Goal: Task Accomplishment & Management: Use online tool/utility

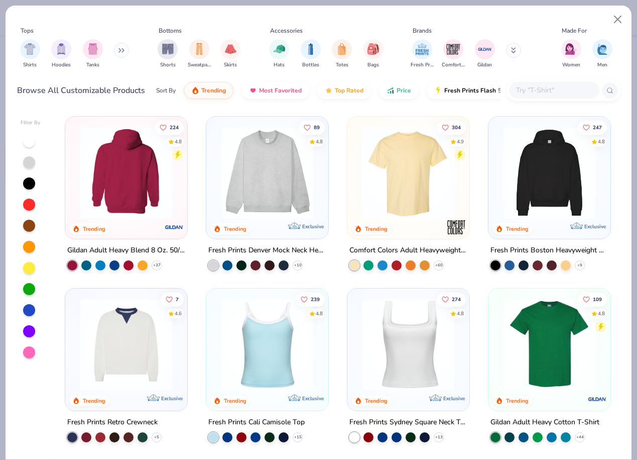
click at [145, 163] on div at bounding box center [126, 173] width 306 height 92
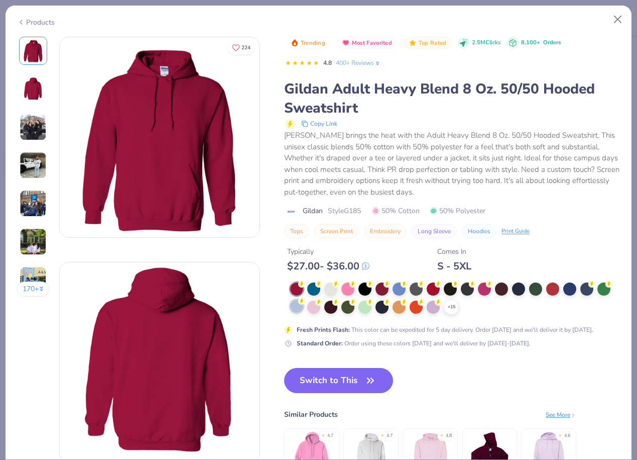
click at [298, 306] on div at bounding box center [296, 305] width 13 height 13
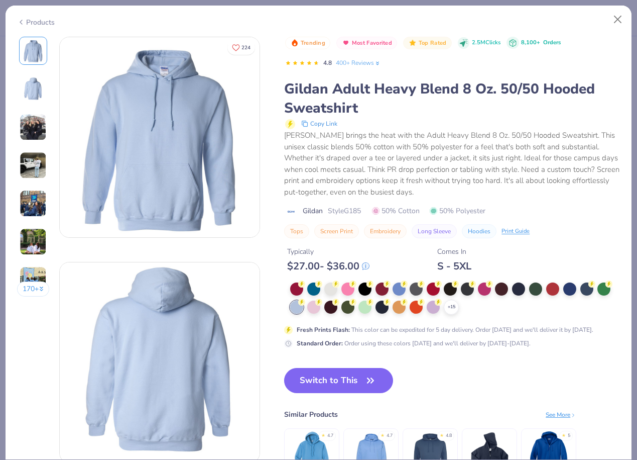
click at [334, 289] on div "Light Blue Fresh Prints Flash Color" at bounding box center [299, 283] width 80 height 23
click at [328, 290] on div at bounding box center [331, 287] width 13 height 13
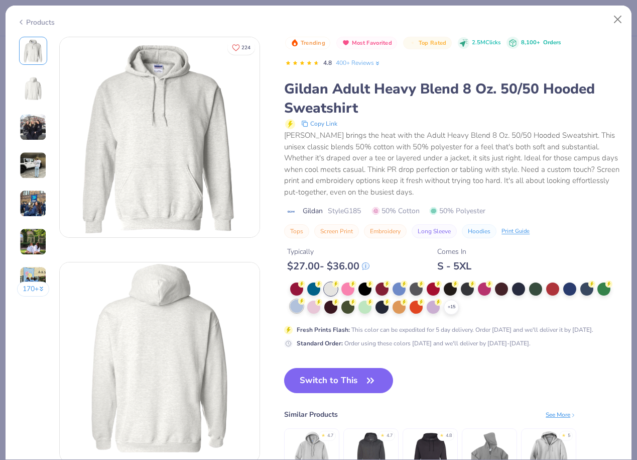
click at [296, 300] on div at bounding box center [296, 305] width 13 height 13
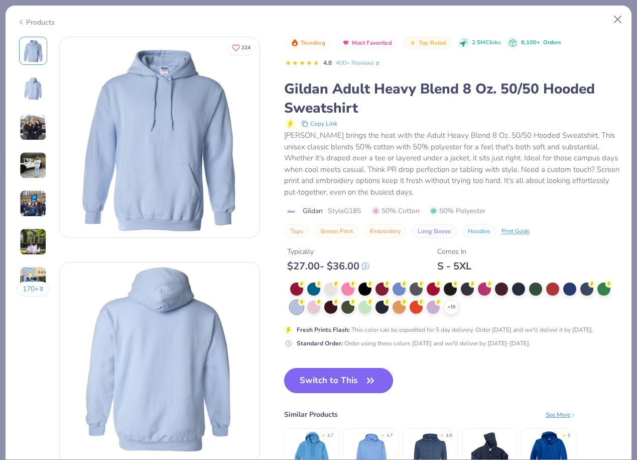
click at [342, 373] on button "Switch to This" at bounding box center [338, 380] width 109 height 25
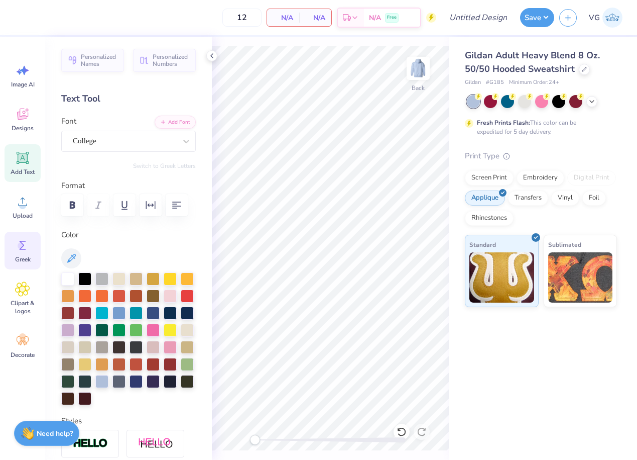
click at [26, 243] on icon at bounding box center [22, 245] width 15 height 15
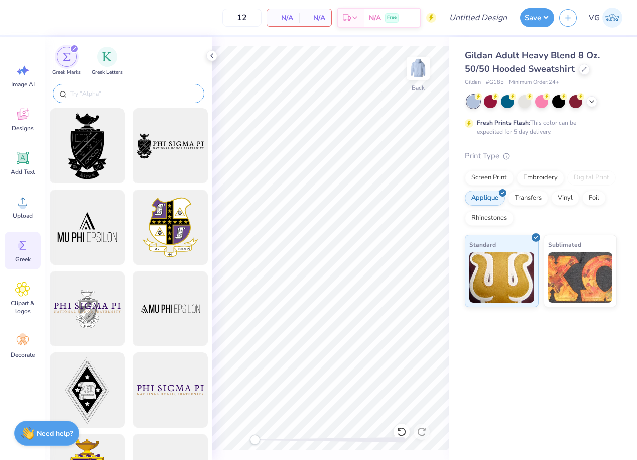
click at [139, 91] on input "text" at bounding box center [133, 93] width 129 height 10
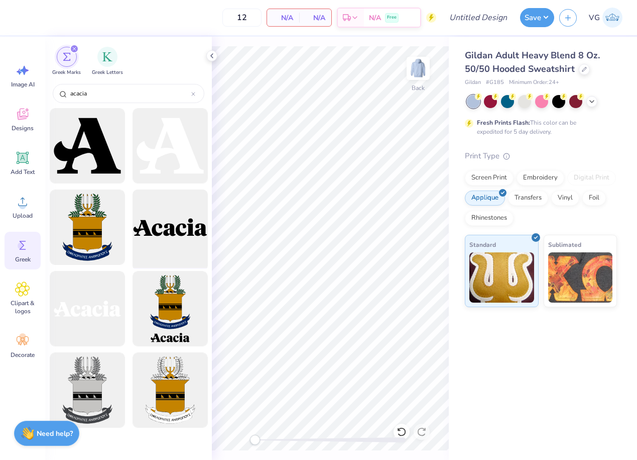
type input "acacia"
click at [158, 239] on div at bounding box center [170, 227] width 83 height 83
click at [179, 230] on div at bounding box center [170, 227] width 83 height 83
click at [174, 229] on div at bounding box center [170, 227] width 83 height 83
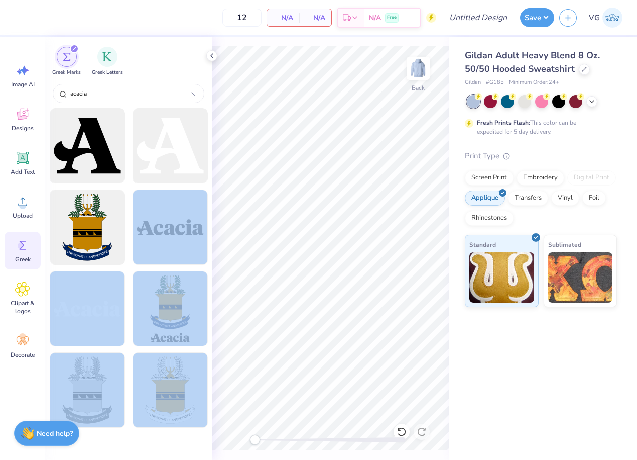
click at [313, 229] on div "12 N/A Per Item N/A Total Est. Delivery N/A Free Design Title Save VG Image AI …" at bounding box center [318, 230] width 637 height 460
click at [167, 219] on div at bounding box center [170, 227] width 83 height 83
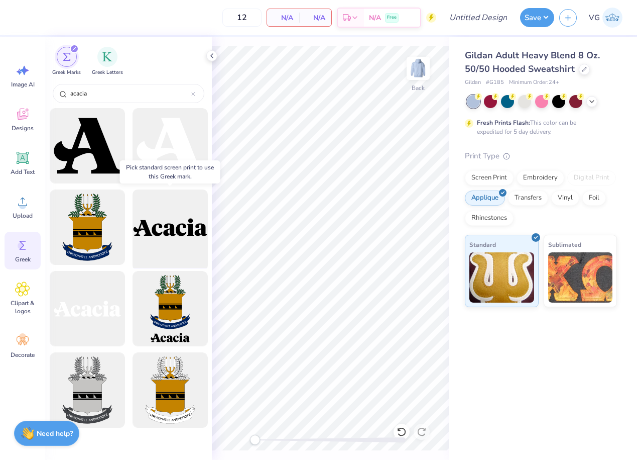
click at [189, 243] on div at bounding box center [170, 227] width 83 height 83
click at [105, 57] on img "filter for Greek Letters" at bounding box center [107, 56] width 10 height 10
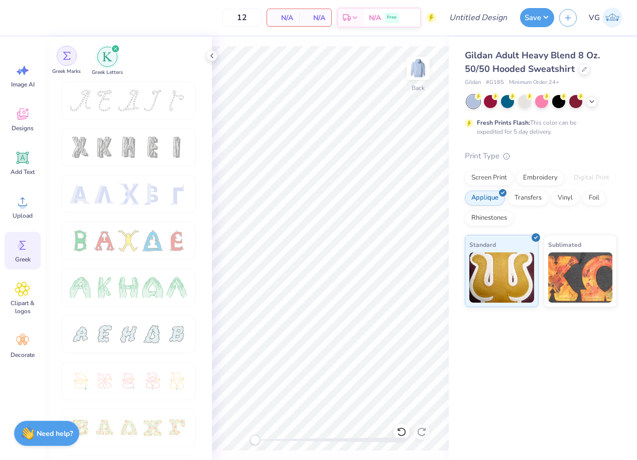
click at [64, 55] on img "filter for Greek Marks" at bounding box center [67, 56] width 8 height 8
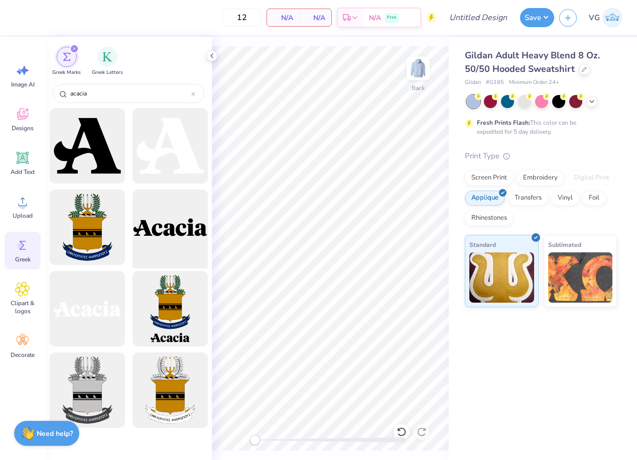
click at [171, 232] on div at bounding box center [170, 227] width 83 height 83
drag, startPoint x: 171, startPoint y: 232, endPoint x: 171, endPoint y: 242, distance: 10.5
click at [171, 242] on div at bounding box center [170, 227] width 83 height 83
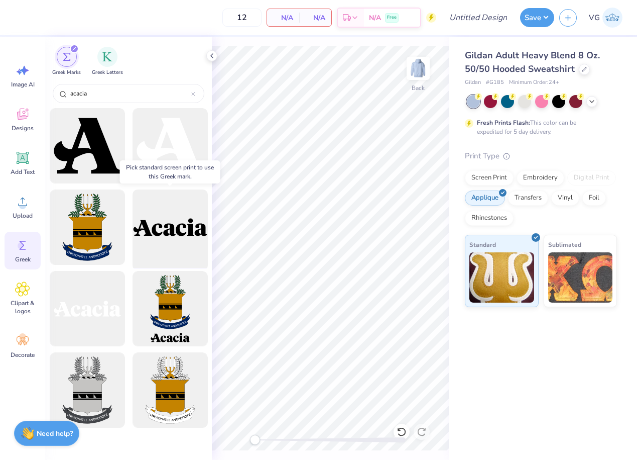
drag, startPoint x: 171, startPoint y: 242, endPoint x: 169, endPoint y: 236, distance: 6.4
click at [169, 236] on div at bounding box center [170, 227] width 83 height 83
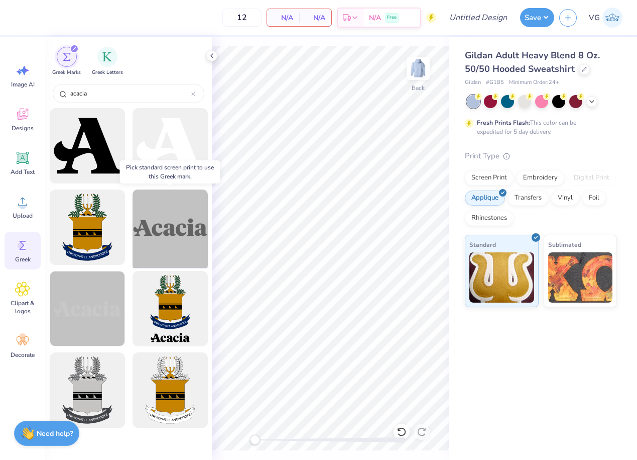
drag, startPoint x: 169, startPoint y: 236, endPoint x: 177, endPoint y: 236, distance: 7.6
click at [177, 236] on div at bounding box center [170, 227] width 83 height 83
click at [181, 233] on div at bounding box center [170, 227] width 83 height 83
click at [180, 234] on div at bounding box center [170, 227] width 83 height 83
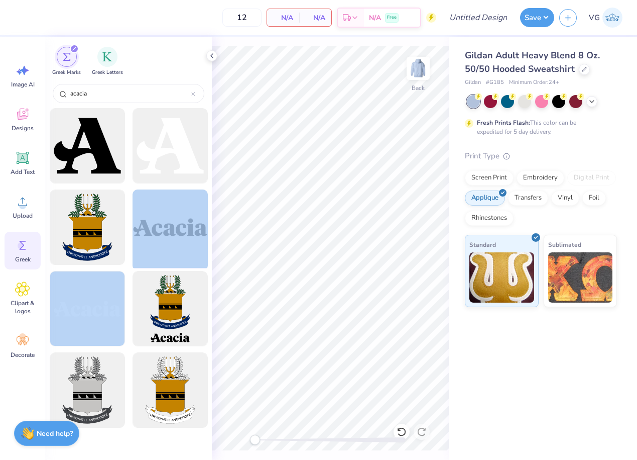
click at [185, 241] on div at bounding box center [170, 227] width 83 height 83
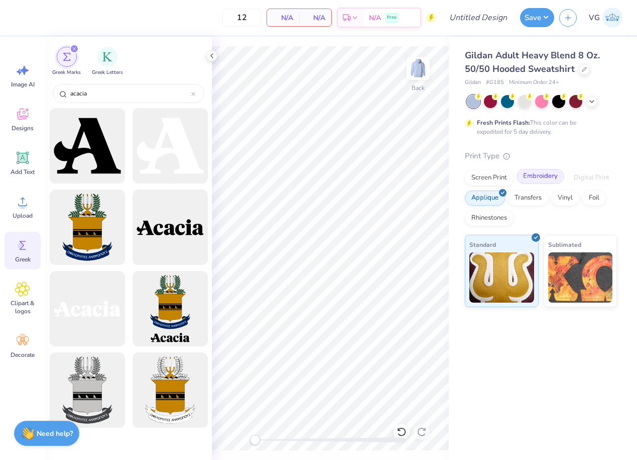
click at [544, 183] on div "Embroidery" at bounding box center [541, 176] width 48 height 15
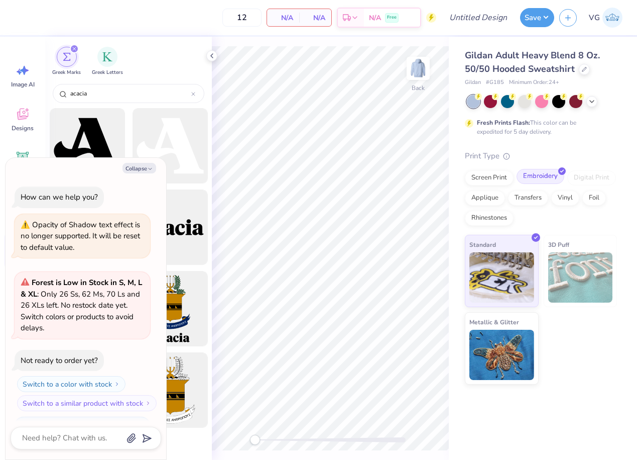
scroll to position [568, 0]
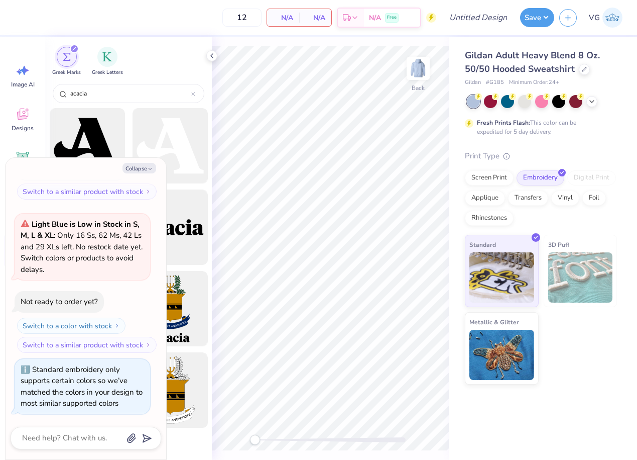
click at [565, 273] on img at bounding box center [581, 277] width 65 height 50
click at [148, 170] on icon "button" at bounding box center [150, 169] width 6 height 6
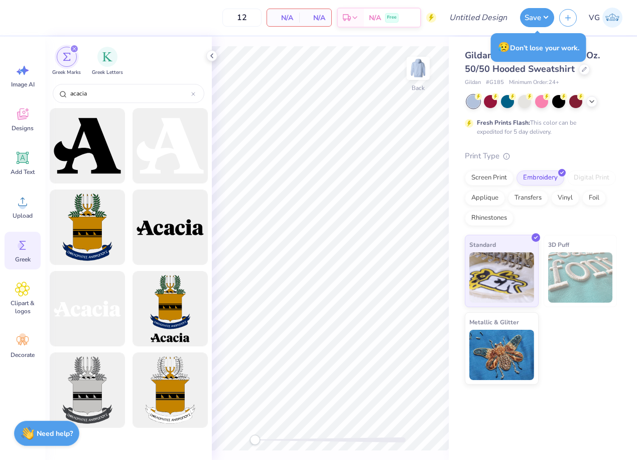
click at [572, 273] on img at bounding box center [581, 277] width 65 height 50
click at [583, 72] on div at bounding box center [584, 68] width 11 height 11
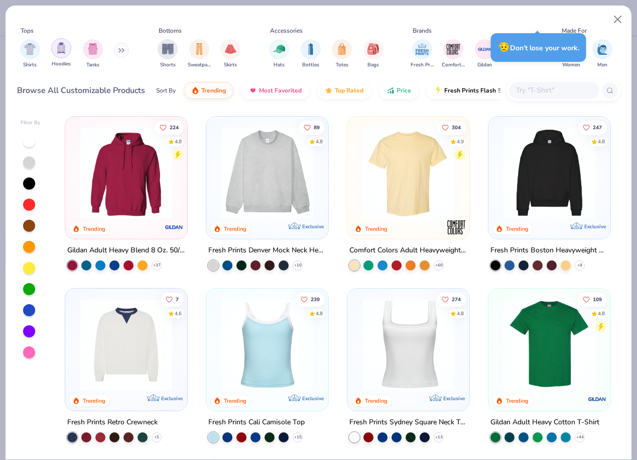
click at [59, 50] on img "filter for Hoodies" at bounding box center [61, 48] width 11 height 12
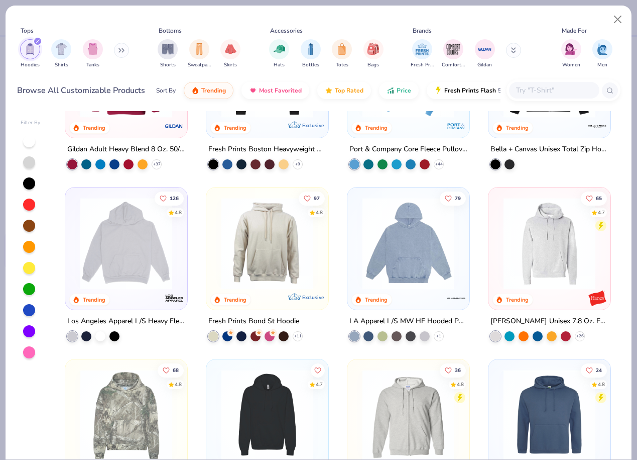
scroll to position [103, 0]
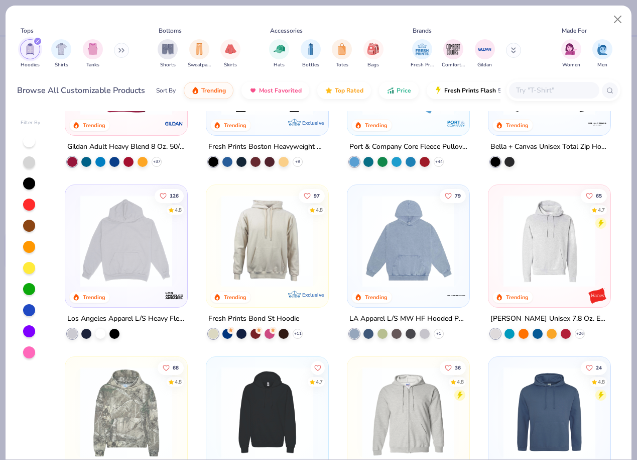
click at [119, 228] on img at bounding box center [126, 241] width 102 height 92
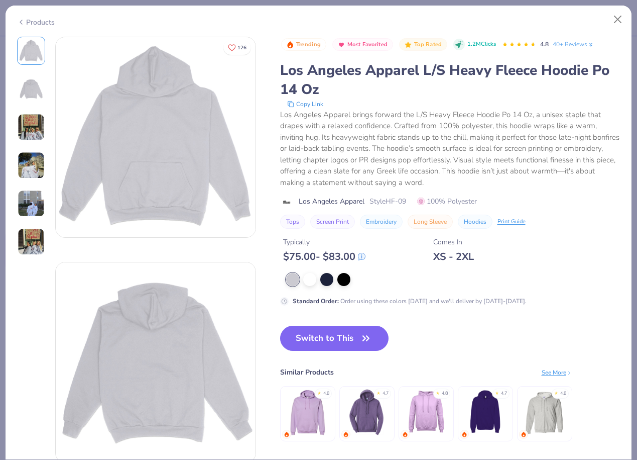
click at [28, 124] on img at bounding box center [31, 127] width 27 height 27
click at [309, 279] on div at bounding box center [309, 278] width 13 height 13
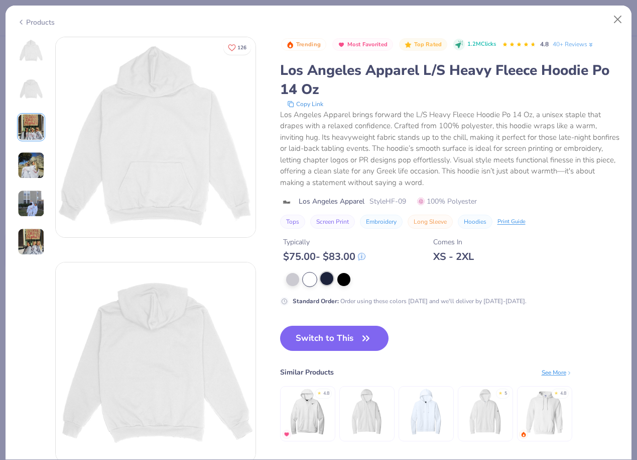
click at [325, 282] on div at bounding box center [326, 278] width 13 height 13
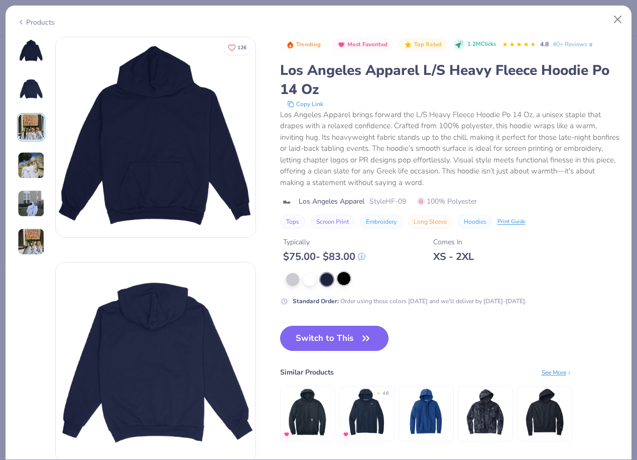
click at [343, 281] on div at bounding box center [344, 278] width 13 height 13
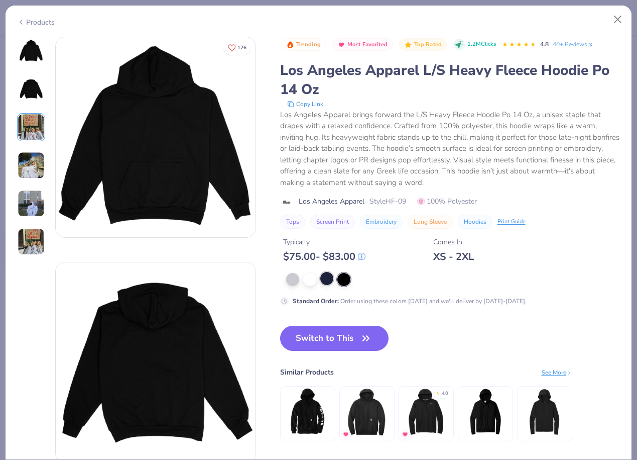
click at [332, 279] on div at bounding box center [326, 278] width 13 height 13
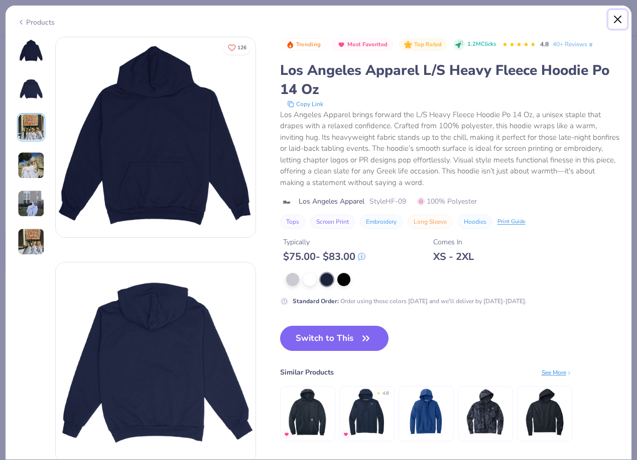
click at [616, 16] on button "Close" at bounding box center [618, 19] width 19 height 19
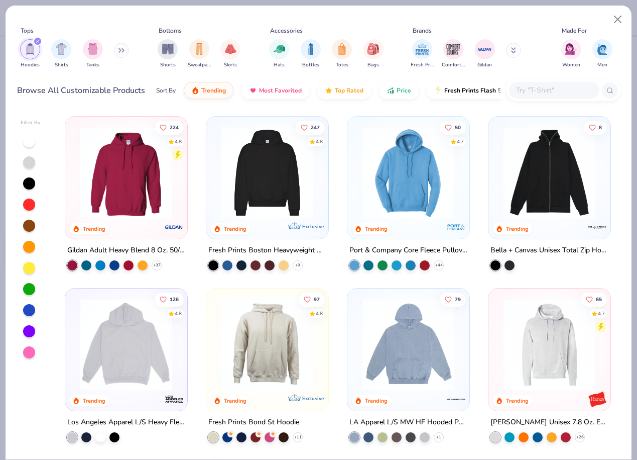
click at [138, 175] on img at bounding box center [126, 173] width 102 height 92
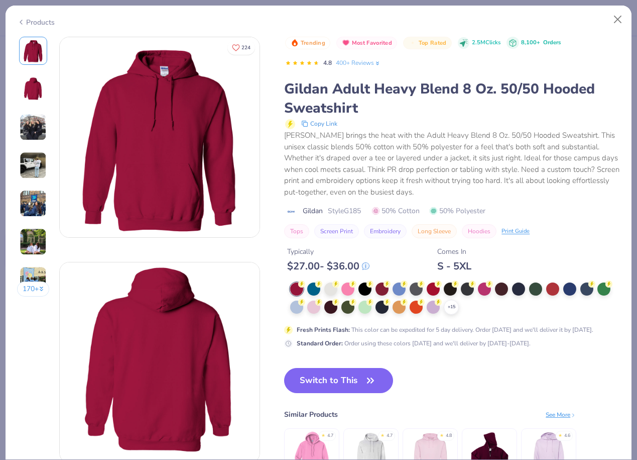
click at [528, 237] on div "Hoodies Print Guide" at bounding box center [496, 231] width 68 height 14
click at [525, 233] on div "Print Guide" at bounding box center [516, 230] width 28 height 9
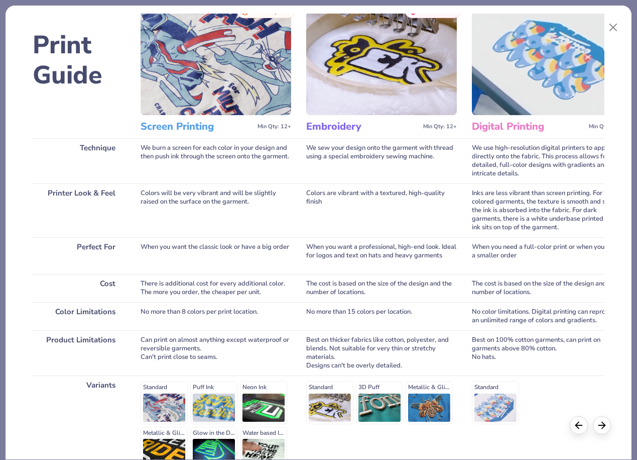
scroll to position [33, 0]
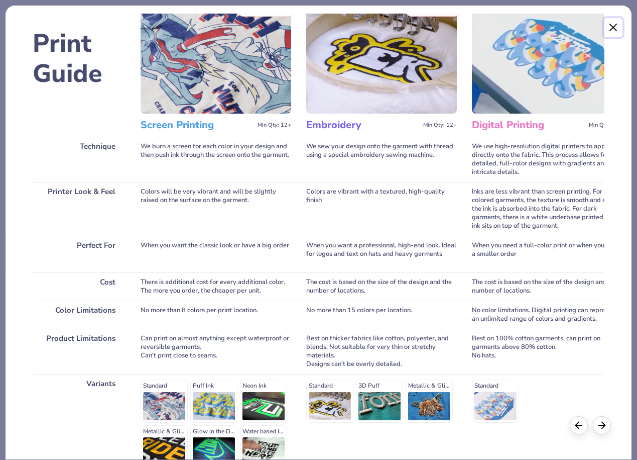
click at [614, 29] on button "Close" at bounding box center [613, 27] width 19 height 19
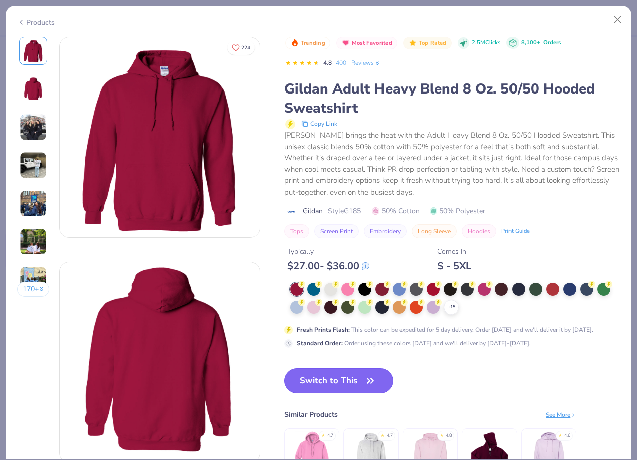
click at [344, 387] on button "Switch to This" at bounding box center [338, 380] width 109 height 25
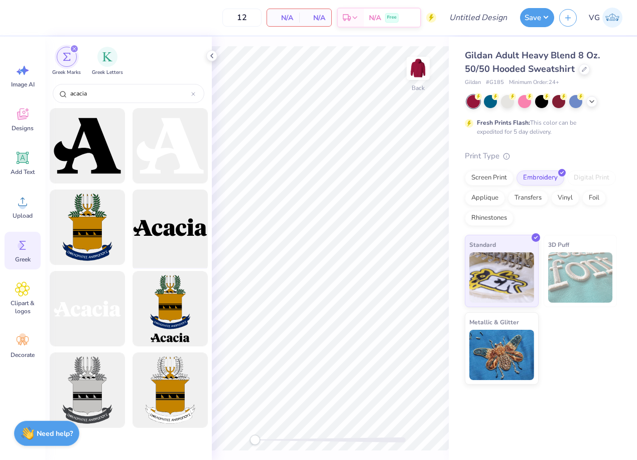
click at [182, 200] on div at bounding box center [170, 227] width 83 height 83
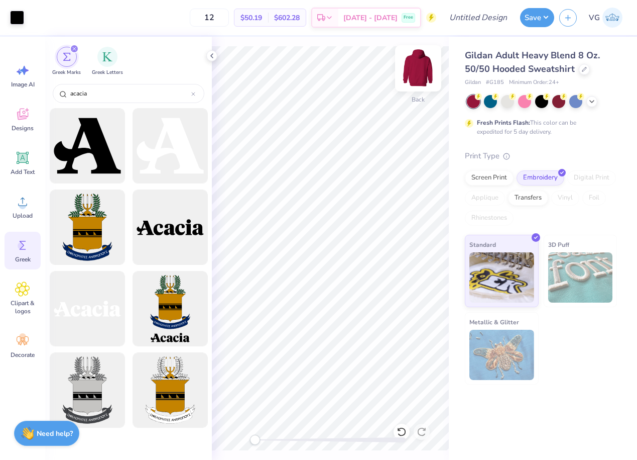
click at [417, 63] on img at bounding box center [418, 68] width 40 height 40
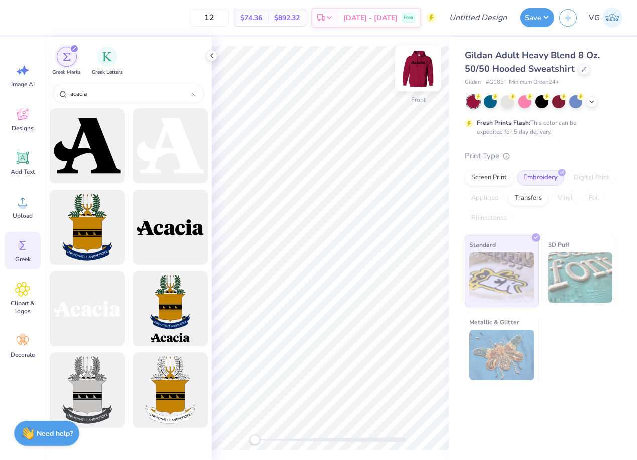
click at [417, 63] on img at bounding box center [418, 68] width 40 height 40
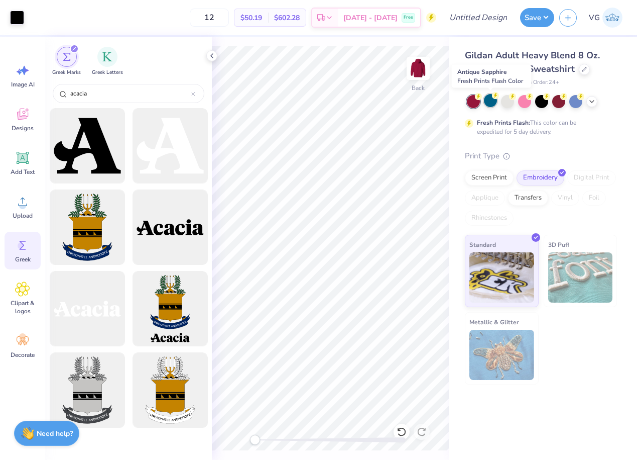
click at [492, 103] on div at bounding box center [490, 100] width 13 height 13
click at [576, 102] on div at bounding box center [576, 100] width 13 height 13
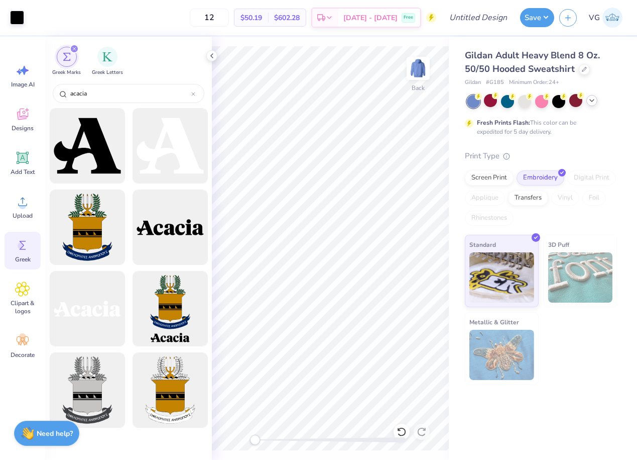
click at [589, 101] on icon at bounding box center [592, 100] width 8 height 8
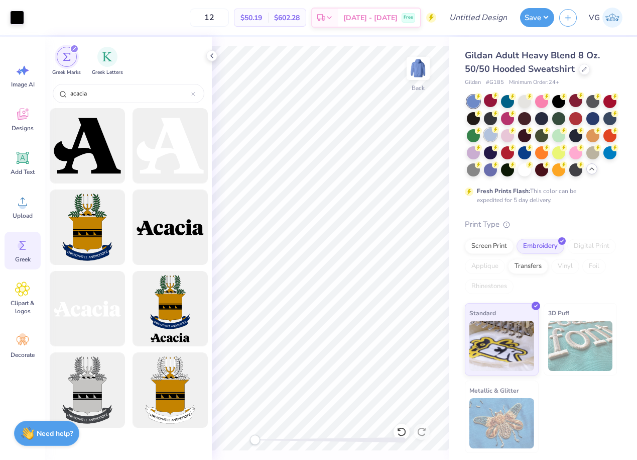
click at [495, 137] on div at bounding box center [490, 134] width 13 height 13
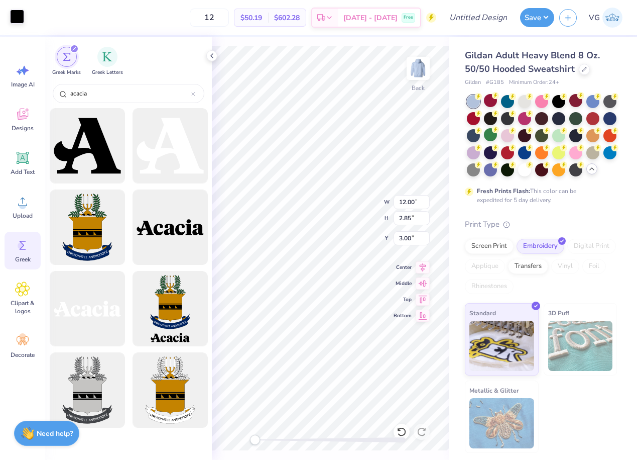
click at [11, 14] on div at bounding box center [17, 17] width 14 height 14
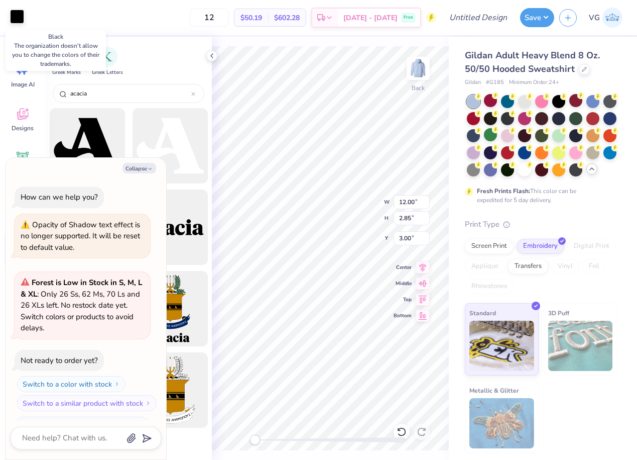
scroll to position [618, 0]
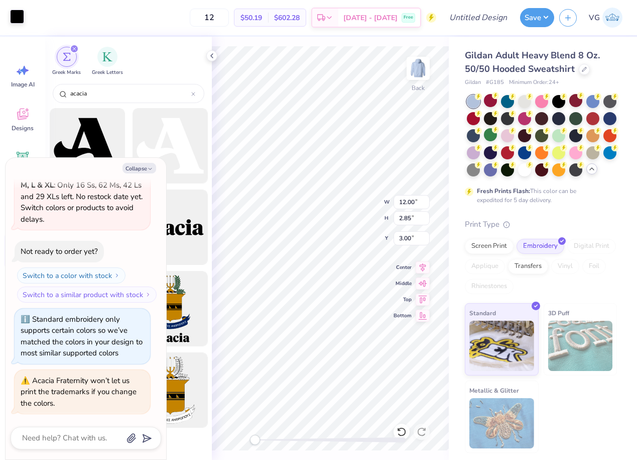
click at [20, 20] on div at bounding box center [17, 17] width 14 height 14
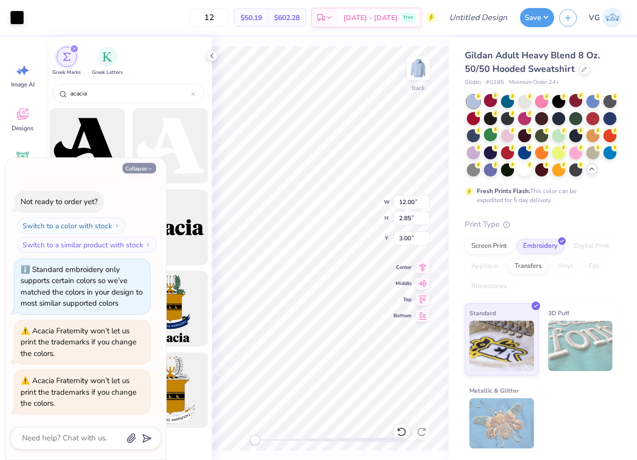
click at [145, 171] on button "Collapse" at bounding box center [140, 168] width 34 height 11
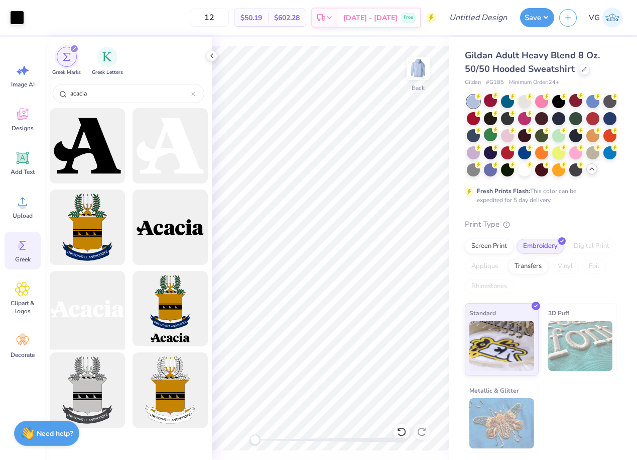
click at [88, 326] on div at bounding box center [87, 308] width 83 height 83
click at [599, 353] on img at bounding box center [581, 345] width 65 height 50
click at [580, 66] on div at bounding box center [584, 68] width 11 height 11
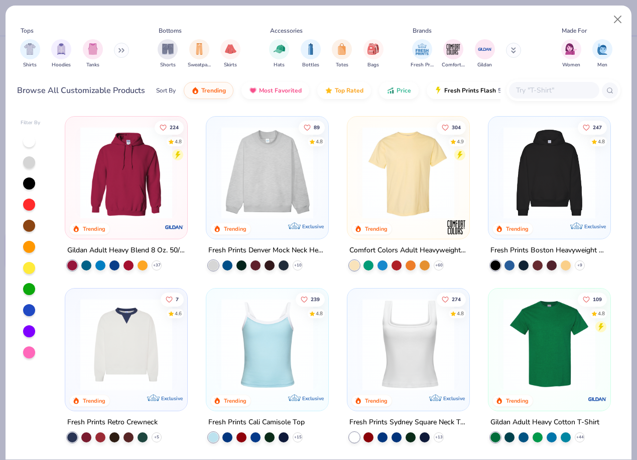
click at [260, 162] on img at bounding box center [268, 173] width 102 height 92
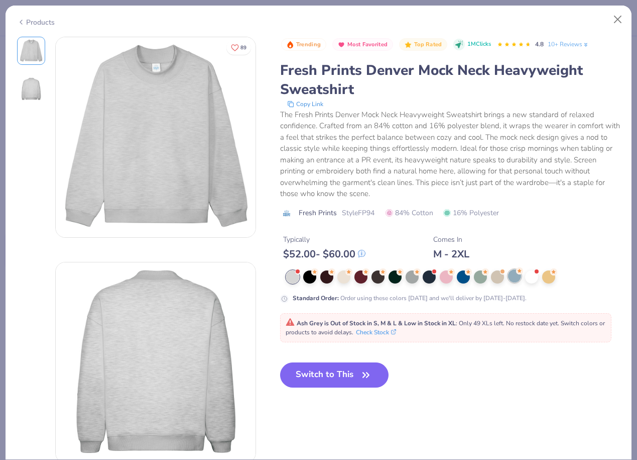
click at [516, 273] on icon at bounding box center [519, 270] width 7 height 7
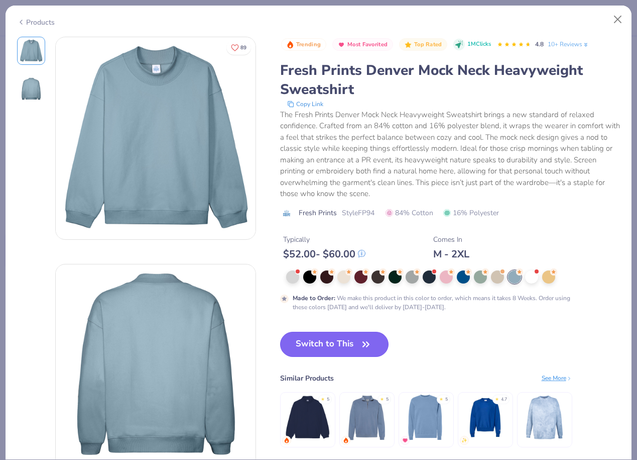
click at [330, 345] on button "Switch to This" at bounding box center [334, 344] width 109 height 25
type textarea "x"
type input "50"
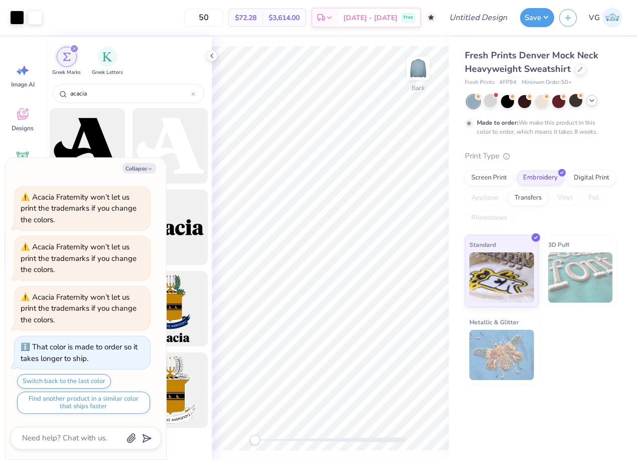
click at [562, 265] on img at bounding box center [581, 277] width 65 height 50
click at [561, 265] on img at bounding box center [581, 277] width 65 height 50
click at [147, 169] on icon "button" at bounding box center [150, 169] width 6 height 6
type textarea "x"
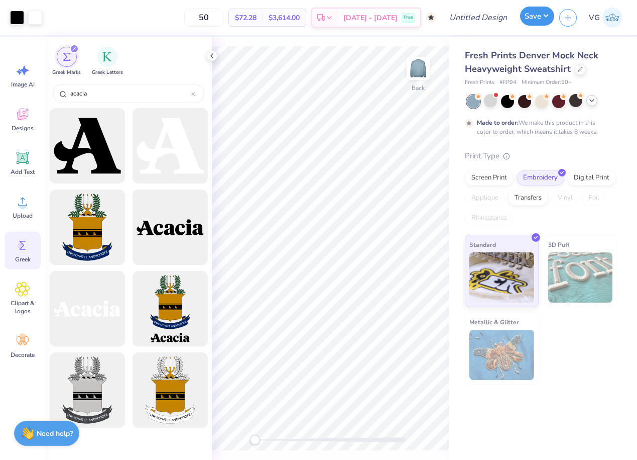
click at [534, 22] on button "Save" at bounding box center [537, 16] width 34 height 19
click at [541, 12] on button "Save" at bounding box center [537, 16] width 34 height 19
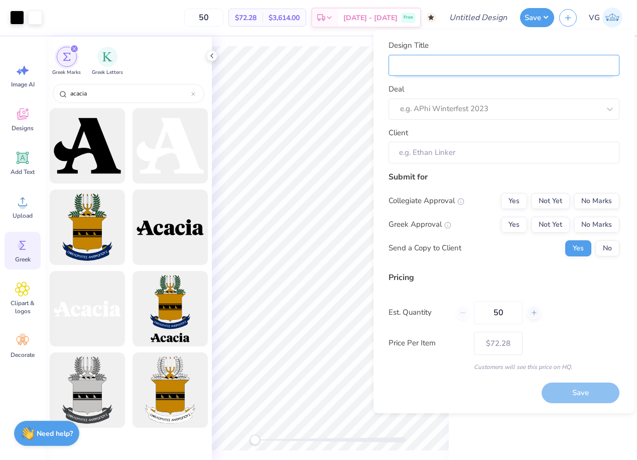
click at [463, 68] on input "Design Title" at bounding box center [504, 66] width 231 height 22
type input "("
type input "(J"
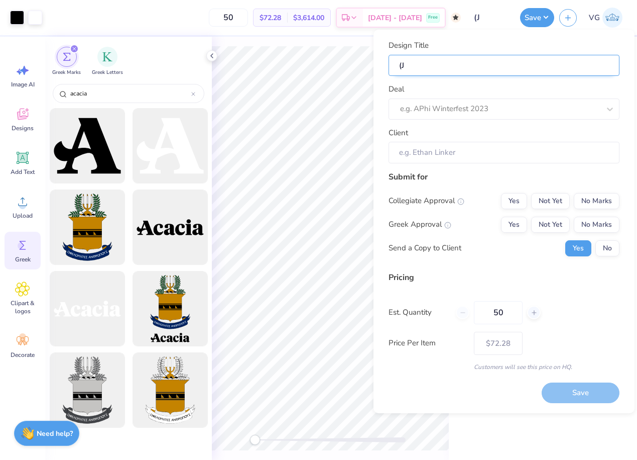
type input "(JM"
type input "(JMU"
type input "(JMU)"
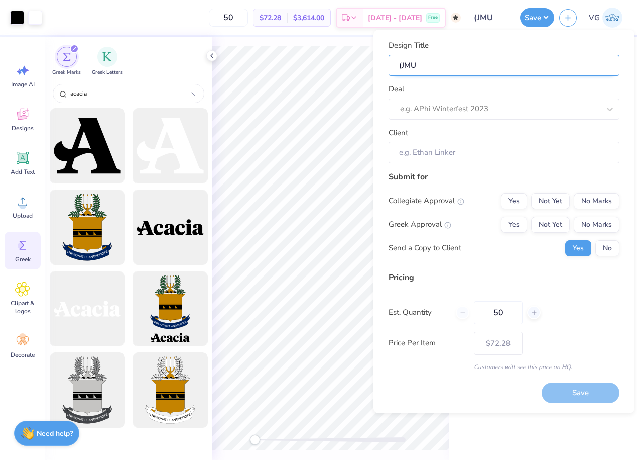
type input "(JMU)"
type input "(JMU) A"
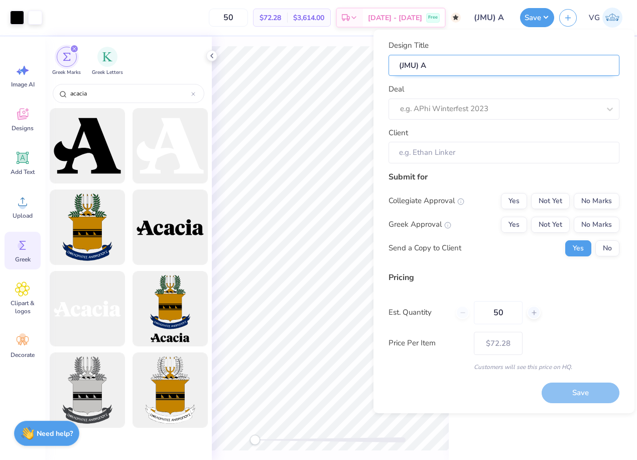
type input "(JMU) Ac"
type input "(JMU) Aca"
type input "(JMU) Acac"
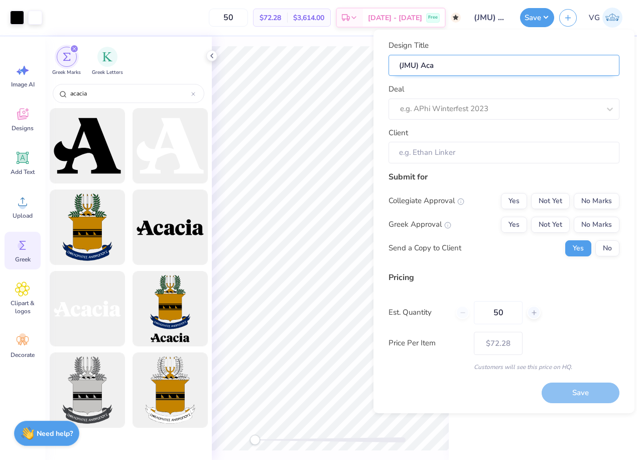
type input "(JMU) Acac"
type input "(JMU) Acaci"
type input "(JMU) Acacia"
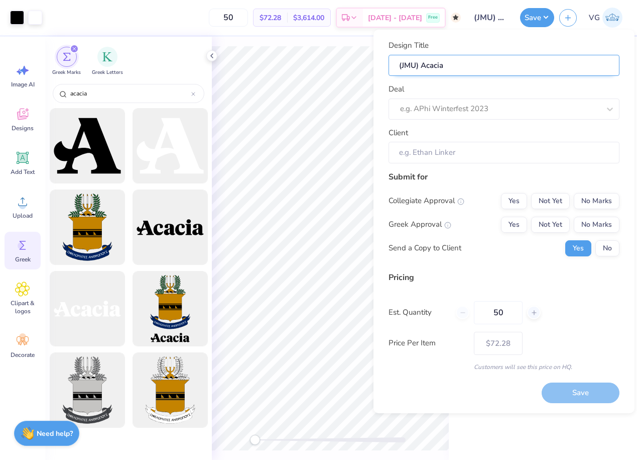
type input "(JMU) Acacia"
type input "(JMU) Acacia-"
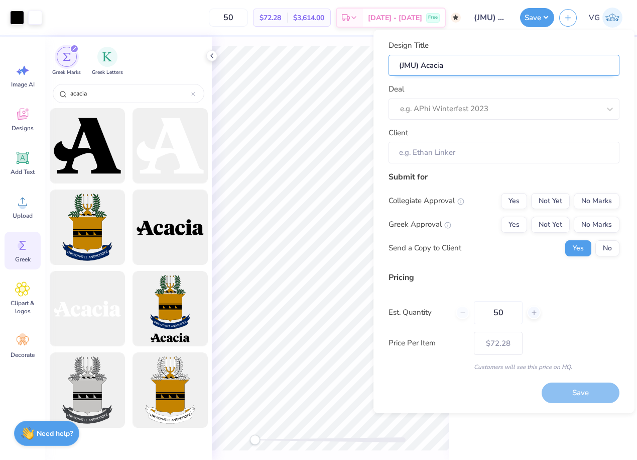
type input "(JMU) Acacia-"
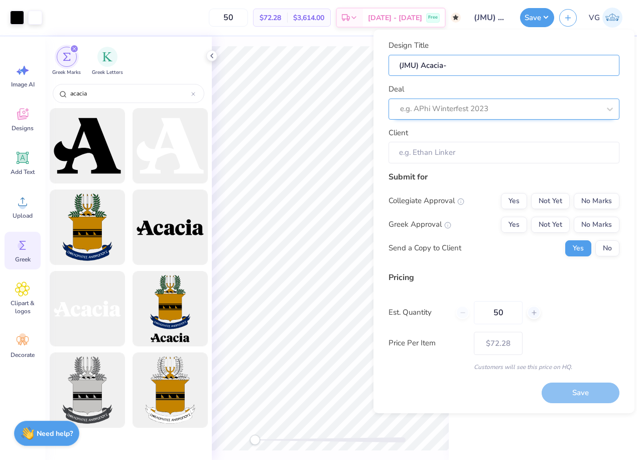
type input "(JMU) Acacia-"
type input "(JMU) Acacia"
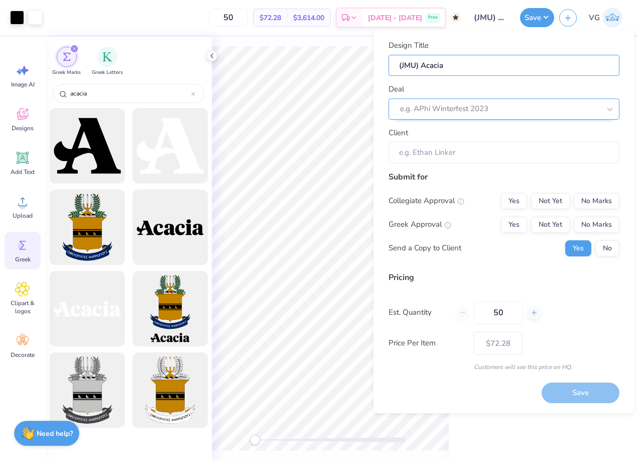
type input "(JMU) Acacia"
type input "(JMU) Acacia S"
type input "(JMU) Acacia Sw"
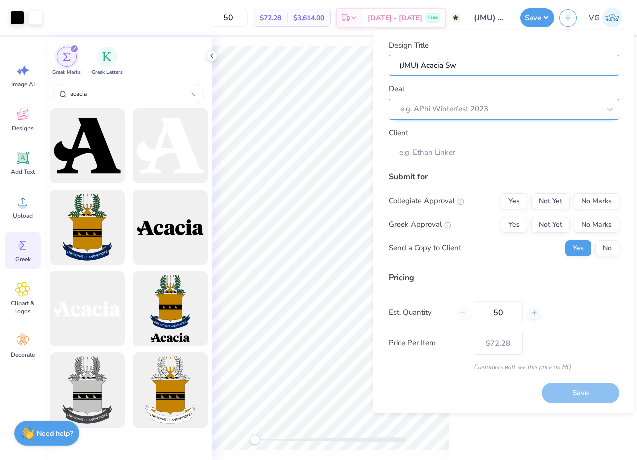
type input "(JMU) Acacia Swe"
type input "(JMU) Acacia Swea"
type input "(JMU) Acacia Sweat"
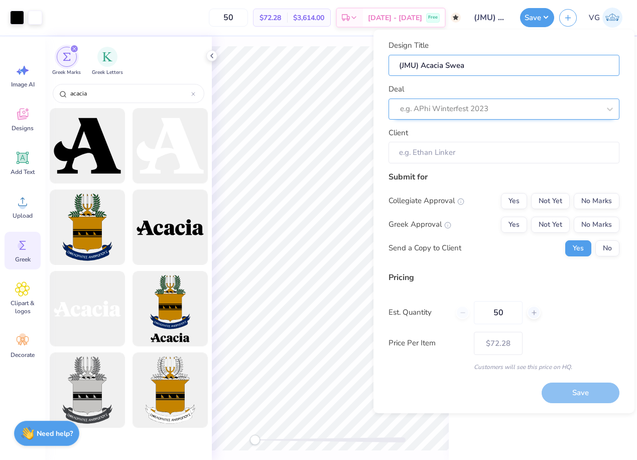
type input "(JMU) Acacia Sweat"
type input "(JMU) Acacia Sweats"
type input "(JMU) Acacia Sweatsh"
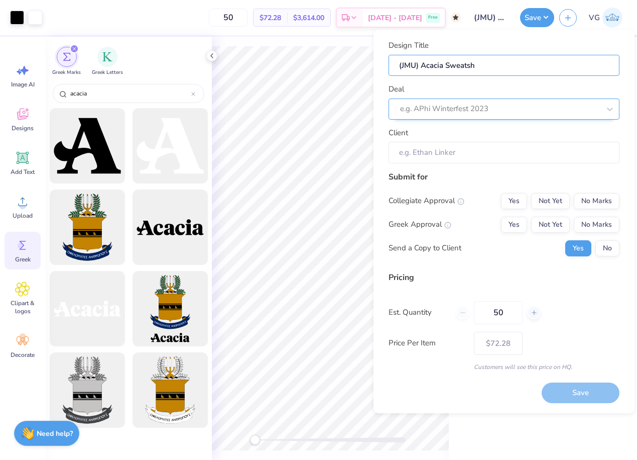
type input "(JMU) Acacia Sweatshi"
type input "(JMU) Acacia Sweatshir"
type input "(JMU) Acacia Sweatshirt"
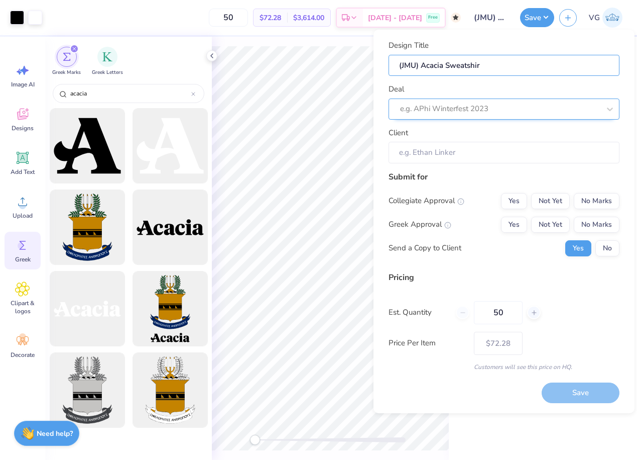
type input "(JMU) Acacia Sweatshirt"
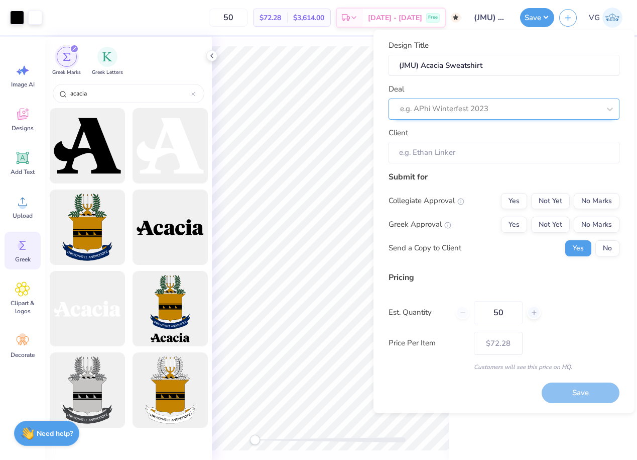
click at [449, 111] on div at bounding box center [500, 109] width 200 height 14
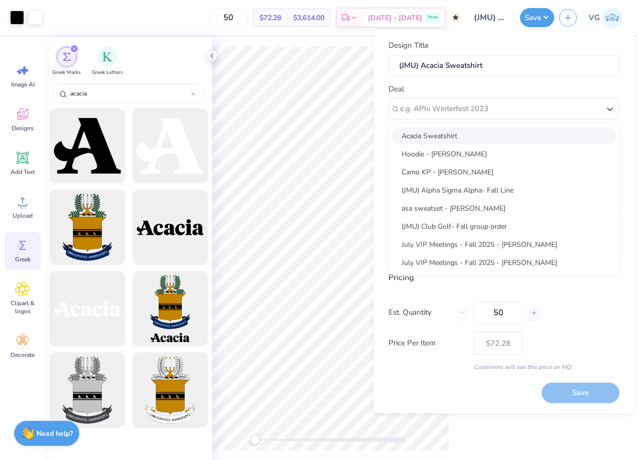
click at [452, 134] on div "Acacia Sweatshirt" at bounding box center [504, 136] width 223 height 17
type input "[PERSON_NAME]"
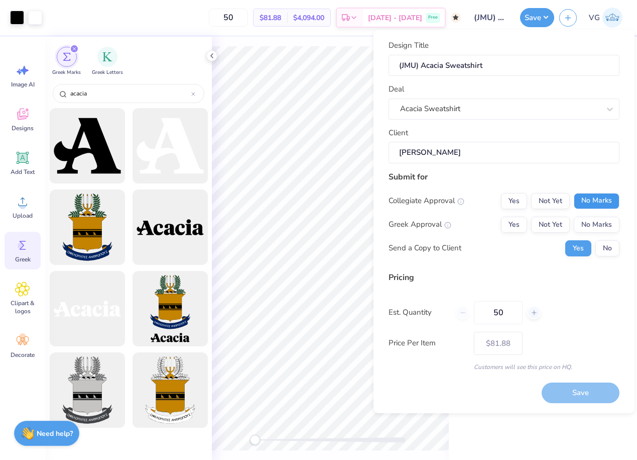
click at [580, 198] on button "No Marks" at bounding box center [597, 201] width 46 height 16
click at [513, 226] on button "Yes" at bounding box center [514, 225] width 26 height 16
click at [582, 396] on button "Save" at bounding box center [581, 392] width 78 height 21
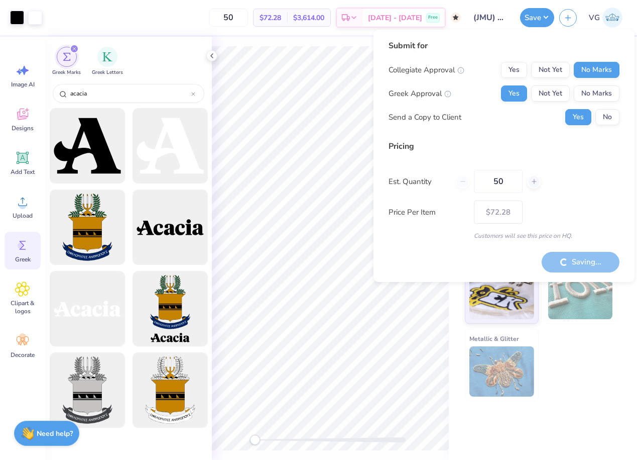
type input "– –"
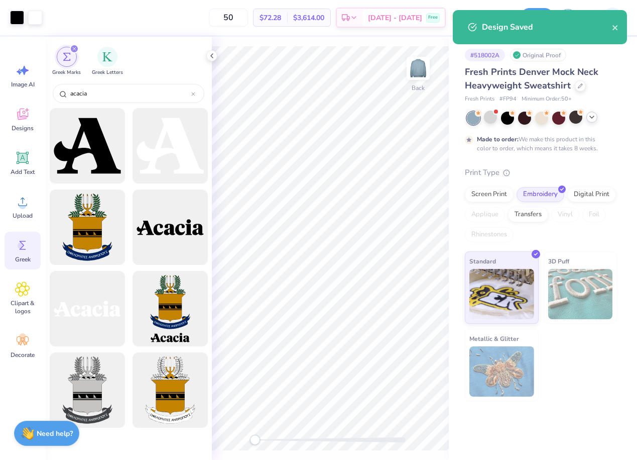
click at [575, 307] on img at bounding box center [581, 294] width 65 height 50
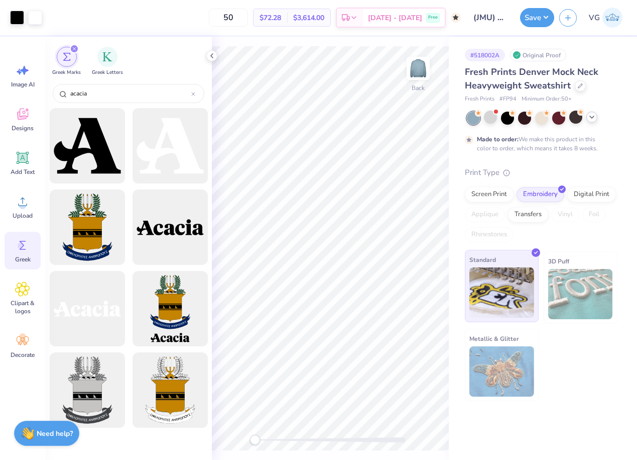
click at [502, 285] on img at bounding box center [502, 292] width 65 height 50
click at [579, 86] on icon at bounding box center [580, 84] width 5 height 5
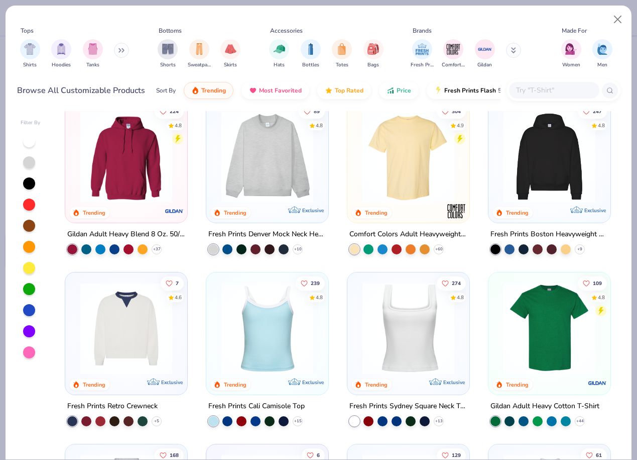
scroll to position [19, 0]
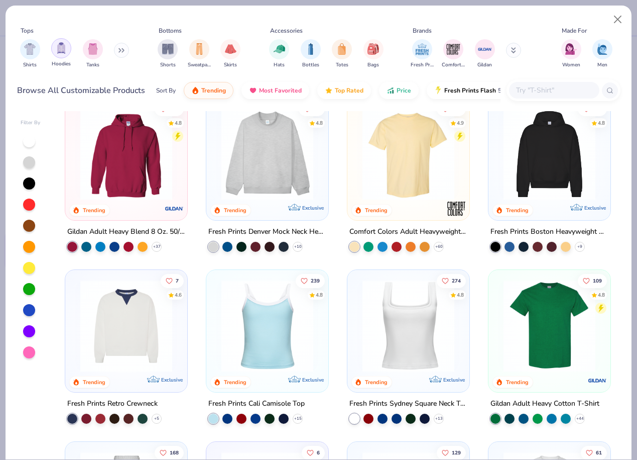
click at [62, 44] on img "filter for Hoodies" at bounding box center [61, 48] width 11 height 12
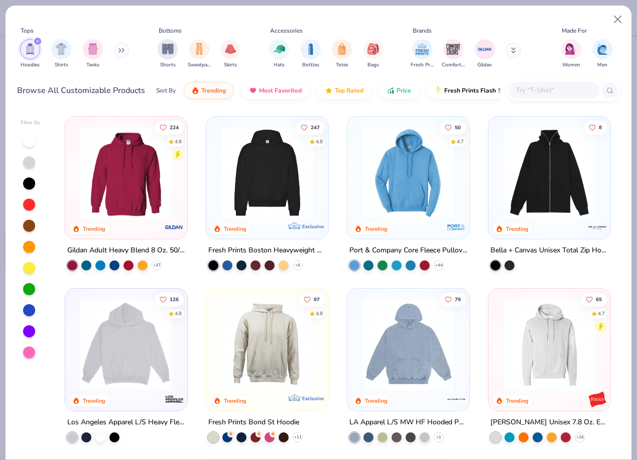
click at [112, 186] on img at bounding box center [126, 173] width 102 height 92
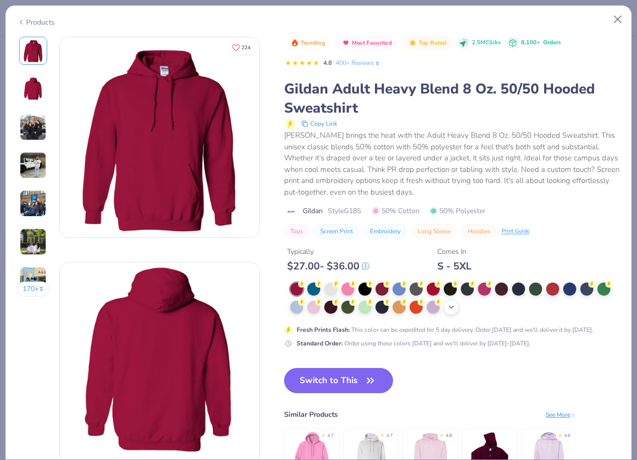
click at [453, 310] on icon at bounding box center [452, 307] width 8 height 8
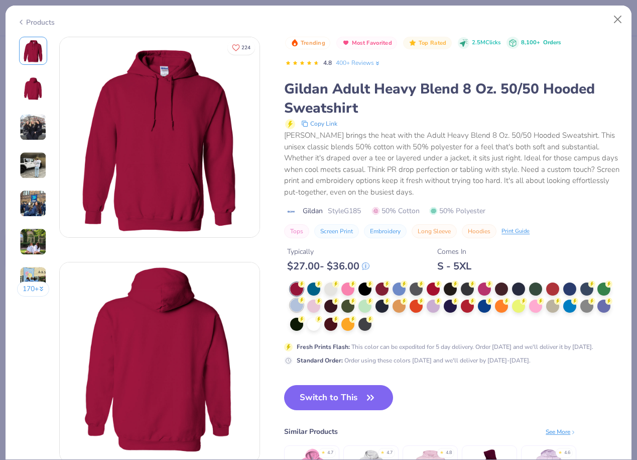
click at [293, 309] on div at bounding box center [296, 304] width 13 height 13
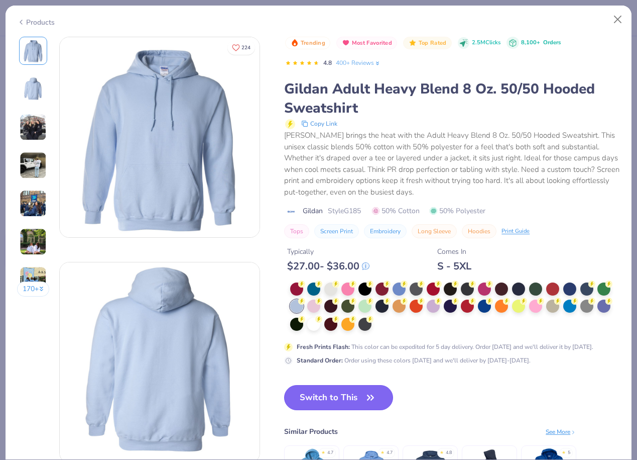
click at [355, 398] on button "Switch to This" at bounding box center [338, 397] width 109 height 25
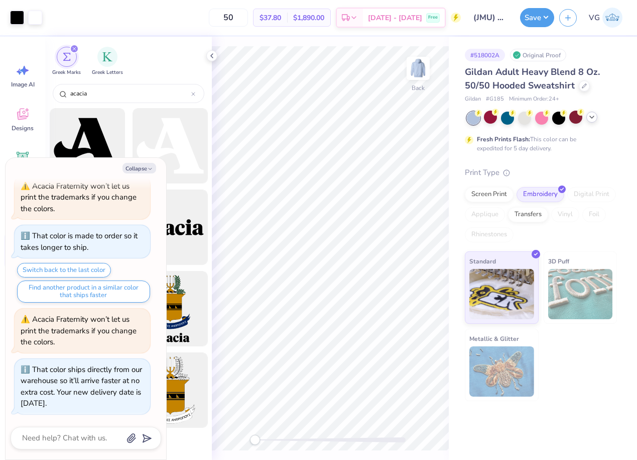
click at [573, 293] on img at bounding box center [581, 294] width 65 height 50
click at [520, 285] on img at bounding box center [502, 292] width 65 height 50
click at [143, 167] on button "Collapse" at bounding box center [140, 168] width 34 height 11
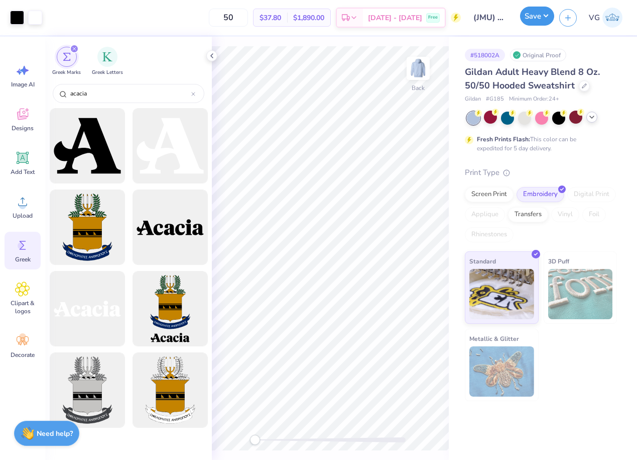
click at [540, 24] on button "Save" at bounding box center [537, 16] width 34 height 19
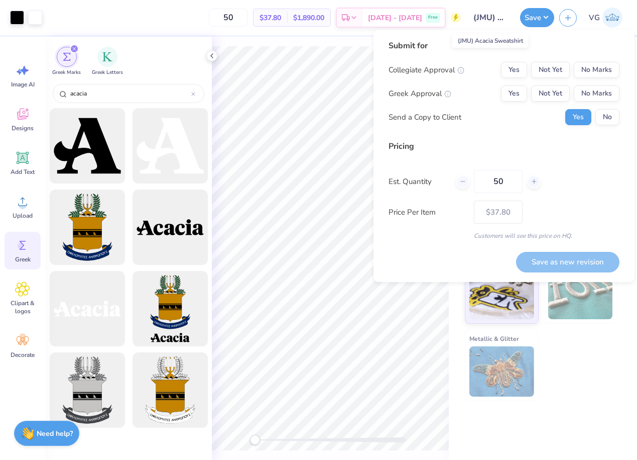
click at [480, 20] on input "(JMU) Acacia Sweatshirt" at bounding box center [490, 18] width 49 height 20
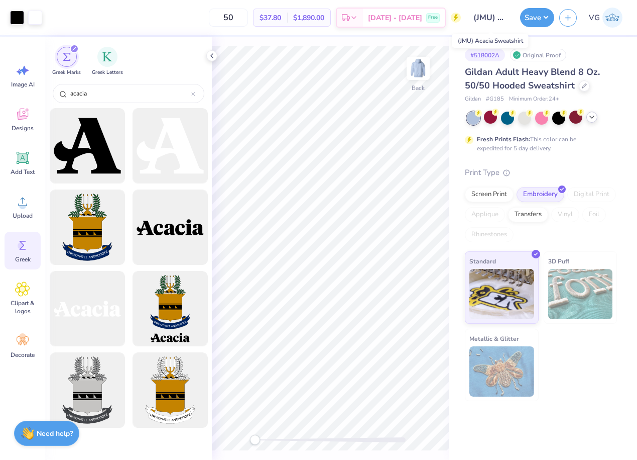
click at [492, 19] on input "(JMU) Acacia Sweatshirt" at bounding box center [490, 18] width 49 height 20
click at [583, 86] on icon at bounding box center [584, 84] width 5 height 5
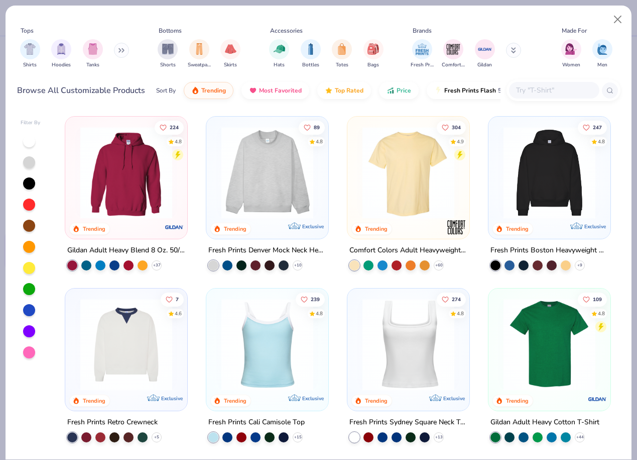
click at [122, 55] on button at bounding box center [121, 50] width 15 height 15
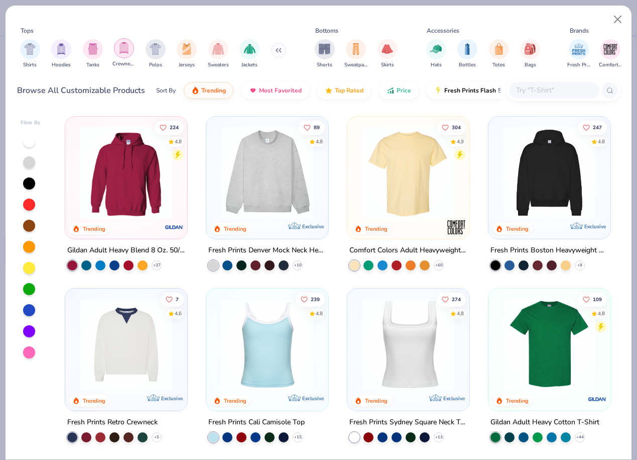
click at [122, 52] on img "filter for Crewnecks" at bounding box center [124, 48] width 11 height 12
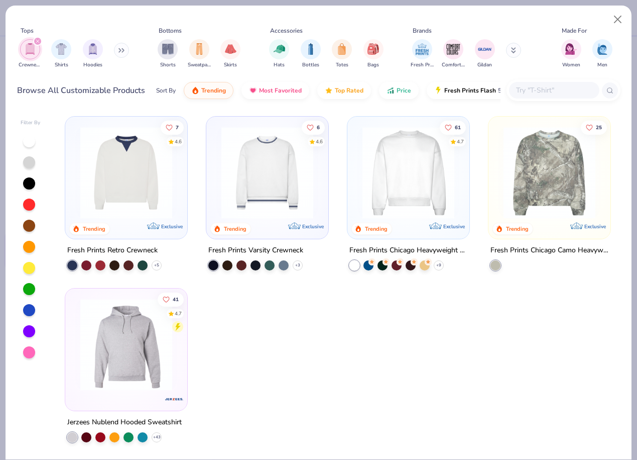
click at [398, 166] on img at bounding box center [409, 173] width 102 height 92
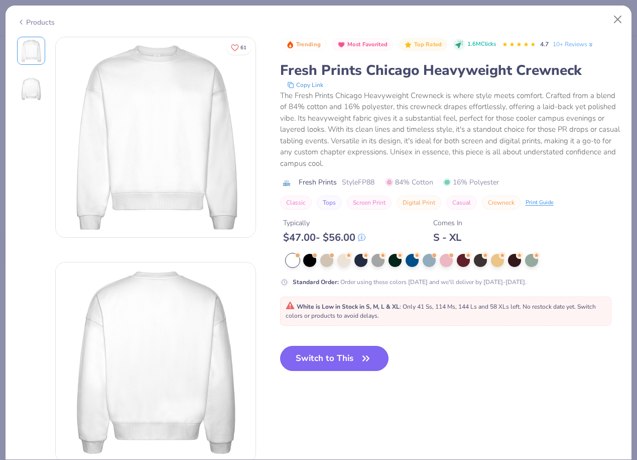
click at [437, 262] on div at bounding box center [453, 260] width 335 height 13
click at [430, 259] on div at bounding box center [429, 259] width 13 height 13
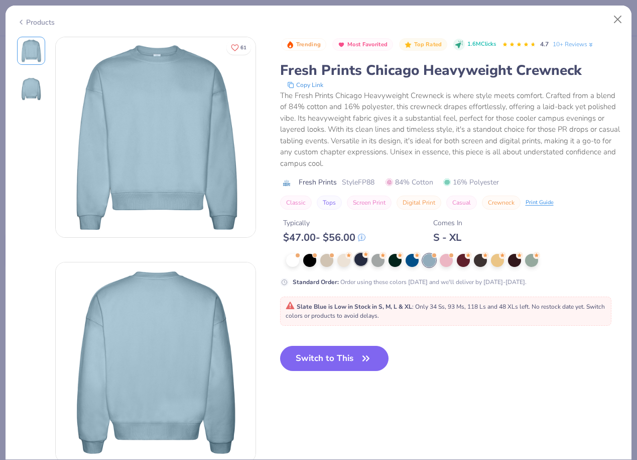
click at [360, 265] on div at bounding box center [361, 259] width 13 height 13
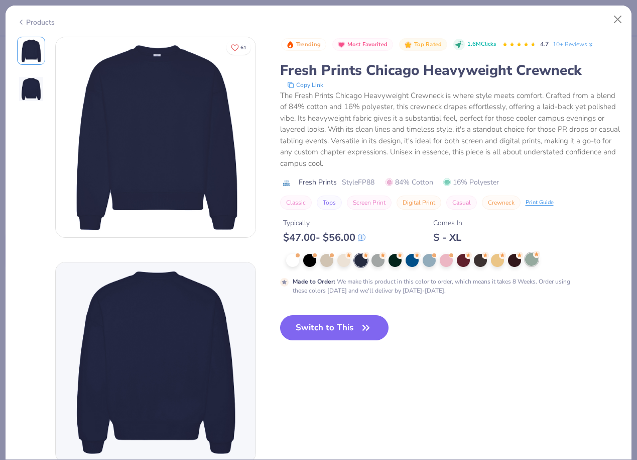
click at [534, 261] on div at bounding box center [531, 259] width 13 height 13
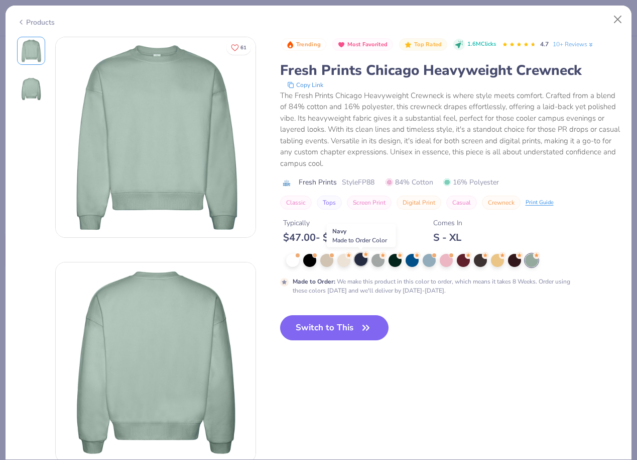
click at [358, 260] on div at bounding box center [361, 259] width 13 height 13
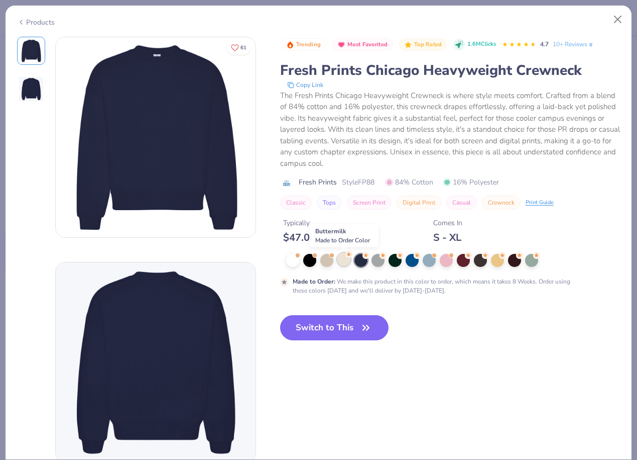
click at [346, 262] on div at bounding box center [344, 259] width 13 height 13
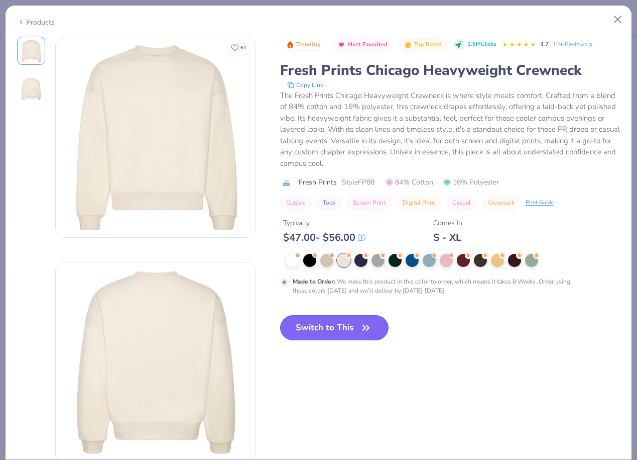
click at [355, 318] on button "Switch to This" at bounding box center [334, 327] width 109 height 25
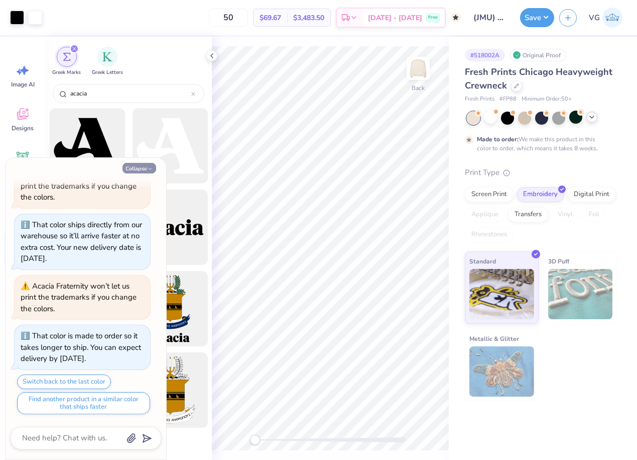
click at [143, 167] on button "Collapse" at bounding box center [140, 168] width 34 height 11
type textarea "x"
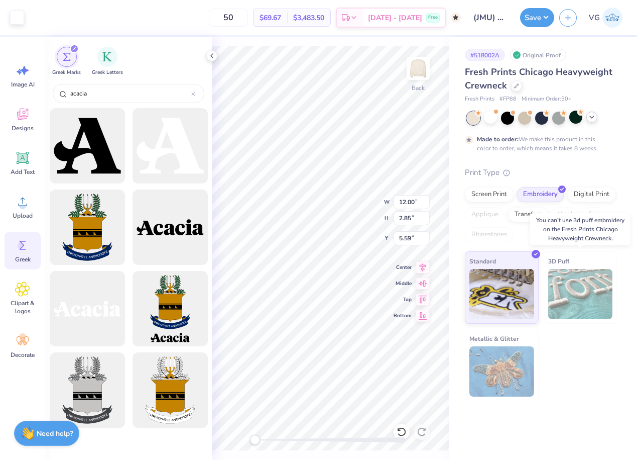
click at [584, 290] on img at bounding box center [581, 294] width 65 height 50
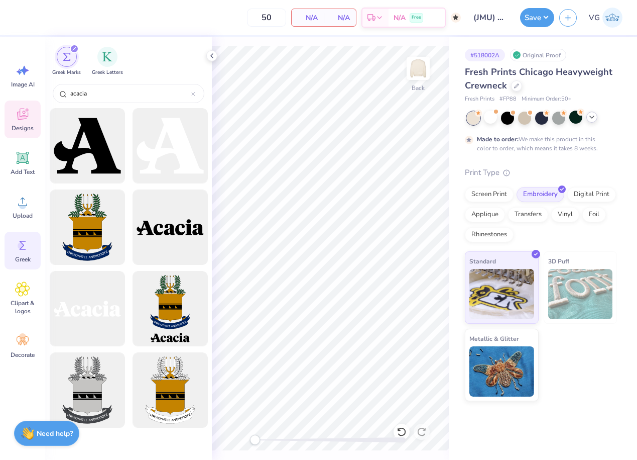
click at [19, 116] on icon at bounding box center [23, 116] width 10 height 8
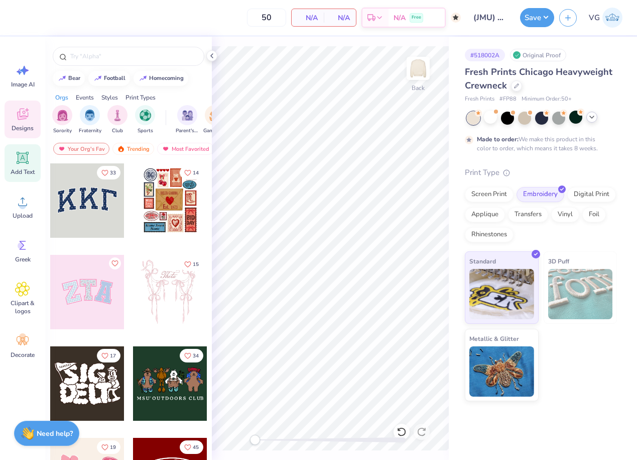
click at [21, 162] on icon at bounding box center [23, 158] width 12 height 12
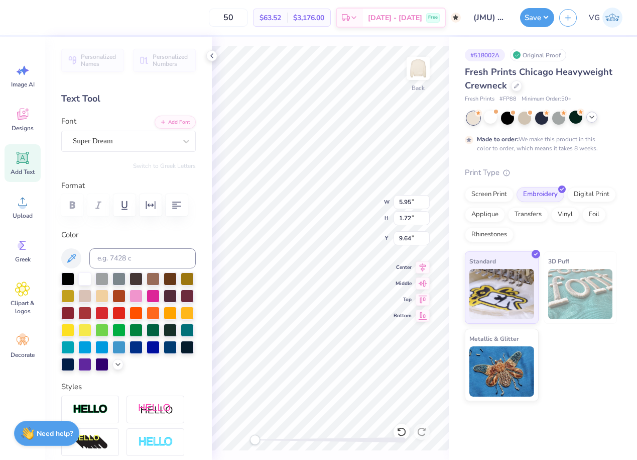
scroll to position [0, 1]
type textarea "ACACIA"
click at [34, 157] on div "Add Text" at bounding box center [23, 163] width 36 height 38
type textarea "FRATERNITY"
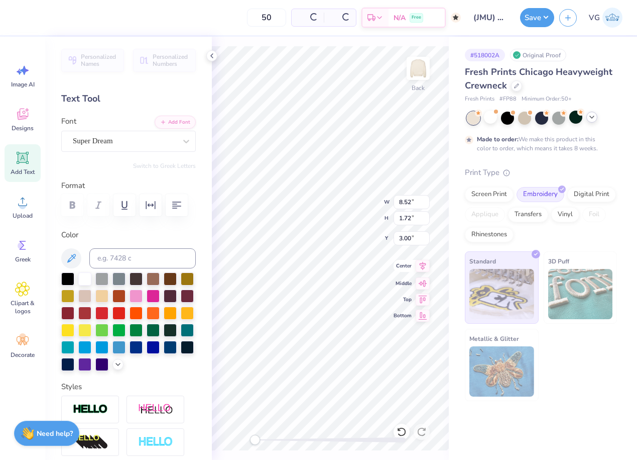
type input "8.52"
type input "3.00"
click at [139, 147] on div at bounding box center [124, 141] width 103 height 14
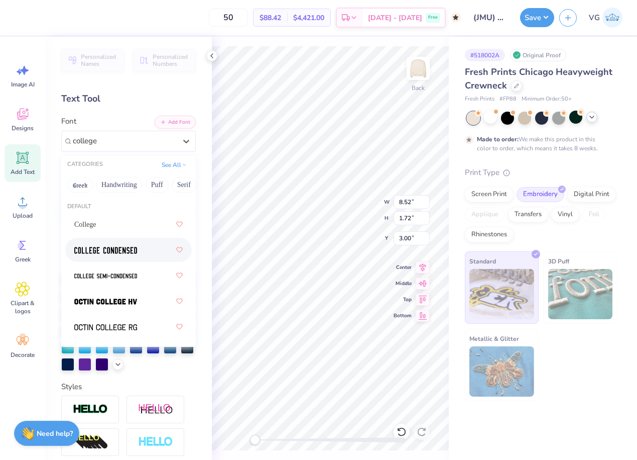
click at [106, 250] on img at bounding box center [105, 250] width 63 height 7
type input "college"
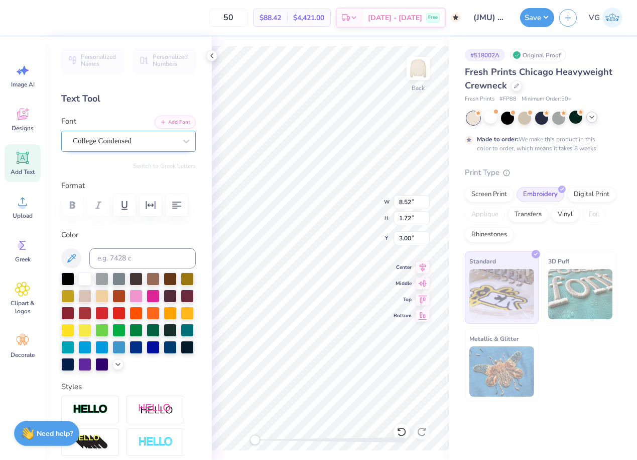
click at [111, 138] on div "College Condensed" at bounding box center [124, 141] width 105 height 16
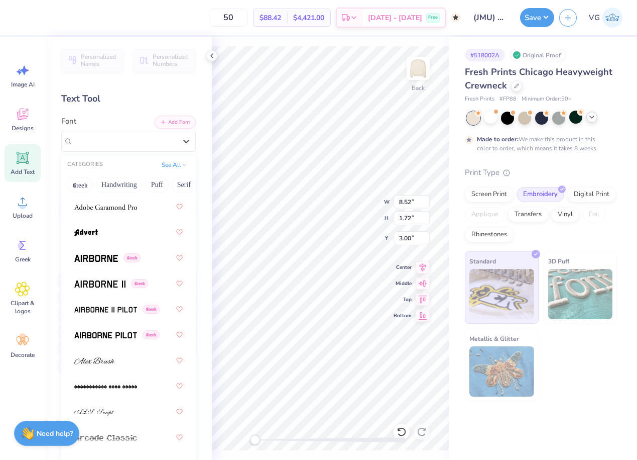
scroll to position [199, 0]
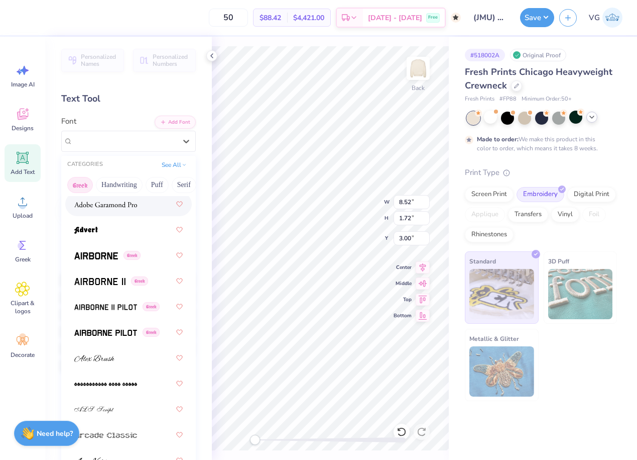
click at [78, 185] on button "Greek" at bounding box center [80, 185] width 26 height 16
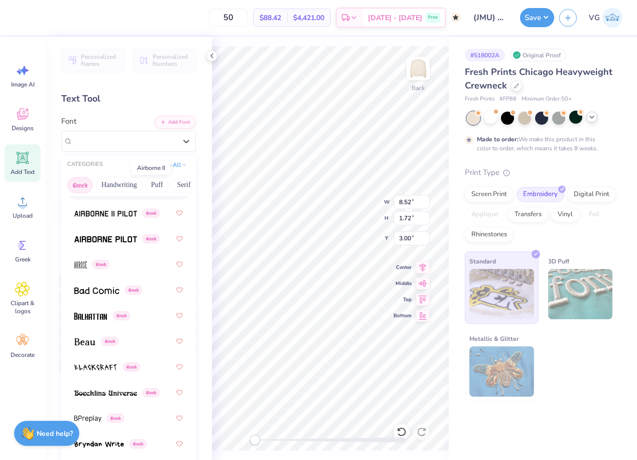
scroll to position [92, 0]
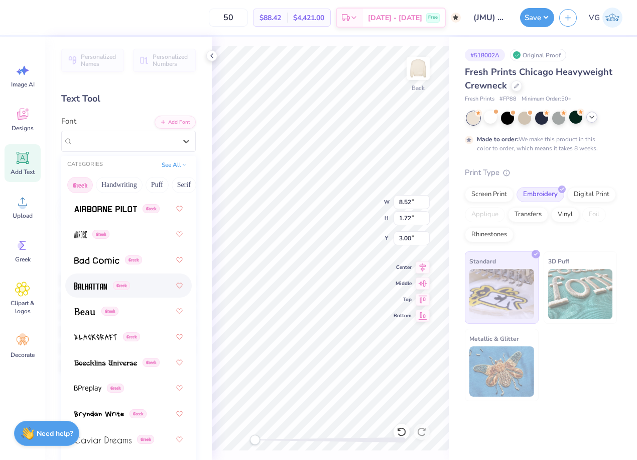
click at [101, 284] on img at bounding box center [90, 285] width 33 height 7
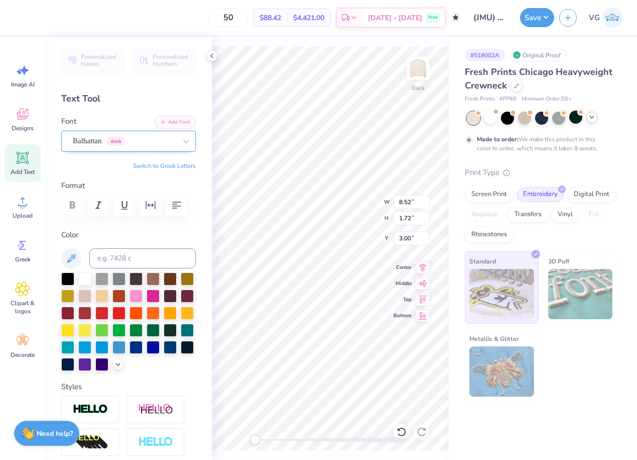
click at [148, 146] on div "Balhattan Greek" at bounding box center [124, 141] width 105 height 16
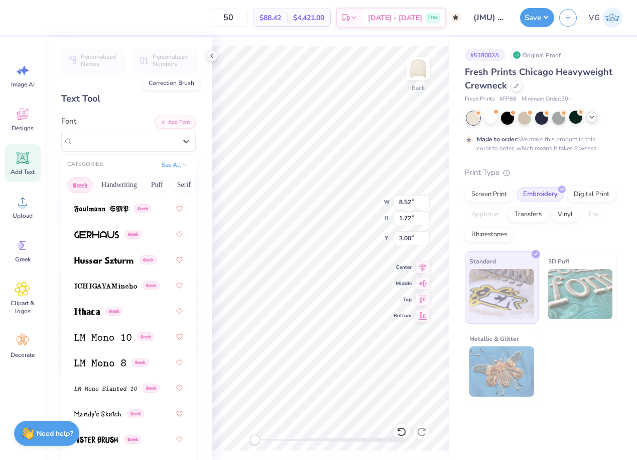
scroll to position [507, 0]
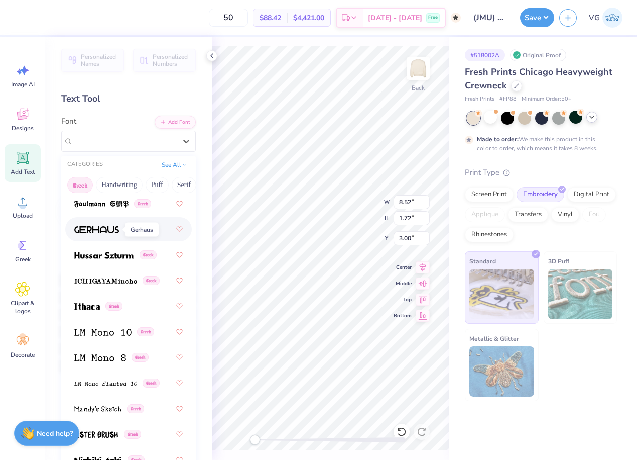
click at [93, 228] on img at bounding box center [96, 229] width 45 height 7
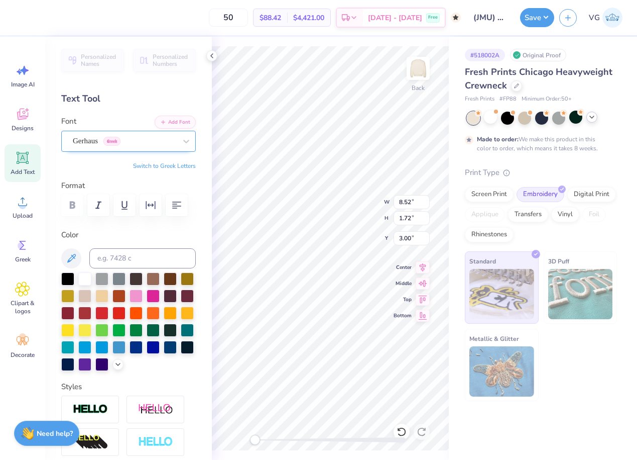
click at [154, 140] on div "Gerhaus Greek" at bounding box center [124, 141] width 105 height 16
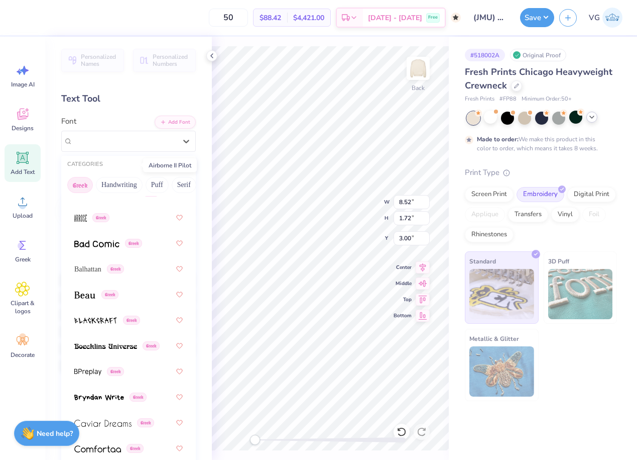
scroll to position [111, 0]
click at [78, 268] on span "Balhattan" at bounding box center [87, 267] width 27 height 11
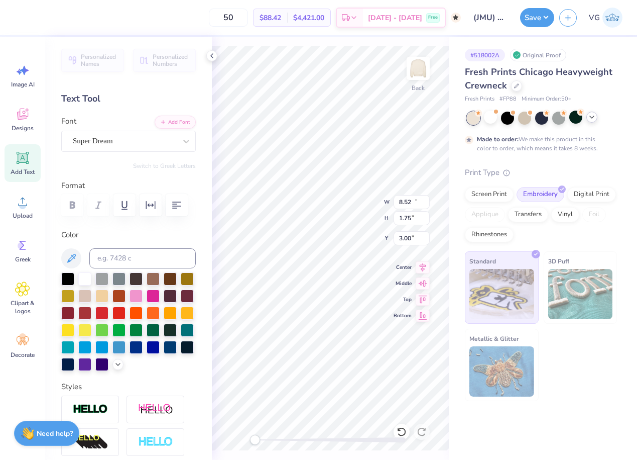
type input "14.06"
type input "1.75"
type input "9.62"
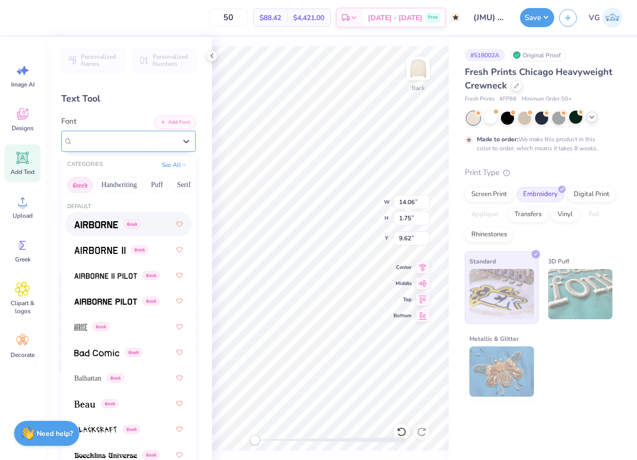
click at [149, 138] on div "Super Dream" at bounding box center [124, 141] width 105 height 16
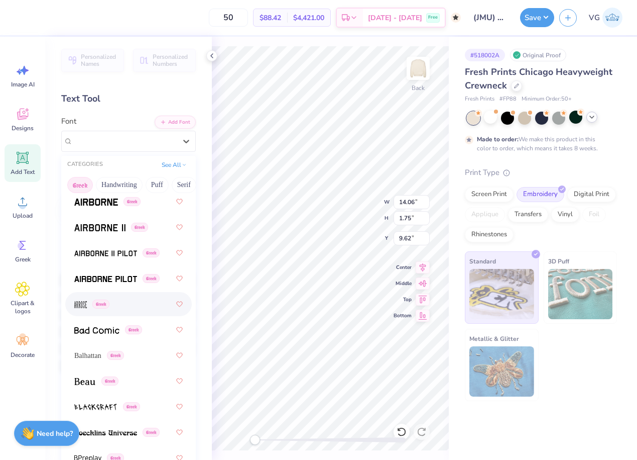
scroll to position [31, 0]
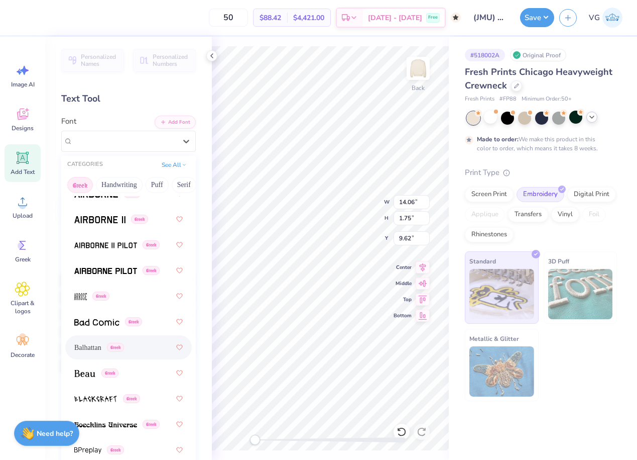
click at [86, 346] on span "Balhattan" at bounding box center [87, 347] width 27 height 11
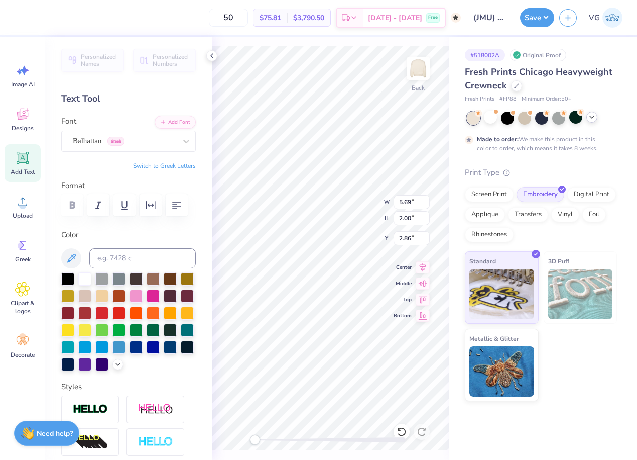
type input "9.99"
type input "9.50"
type input "10.16"
type input "3.57"
type input "9.99"
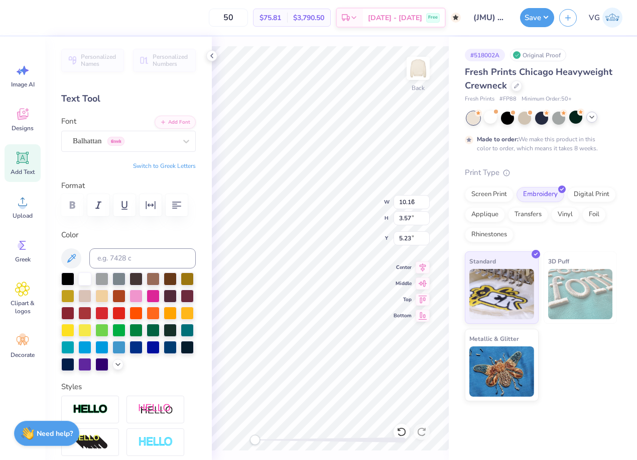
type input "2.00"
type input "5.23"
type input "10.16"
type input "3.57"
type input "3.00"
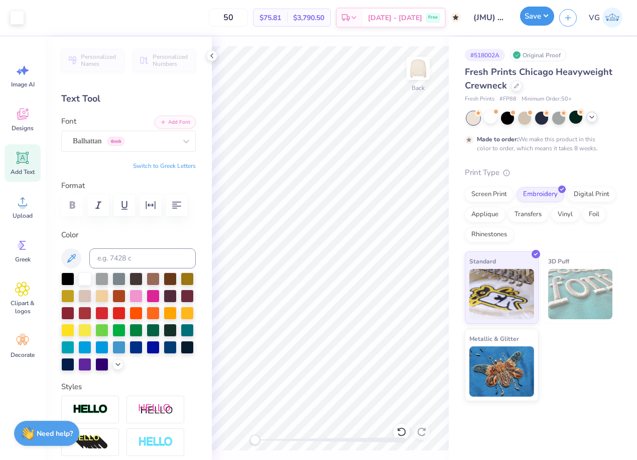
click at [528, 20] on button "Save" at bounding box center [537, 16] width 34 height 19
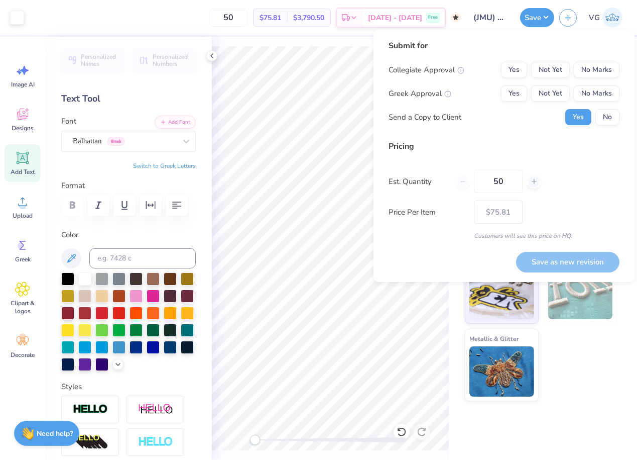
click at [491, 17] on input "(JMU) Acacia Sweatshirt" at bounding box center [490, 18] width 49 height 20
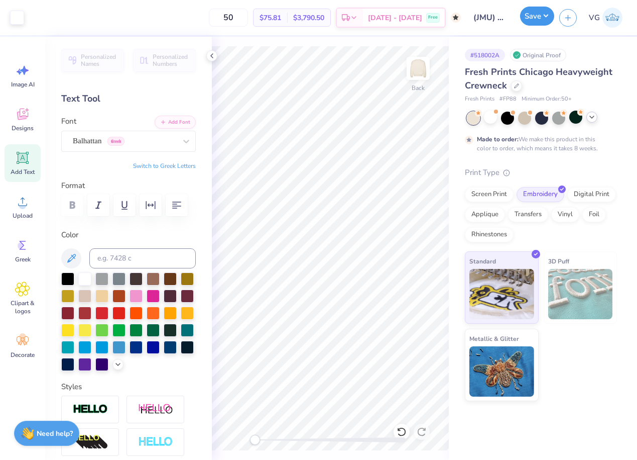
click at [535, 18] on button "Save" at bounding box center [537, 16] width 34 height 19
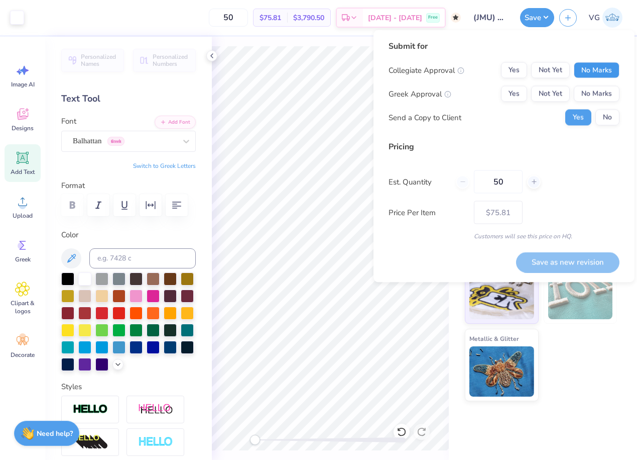
click at [598, 74] on button "No Marks" at bounding box center [597, 70] width 46 height 16
click at [498, 97] on div "Greek Approval Yes Not Yet No Marks" at bounding box center [504, 94] width 231 height 16
click at [510, 97] on button "Yes" at bounding box center [514, 94] width 26 height 16
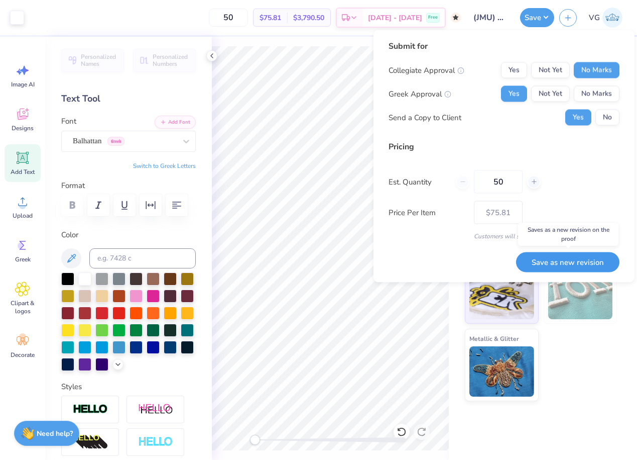
click at [566, 262] on button "Save as new revision" at bounding box center [567, 262] width 103 height 21
type input "$75.81"
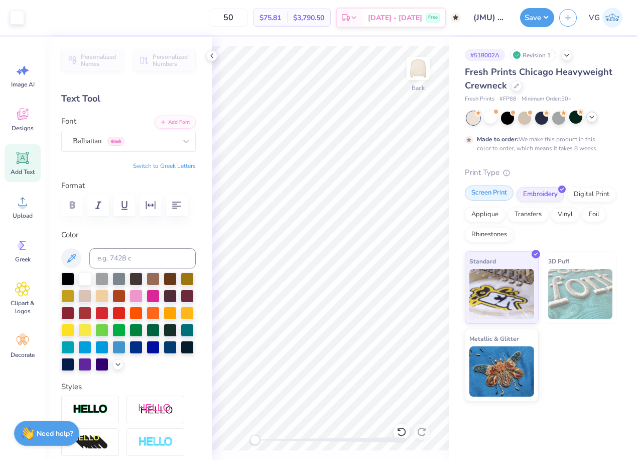
click at [498, 189] on div "Screen Print" at bounding box center [489, 192] width 49 height 15
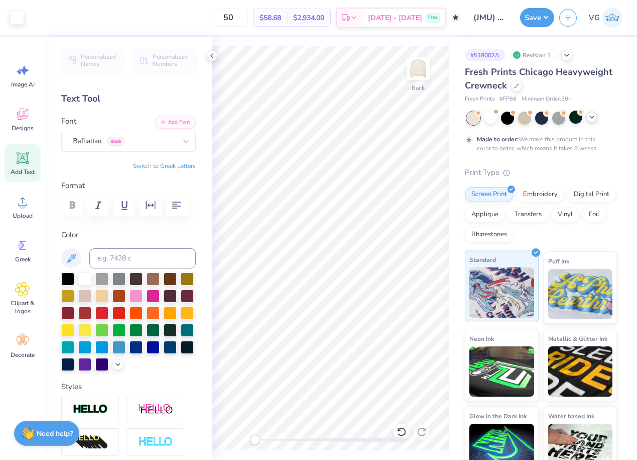
click at [510, 292] on img at bounding box center [502, 292] width 65 height 50
click at [527, 187] on div "Embroidery" at bounding box center [541, 192] width 48 height 15
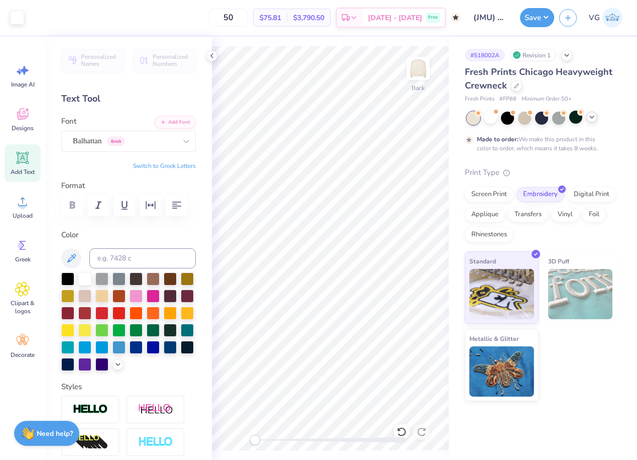
click at [577, 297] on img at bounding box center [581, 294] width 65 height 50
click at [592, 348] on div "Standard 3D Puff Metallic & Glitter" at bounding box center [541, 326] width 152 height 150
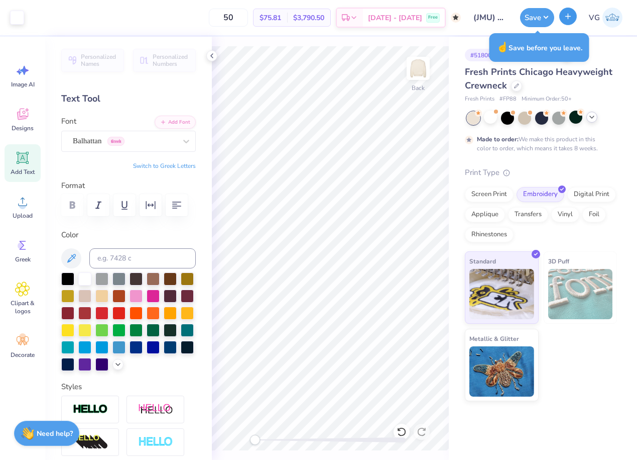
click at [567, 19] on icon "button" at bounding box center [568, 16] width 9 height 9
click at [569, 16] on line "button" at bounding box center [568, 16] width 5 height 0
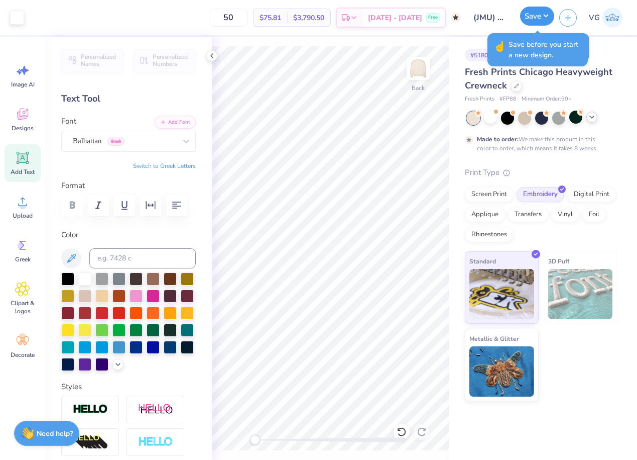
click at [534, 19] on button "Save" at bounding box center [537, 16] width 34 height 19
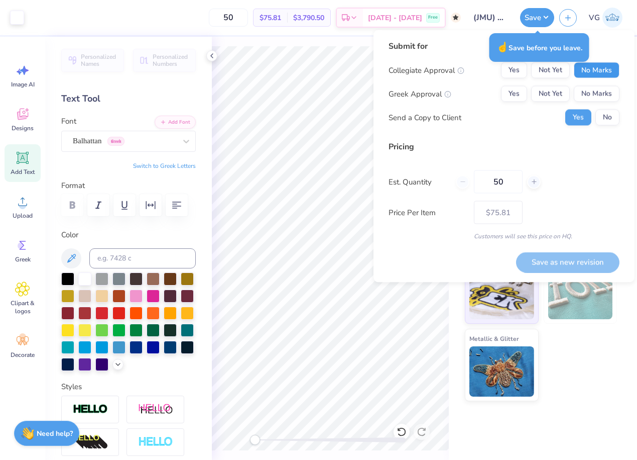
click at [596, 71] on button "No Marks" at bounding box center [597, 70] width 46 height 16
click at [513, 90] on button "Yes" at bounding box center [514, 94] width 26 height 16
click at [587, 264] on button "Save as new revision" at bounding box center [567, 262] width 103 height 21
type input "$75.81"
click at [572, 18] on icon "button" at bounding box center [568, 16] width 9 height 9
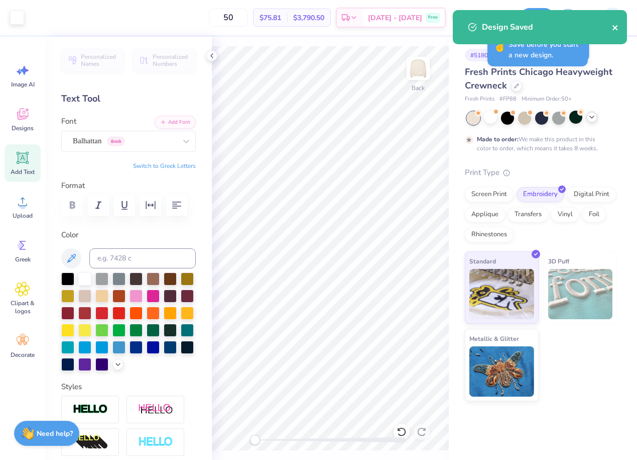
click at [615, 26] on icon "close" at bounding box center [615, 28] width 7 height 8
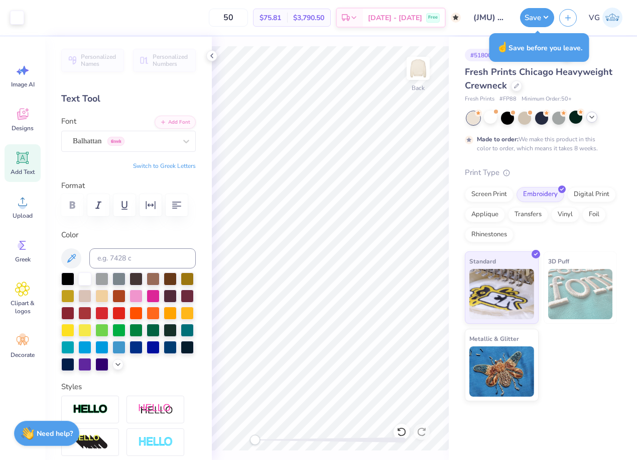
click at [572, 12] on div "Design Saved" at bounding box center [540, 10] width 178 height 4
click at [570, 15] on icon "button" at bounding box center [568, 16] width 9 height 9
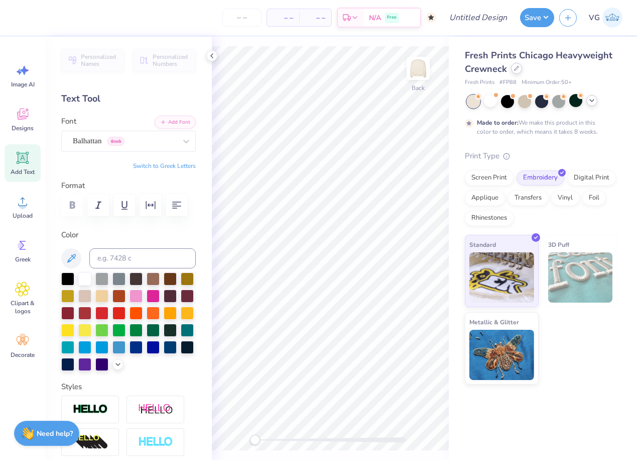
click at [515, 69] on icon at bounding box center [517, 68] width 4 height 4
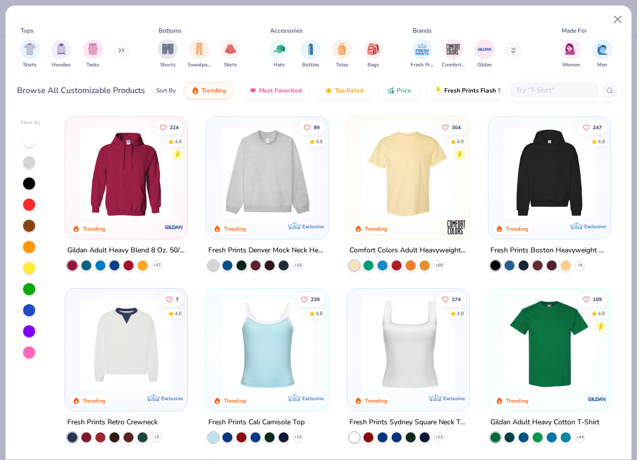
click at [121, 53] on button at bounding box center [121, 50] width 15 height 15
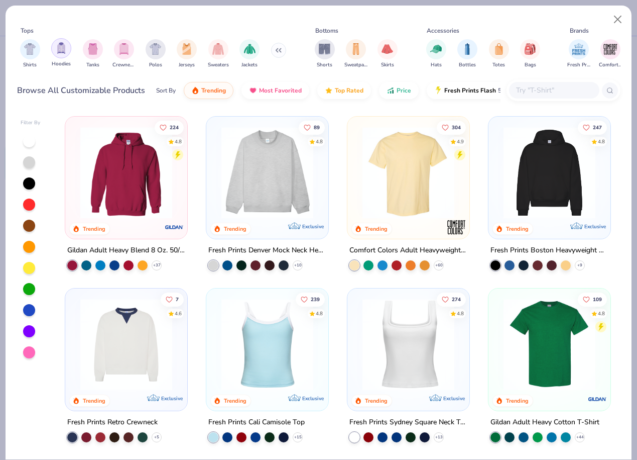
click at [63, 52] on img "filter for Hoodies" at bounding box center [61, 48] width 11 height 12
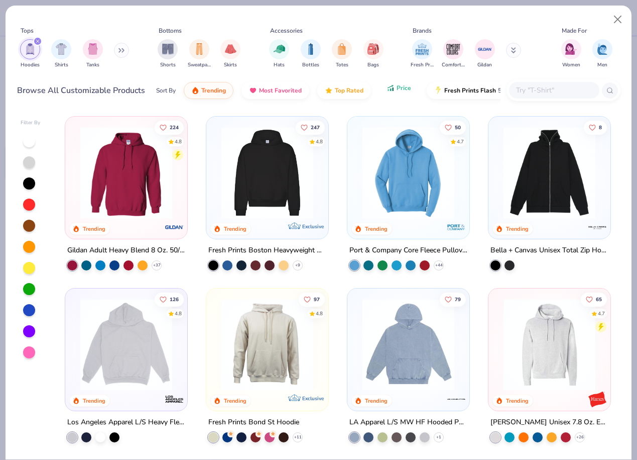
click at [404, 92] on button "Price" at bounding box center [399, 87] width 40 height 17
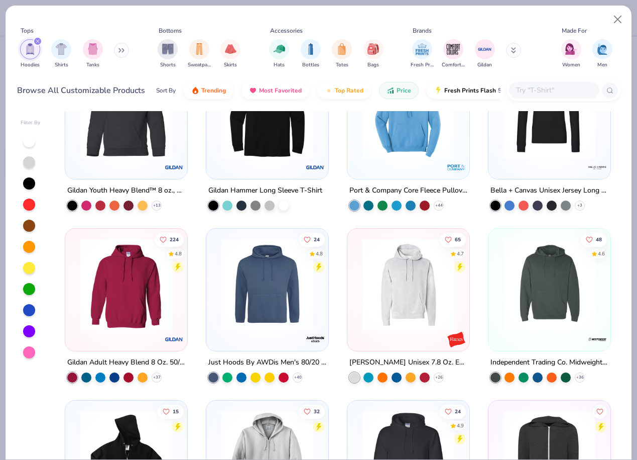
scroll to position [74, 0]
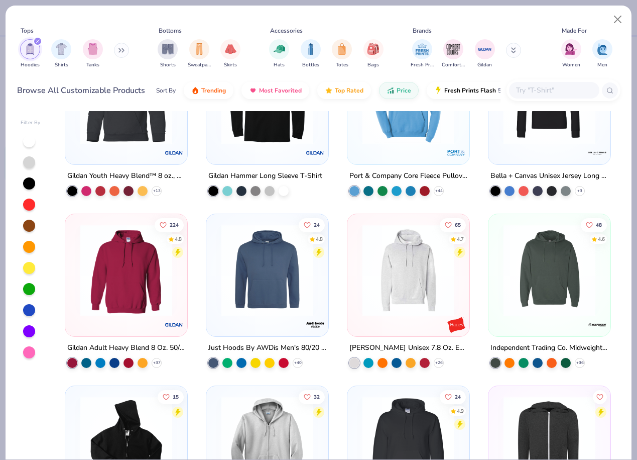
click at [137, 291] on img at bounding box center [126, 270] width 102 height 92
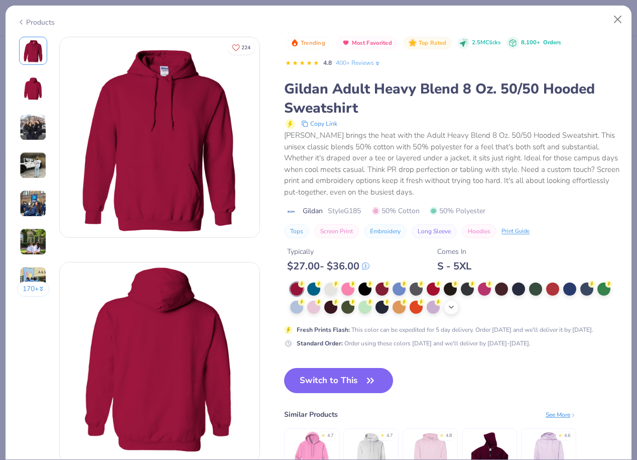
click at [453, 307] on polyline at bounding box center [452, 307] width 4 height 2
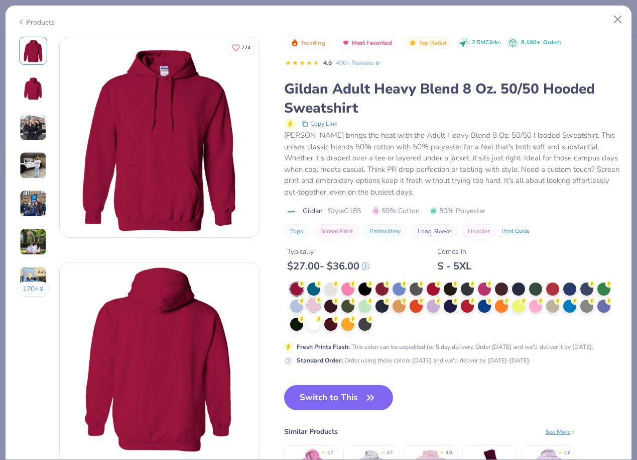
click at [316, 310] on div at bounding box center [313, 304] width 13 height 13
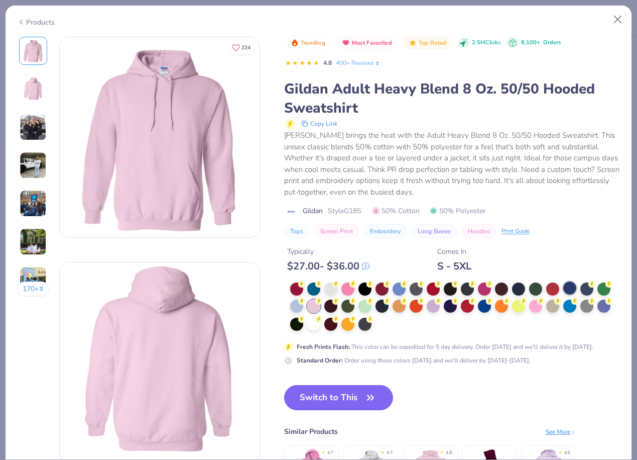
click at [573, 289] on div at bounding box center [570, 287] width 13 height 13
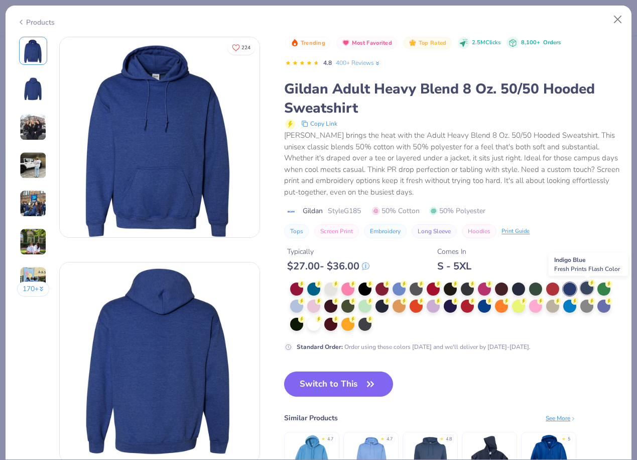
click at [584, 291] on div at bounding box center [587, 287] width 13 height 13
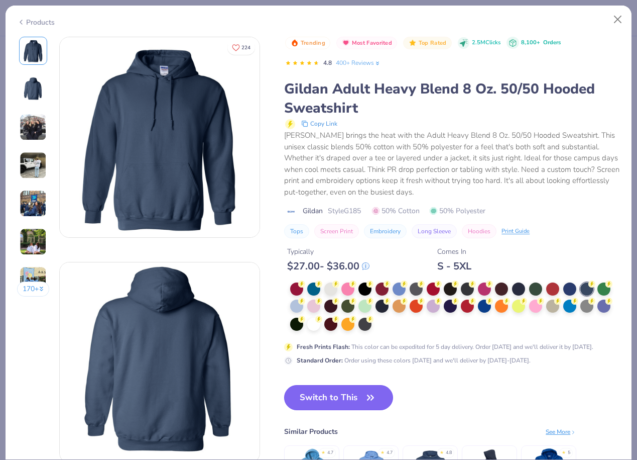
click at [327, 395] on button "Switch to This" at bounding box center [338, 397] width 109 height 25
type textarea "x"
type input "12"
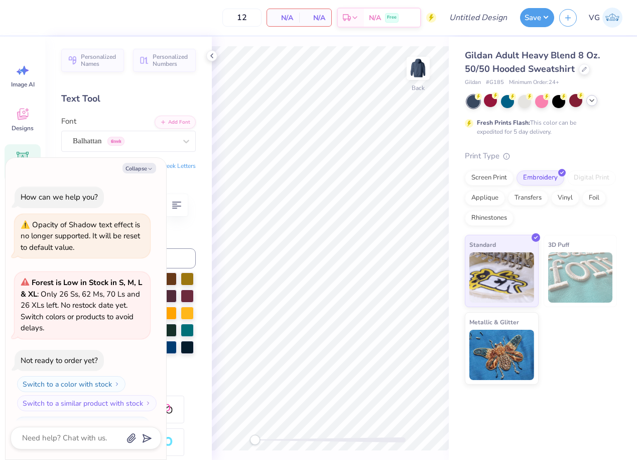
scroll to position [1157, 0]
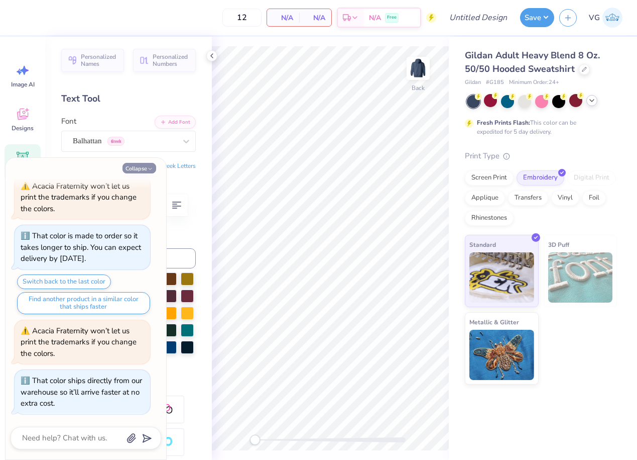
click at [138, 171] on button "Collapse" at bounding box center [140, 168] width 34 height 11
type textarea "x"
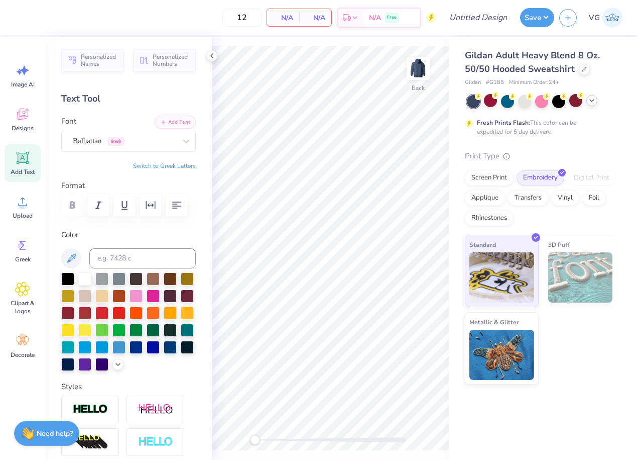
click at [25, 159] on icon at bounding box center [23, 158] width 10 height 10
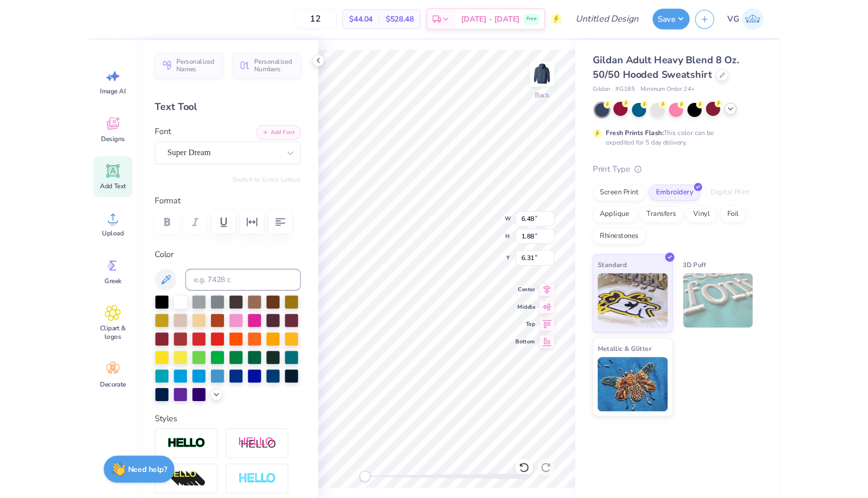
scroll to position [0, 1]
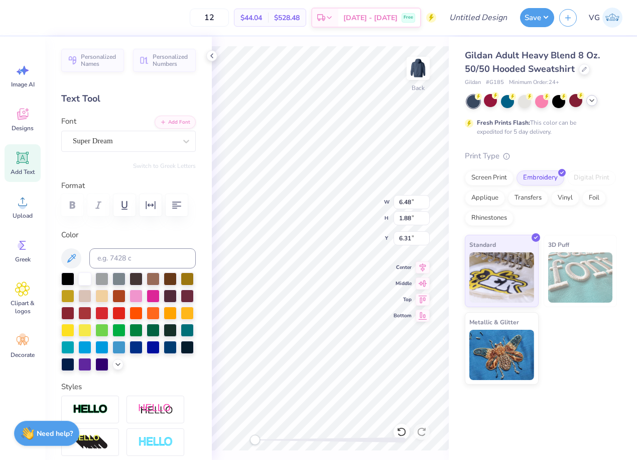
type textarea "ACACIA"
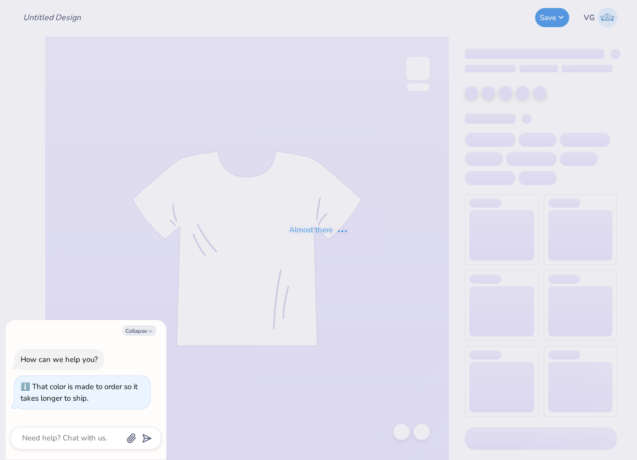
type textarea "x"
type input "(JMU) Acacia Sweatshirt"
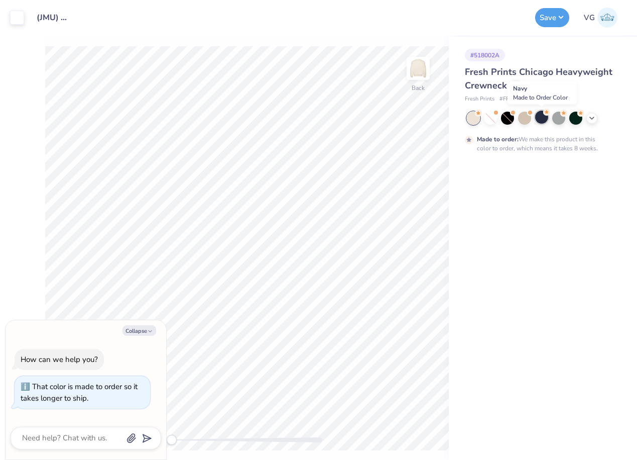
click at [541, 118] on div at bounding box center [542, 117] width 13 height 13
click at [148, 329] on icon "button" at bounding box center [150, 331] width 6 height 6
type textarea "x"
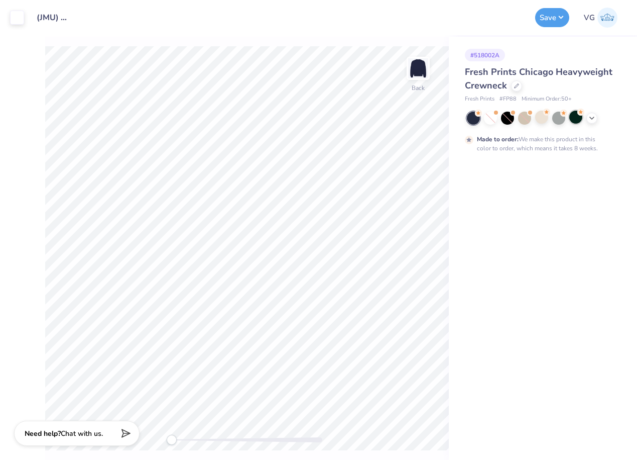
click at [577, 120] on div at bounding box center [576, 117] width 13 height 13
click at [559, 118] on div at bounding box center [559, 117] width 13 height 13
click at [545, 119] on div at bounding box center [542, 117] width 13 height 13
click at [593, 120] on icon at bounding box center [592, 117] width 8 height 8
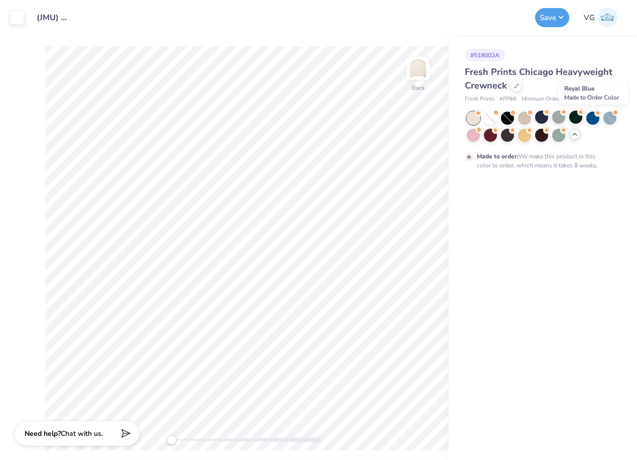
click at [593, 120] on div at bounding box center [593, 118] width 13 height 13
click at [494, 138] on div at bounding box center [490, 134] width 13 height 13
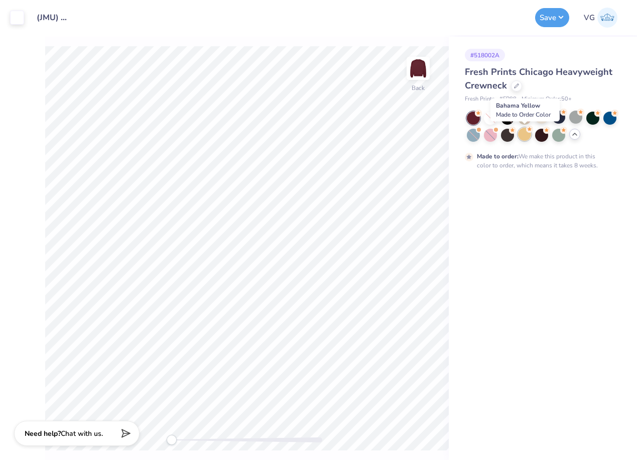
click at [523, 138] on div at bounding box center [524, 134] width 13 height 13
click at [506, 137] on div at bounding box center [507, 134] width 13 height 13
click at [550, 14] on button "Save" at bounding box center [553, 16] width 34 height 19
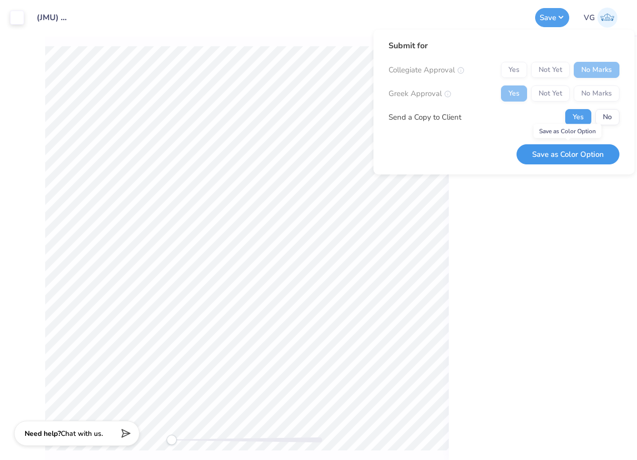
click at [592, 155] on button "Save as Color Option" at bounding box center [568, 154] width 103 height 21
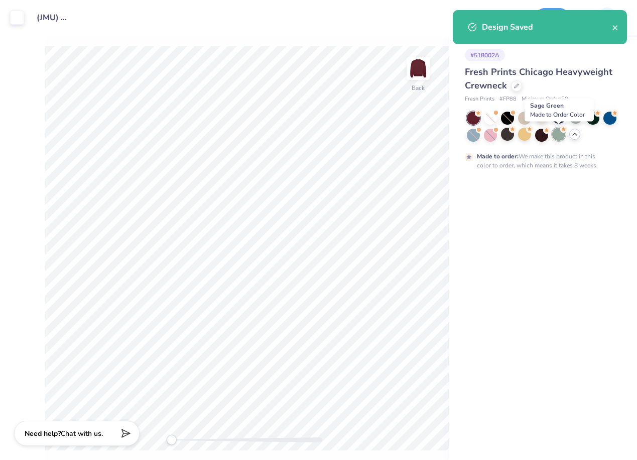
click at [561, 137] on div at bounding box center [559, 134] width 13 height 13
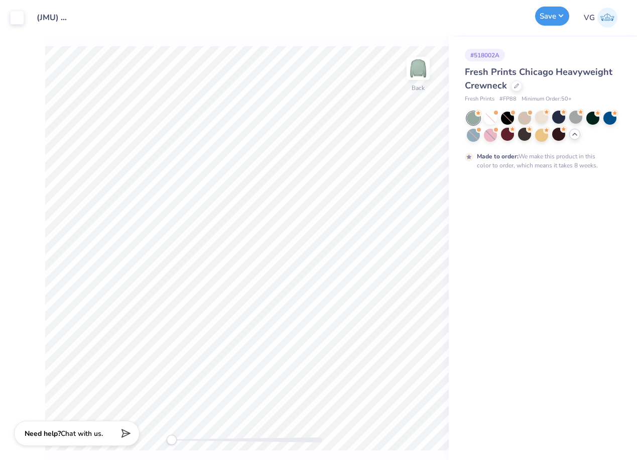
click at [551, 26] on div "Save" at bounding box center [553, 17] width 34 height 19
click at [551, 15] on button "Save" at bounding box center [553, 16] width 34 height 19
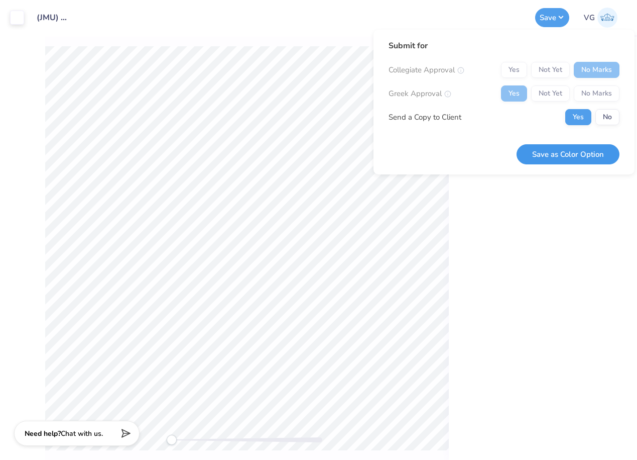
click at [581, 161] on button "Save as Color Option" at bounding box center [568, 154] width 103 height 21
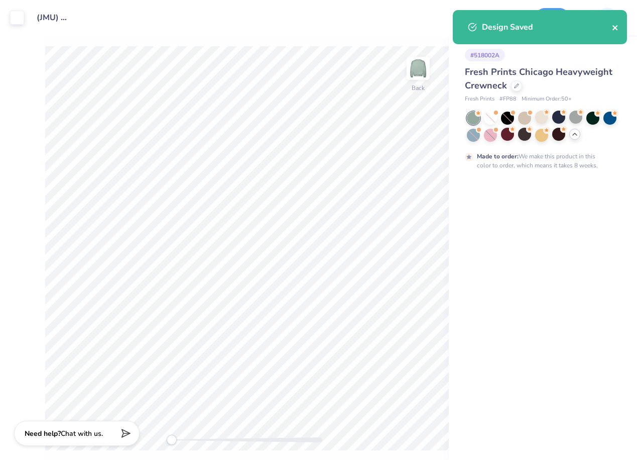
click at [617, 29] on icon "close" at bounding box center [615, 28] width 7 height 8
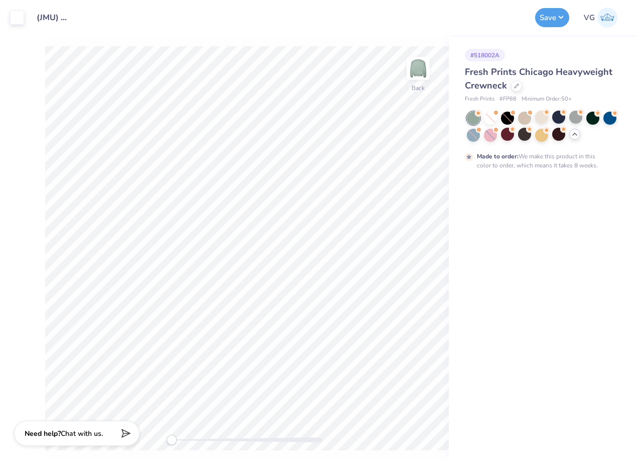
click at [570, 21] on div "Save" at bounding box center [553, 17] width 34 height 19
click at [554, 15] on button "Save" at bounding box center [553, 16] width 34 height 19
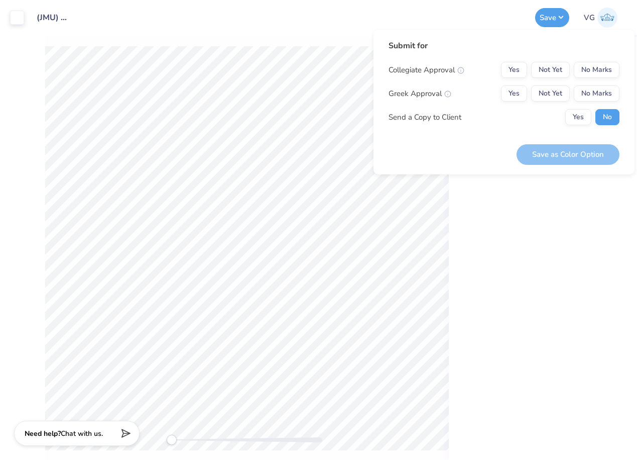
click at [550, 194] on div "# 518002A Fresh Prints Chicago Heavyweight Crewneck Fresh Prints # FP88 Minimum…" at bounding box center [543, 248] width 188 height 423
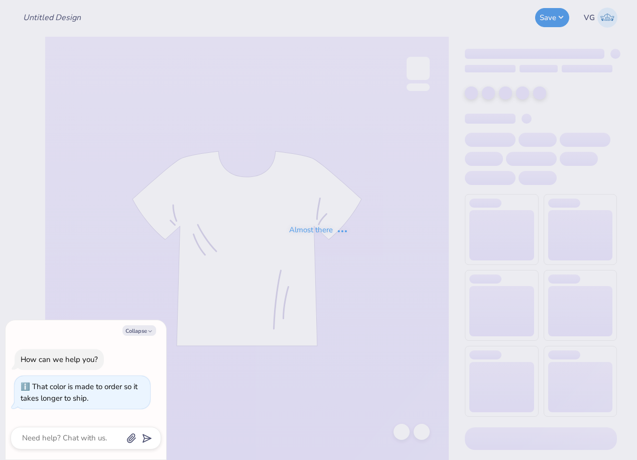
type textarea "x"
type input "(JMU) Acacia Sweatshirt"
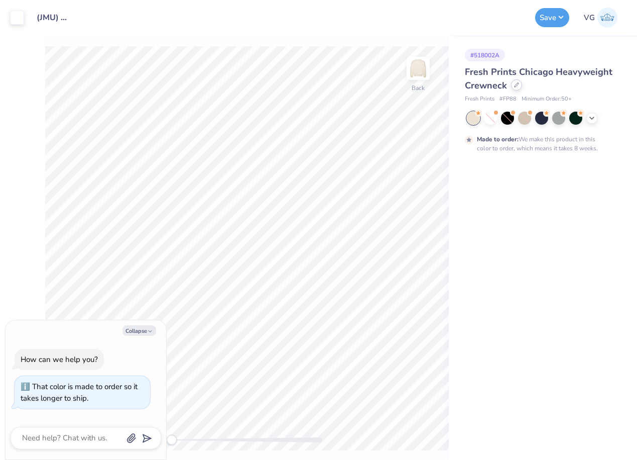
click at [517, 88] on div at bounding box center [516, 84] width 11 height 11
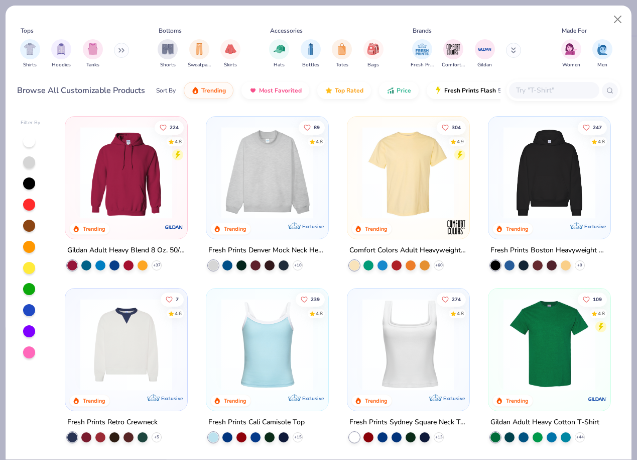
click at [126, 168] on img at bounding box center [126, 173] width 102 height 92
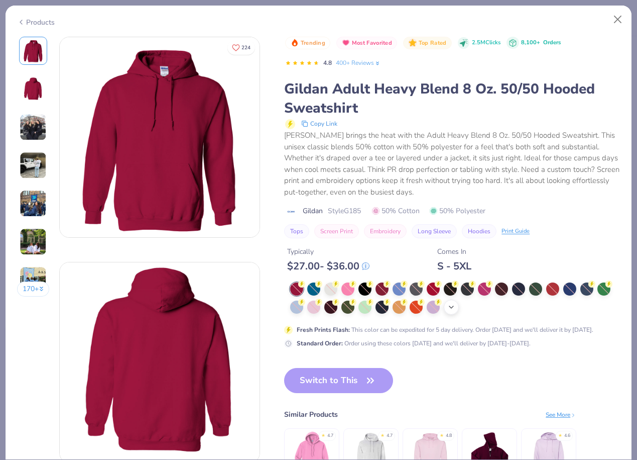
click at [452, 310] on icon at bounding box center [452, 307] width 8 height 8
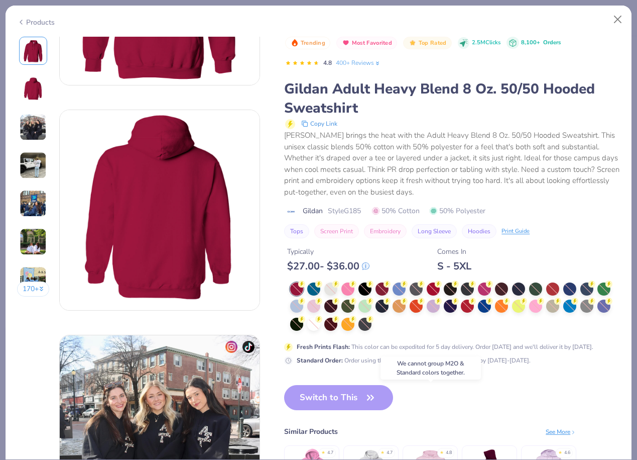
scroll to position [93, 0]
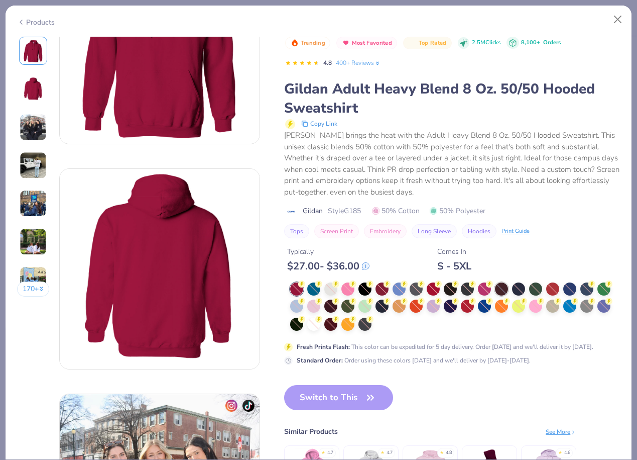
click at [505, 283] on div at bounding box center [501, 288] width 13 height 13
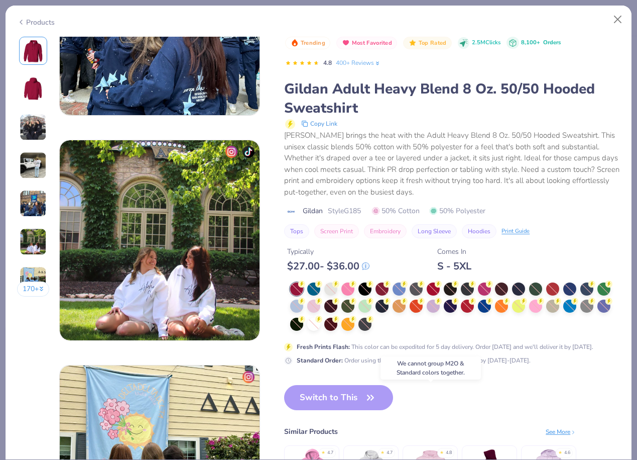
scroll to position [720, 0]
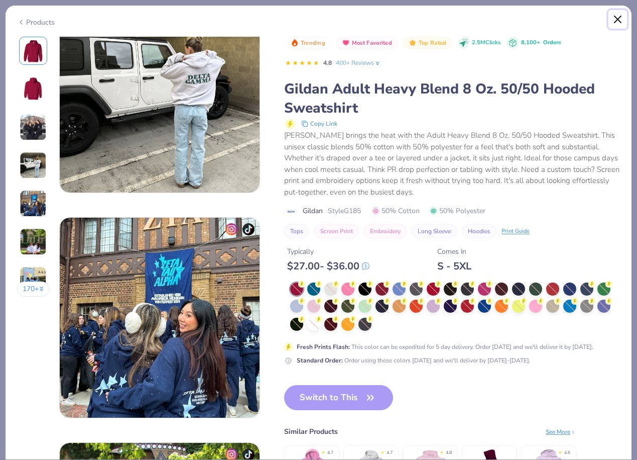
click at [618, 18] on button "Close" at bounding box center [618, 19] width 19 height 19
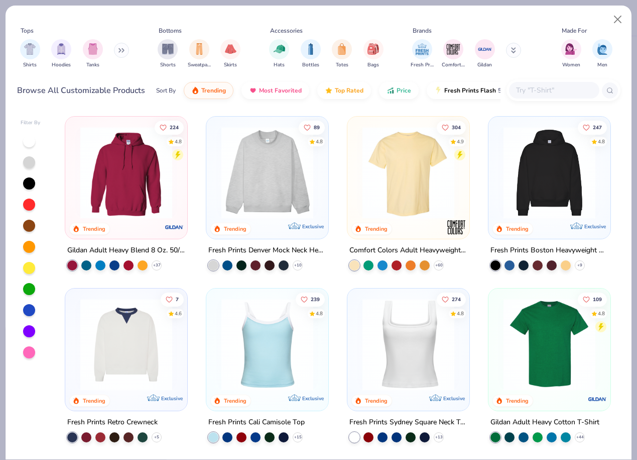
click at [265, 160] on img at bounding box center [268, 173] width 102 height 92
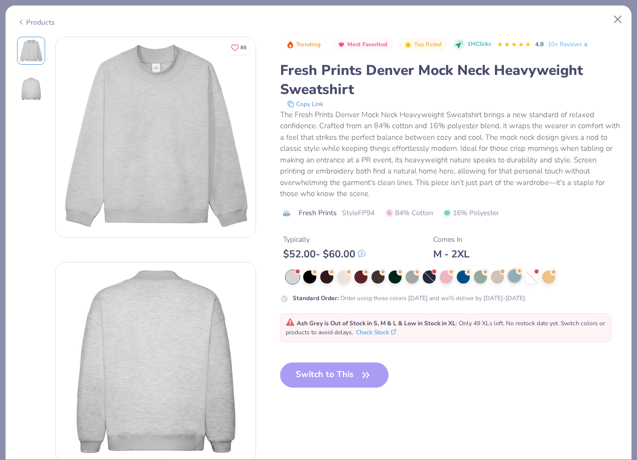
click at [510, 274] on div at bounding box center [514, 275] width 13 height 13
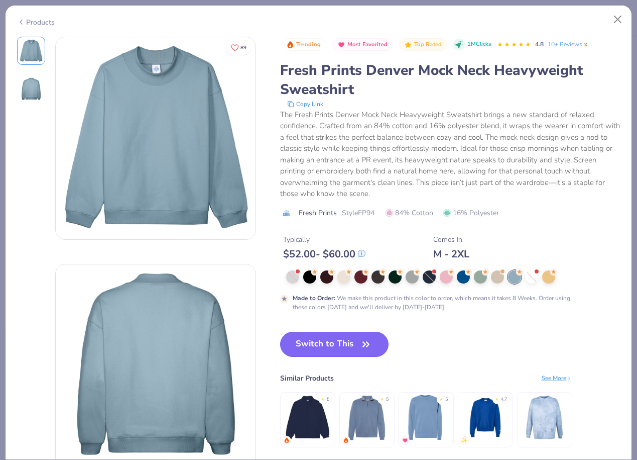
click at [362, 339] on icon "button" at bounding box center [366, 344] width 14 height 14
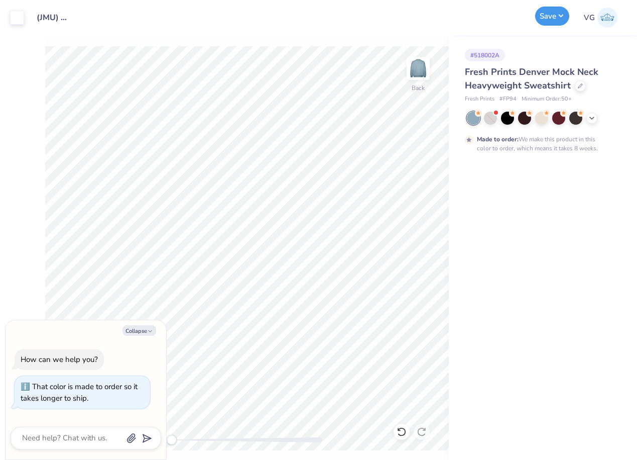
click at [557, 20] on button "Save" at bounding box center [553, 16] width 34 height 19
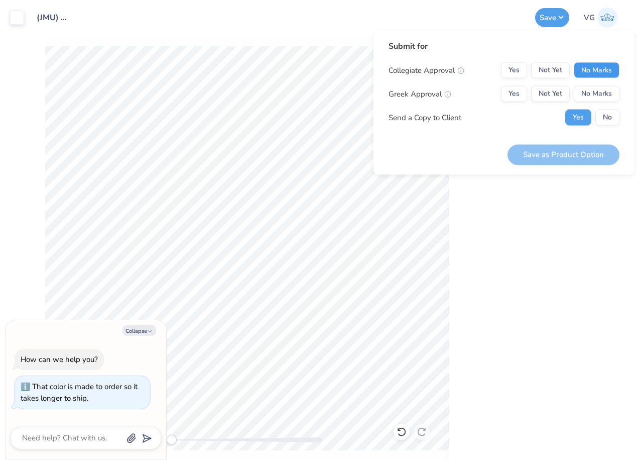
click at [606, 73] on button "No Marks" at bounding box center [597, 70] width 46 height 16
click at [515, 96] on button "Yes" at bounding box center [514, 94] width 26 height 16
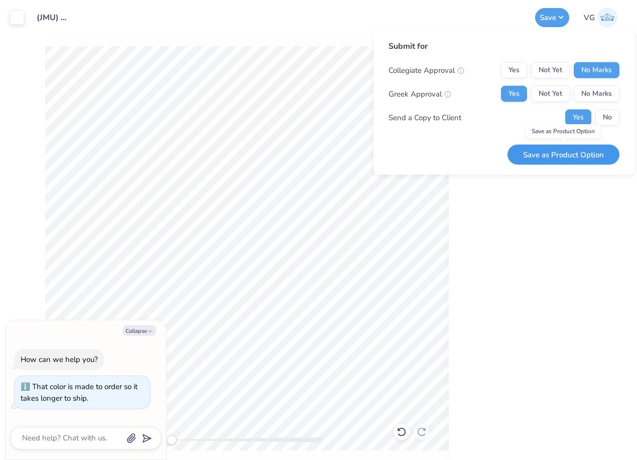
click at [584, 154] on button "Save as Product Option" at bounding box center [564, 154] width 112 height 21
type textarea "x"
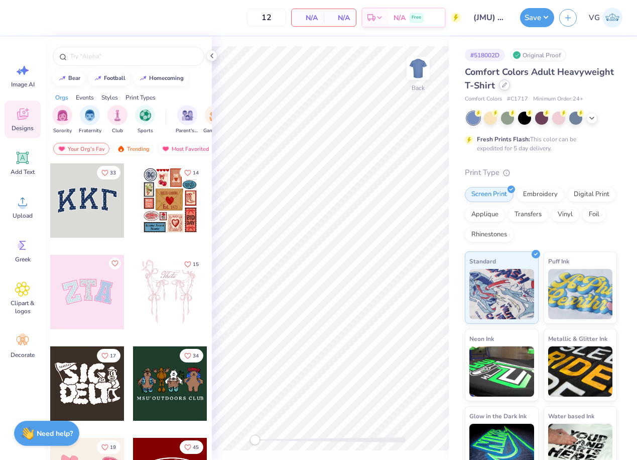
click at [503, 86] on icon at bounding box center [504, 84] width 5 height 5
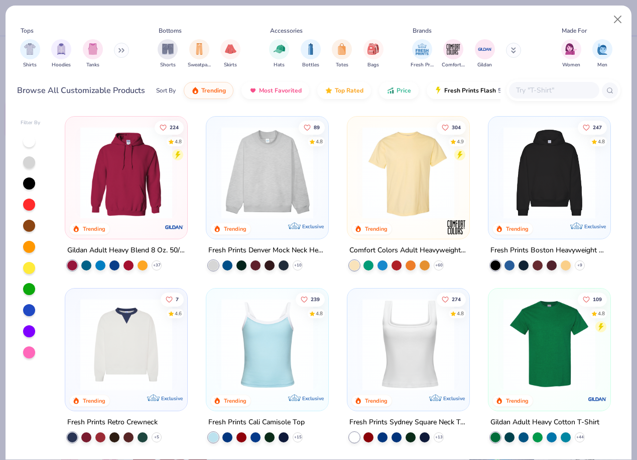
click at [283, 202] on img at bounding box center [268, 173] width 102 height 92
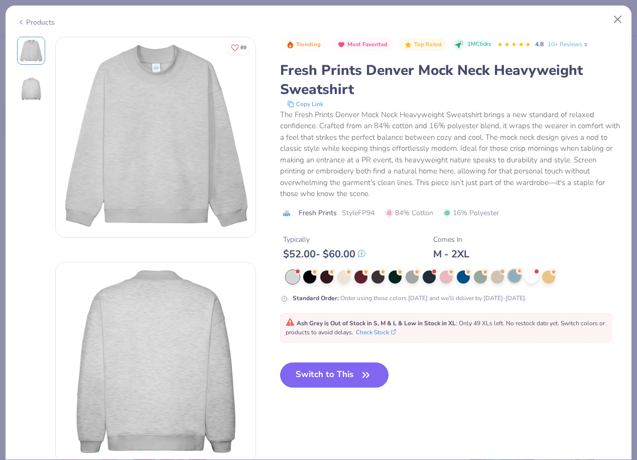
click at [517, 276] on div at bounding box center [514, 275] width 13 height 13
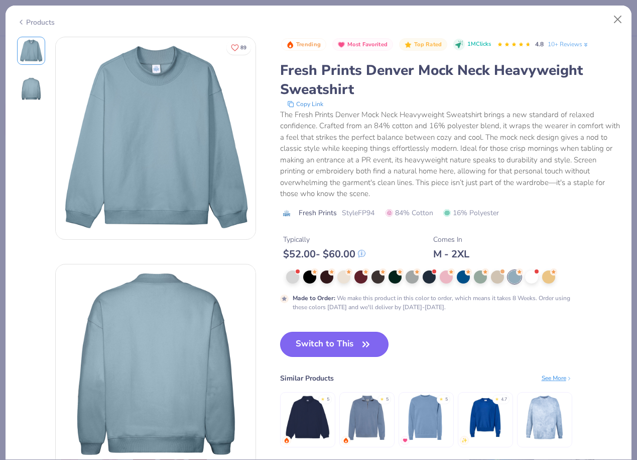
click at [340, 350] on button "Switch to This" at bounding box center [334, 344] width 109 height 25
type input "50"
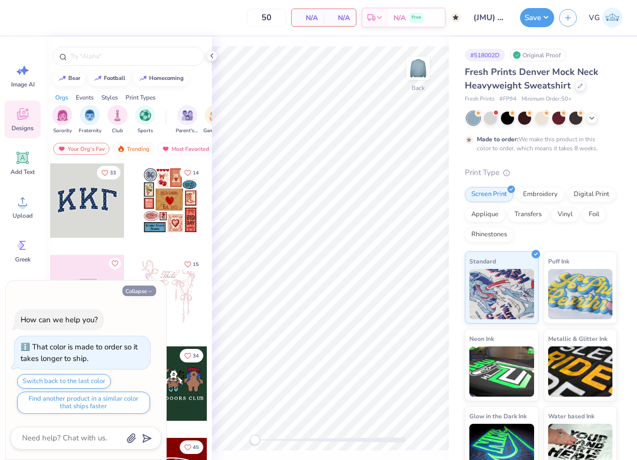
click at [145, 288] on button "Collapse" at bounding box center [140, 290] width 34 height 11
type textarea "x"
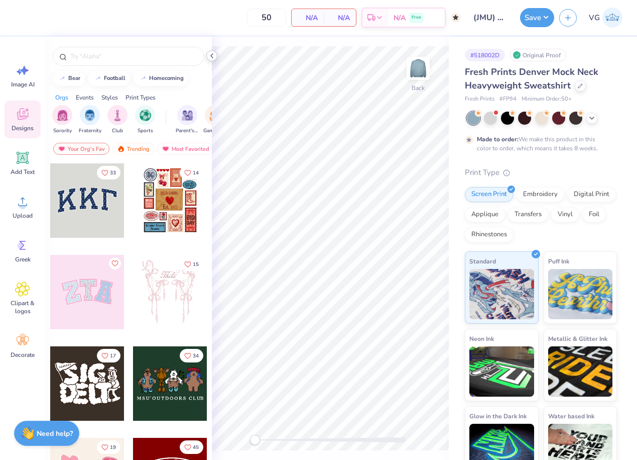
click at [211, 54] on icon at bounding box center [212, 56] width 8 height 8
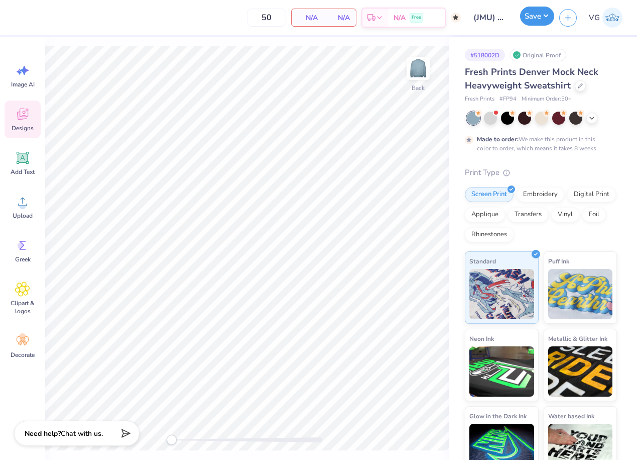
click at [544, 15] on button "Save" at bounding box center [537, 16] width 34 height 19
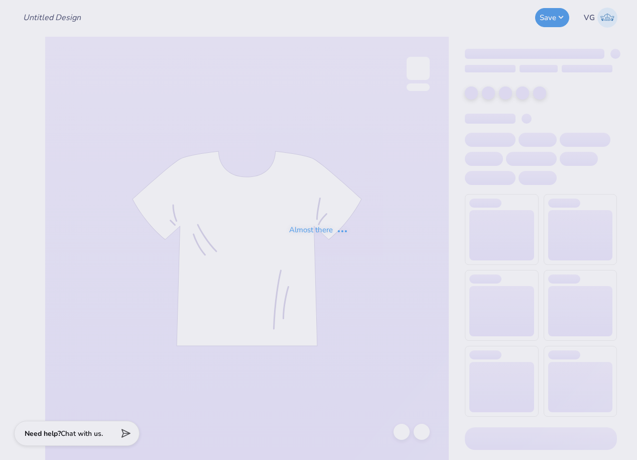
type input "(JMU) Acacia Sweatshirt"
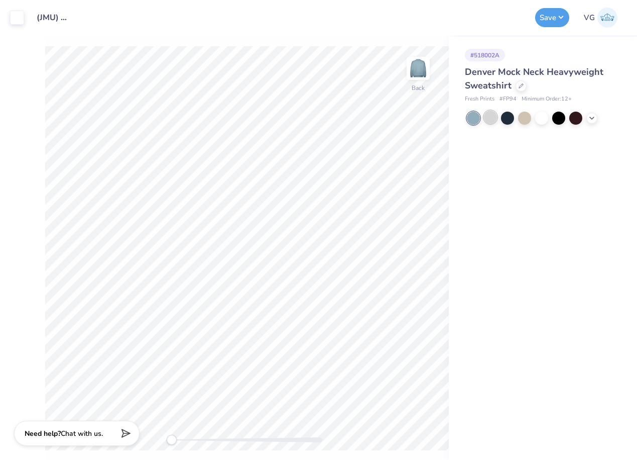
click at [489, 119] on div at bounding box center [490, 117] width 13 height 13
click at [511, 118] on div at bounding box center [507, 117] width 13 height 13
click at [528, 117] on div at bounding box center [524, 117] width 13 height 13
click at [536, 118] on div at bounding box center [542, 117] width 13 height 13
click at [540, 119] on div at bounding box center [542, 117] width 13 height 13
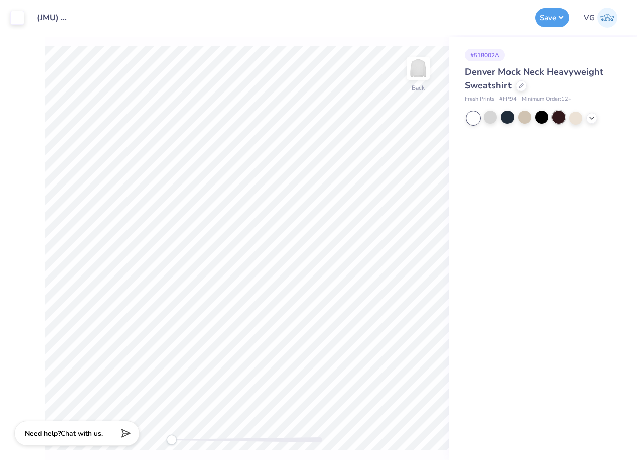
click at [563, 119] on div at bounding box center [559, 117] width 13 height 13
click at [593, 121] on div at bounding box center [592, 117] width 11 height 11
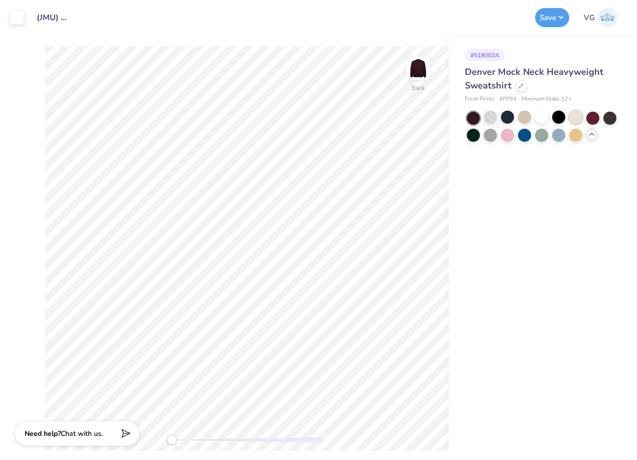
click at [582, 120] on div at bounding box center [576, 117] width 13 height 13
click at [591, 120] on div at bounding box center [593, 117] width 13 height 13
click at [551, 16] on button "Save" at bounding box center [553, 16] width 34 height 19
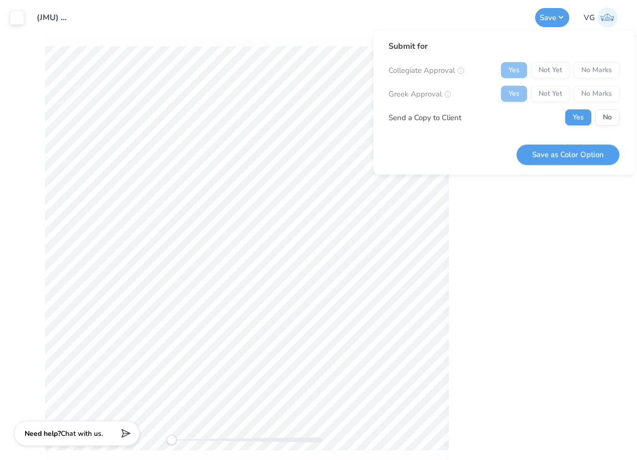
click at [592, 71] on div "Yes Not Yet No Marks" at bounding box center [560, 70] width 119 height 16
click at [593, 160] on button "Save as Color Option" at bounding box center [568, 154] width 103 height 21
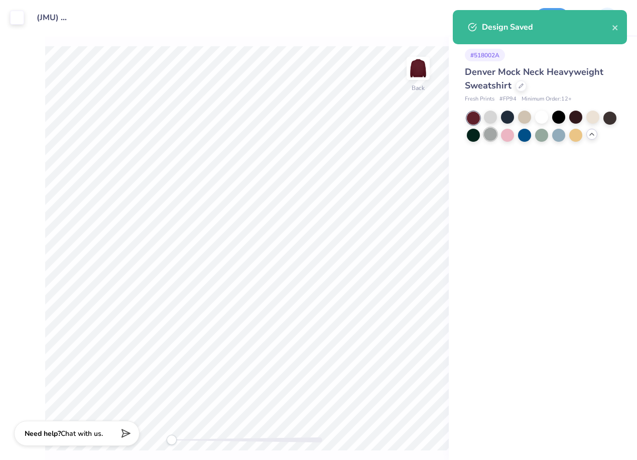
click at [489, 138] on div at bounding box center [490, 134] width 13 height 13
click at [479, 138] on div at bounding box center [473, 134] width 13 height 13
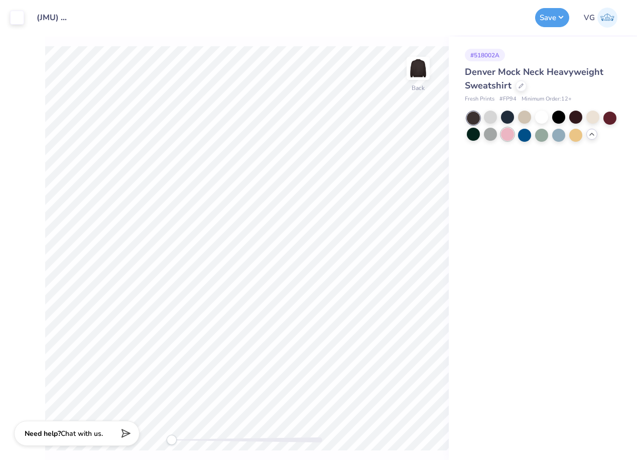
click at [509, 136] on div at bounding box center [507, 134] width 13 height 13
click at [524, 136] on div at bounding box center [524, 134] width 13 height 13
click at [543, 141] on div at bounding box center [542, 134] width 13 height 13
click at [553, 14] on button "Save" at bounding box center [553, 16] width 34 height 19
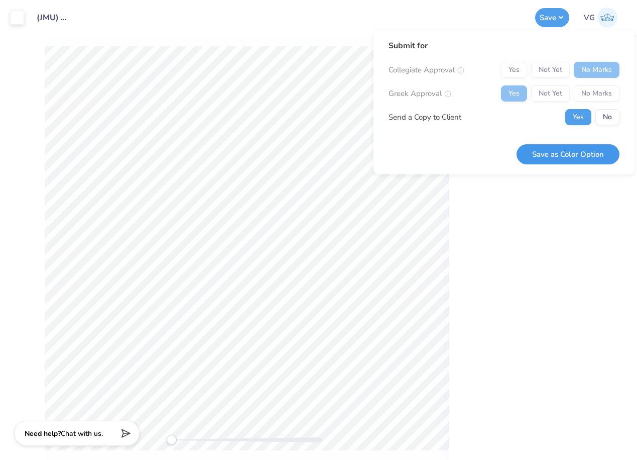
click at [592, 155] on button "Save as Color Option" at bounding box center [568, 154] width 103 height 21
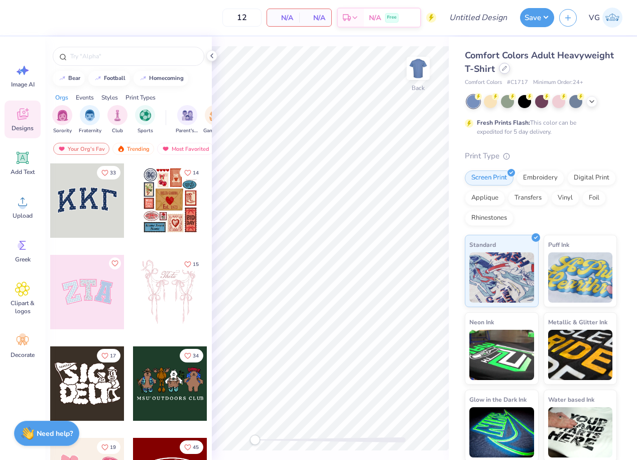
click at [506, 69] on icon at bounding box center [504, 68] width 5 height 5
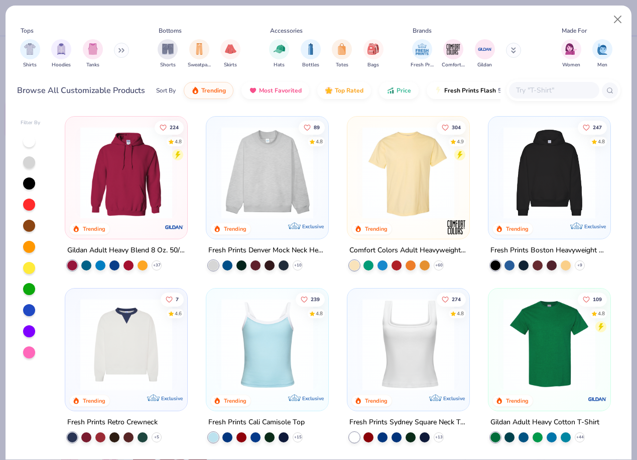
click at [113, 185] on img at bounding box center [126, 173] width 102 height 92
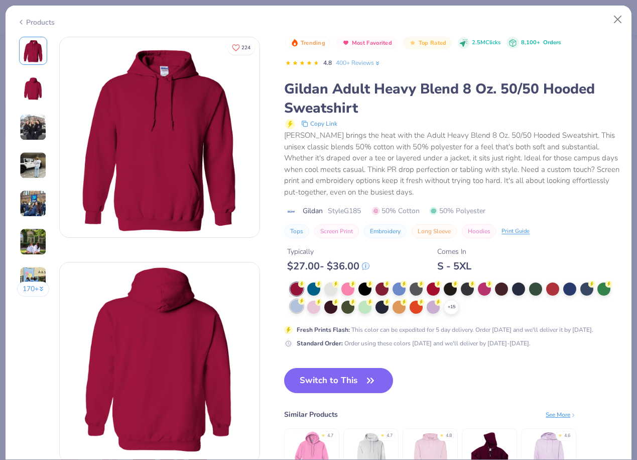
click at [295, 308] on div at bounding box center [296, 305] width 13 height 13
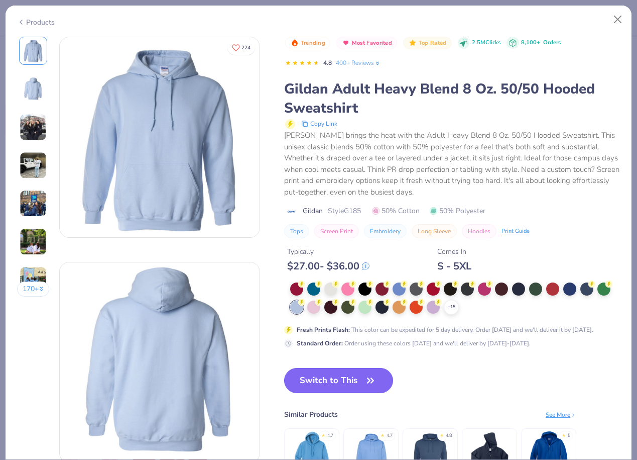
click at [339, 391] on button "Switch to This" at bounding box center [338, 380] width 109 height 25
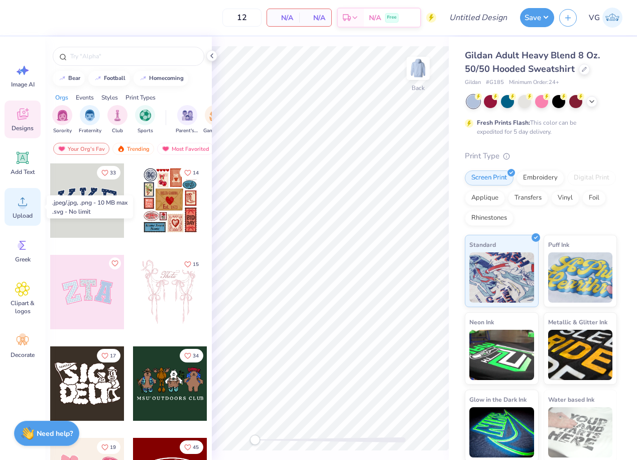
click at [23, 209] on div "Upload" at bounding box center [23, 207] width 36 height 38
click at [19, 214] on span "Upload" at bounding box center [23, 215] width 20 height 8
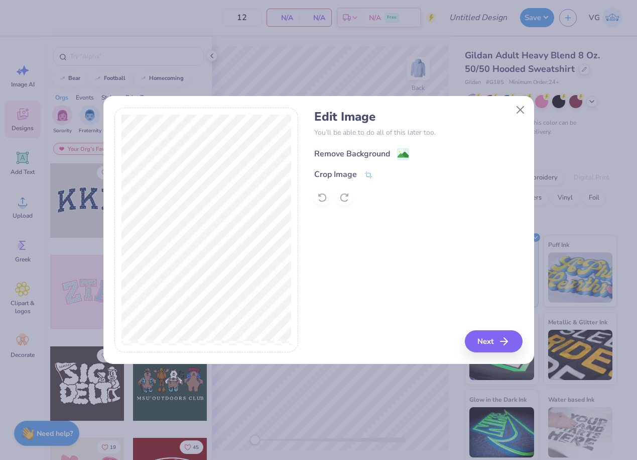
click at [378, 154] on div "Remove Background" at bounding box center [352, 154] width 76 height 12
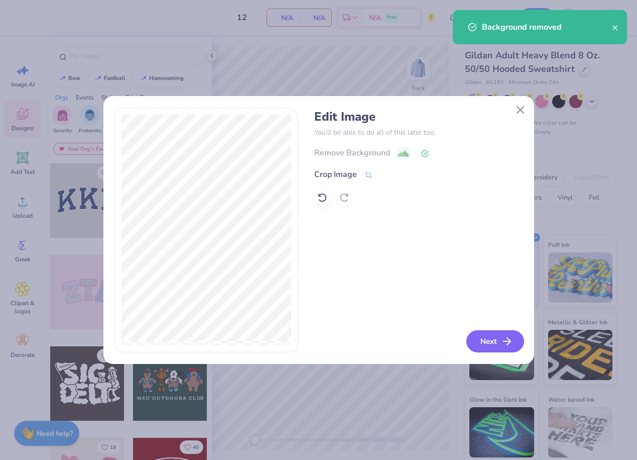
click at [494, 343] on button "Next" at bounding box center [496, 341] width 58 height 22
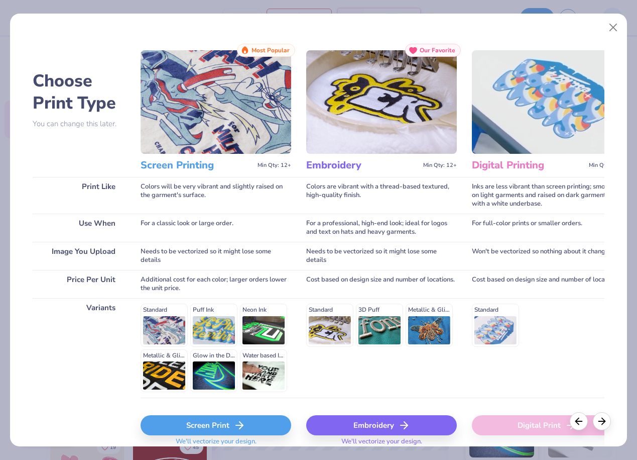
click at [201, 426] on div "Screen Print" at bounding box center [216, 425] width 151 height 20
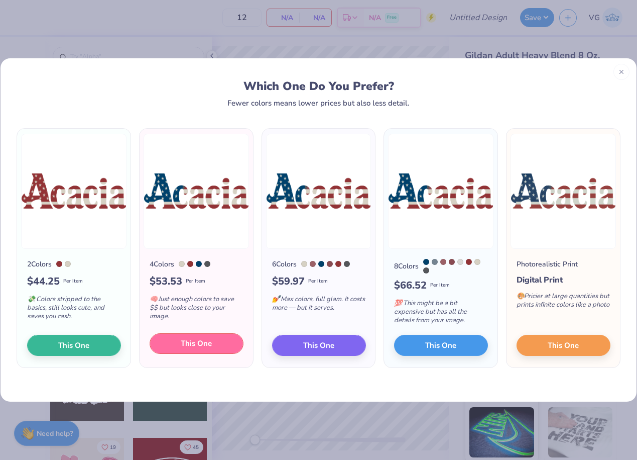
click at [202, 342] on span "This One" at bounding box center [196, 344] width 31 height 12
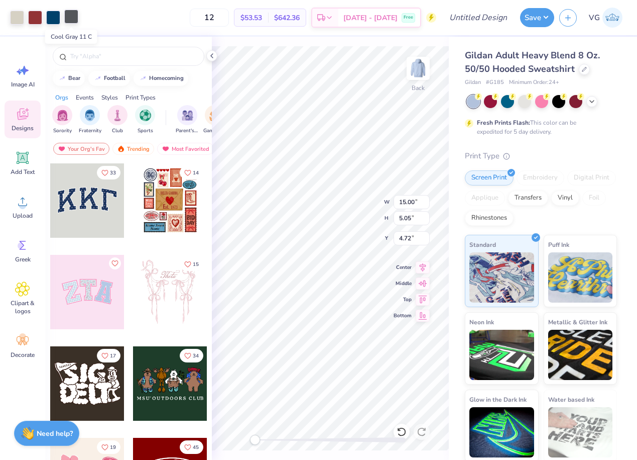
click at [73, 18] on div at bounding box center [71, 17] width 14 height 14
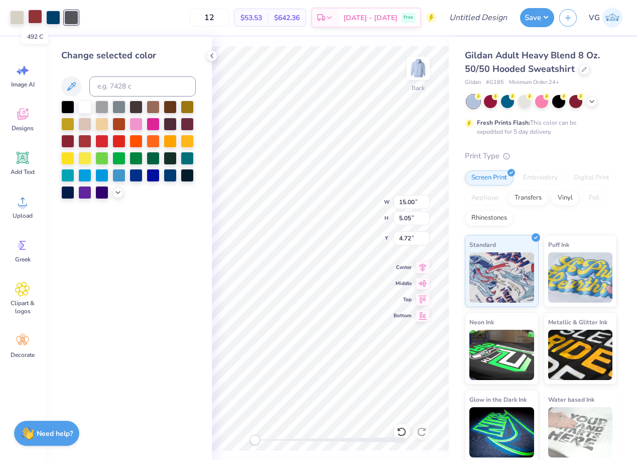
click at [39, 22] on div at bounding box center [35, 17] width 14 height 14
click at [69, 20] on div at bounding box center [71, 17] width 14 height 14
click at [113, 82] on input at bounding box center [142, 86] width 106 height 20
type input "492"
click at [215, 55] on icon at bounding box center [212, 56] width 8 height 8
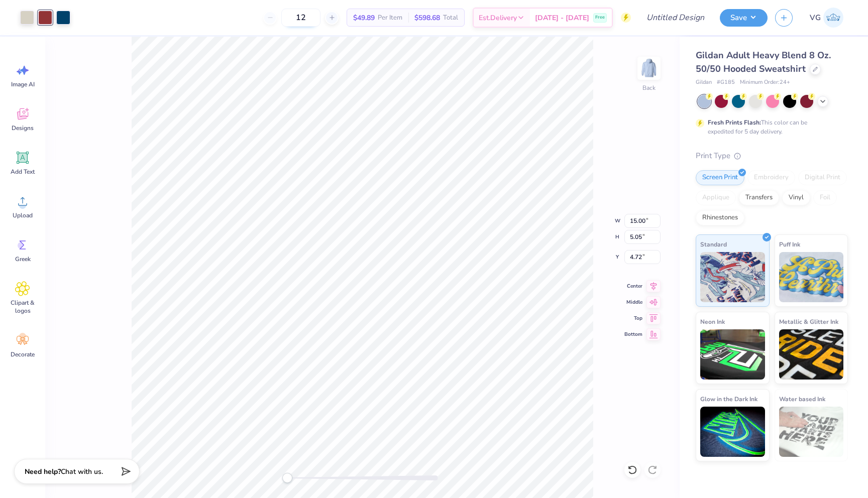
type input "11.83"
type input "3.99"
type input "5.79"
click at [637, 17] on button "Save" at bounding box center [744, 17] width 48 height 18
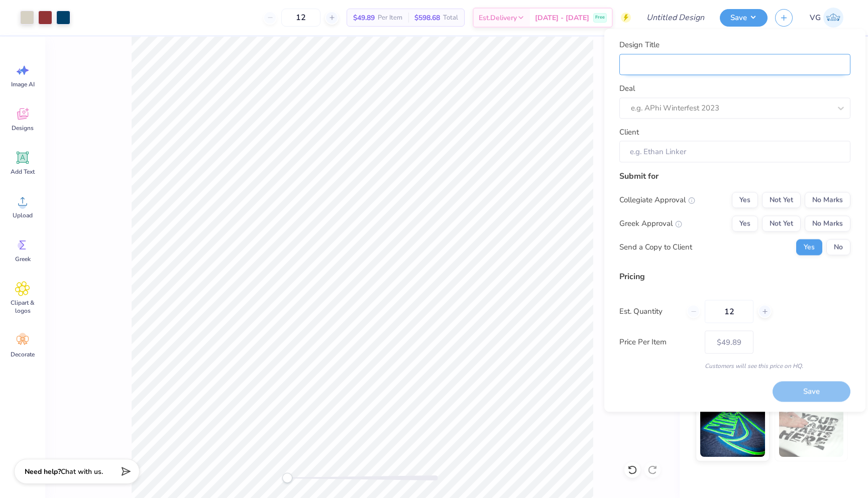
click at [637, 74] on input "Design Title" at bounding box center [734, 65] width 231 height 22
type input "("
type input "(J"
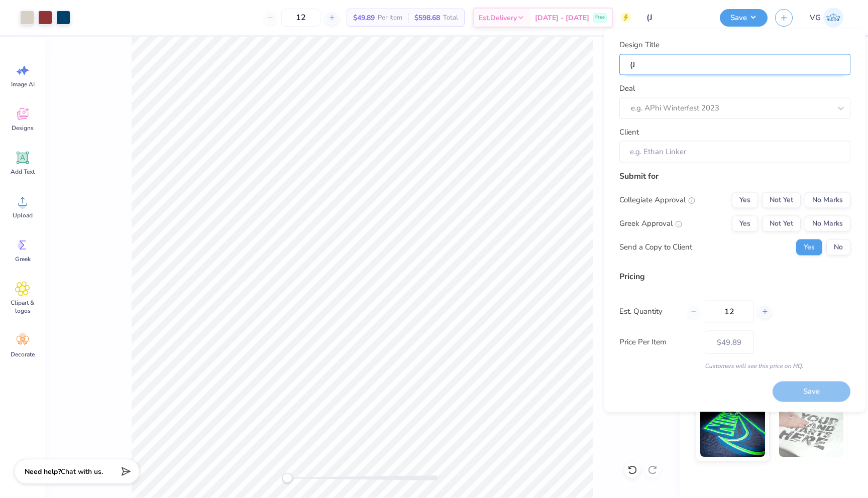
type input "(JM"
type input "(JMU"
type input "(JMU)"
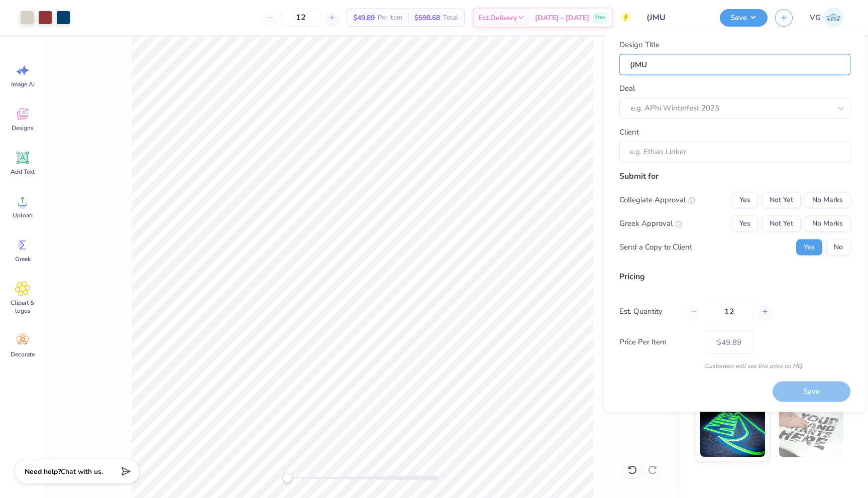
type input "(JMU)"
type input "(JMU) a"
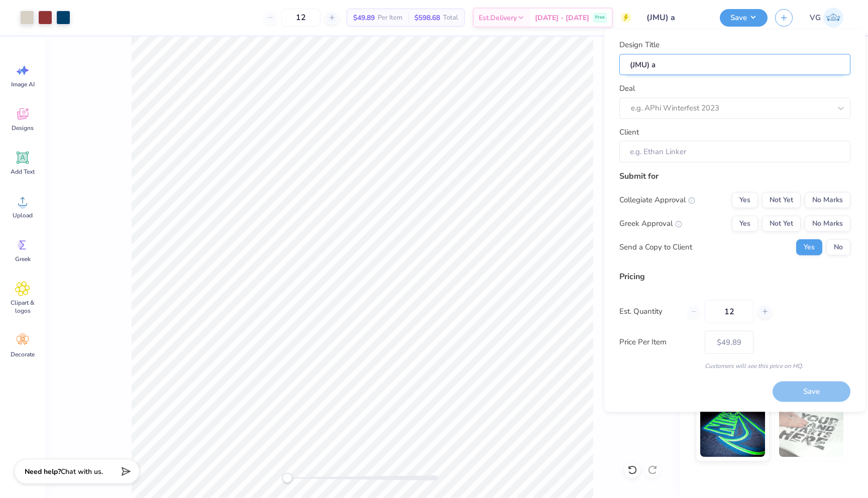
type input "(JMU) ac"
type input "(JMU) Acacia Sweatshirt"
click at [637, 108] on div at bounding box center [721, 108] width 180 height 14
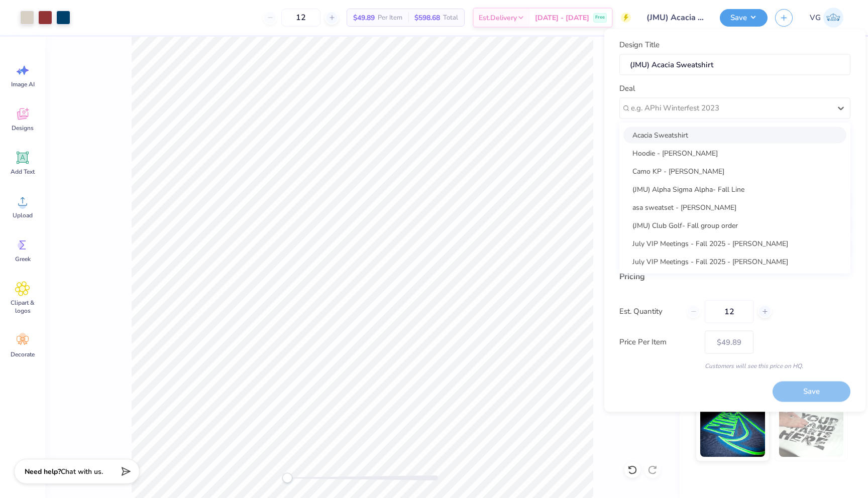
click at [637, 133] on div "Acacia Sweatshirt" at bounding box center [734, 135] width 223 height 17
type input "[PERSON_NAME]"
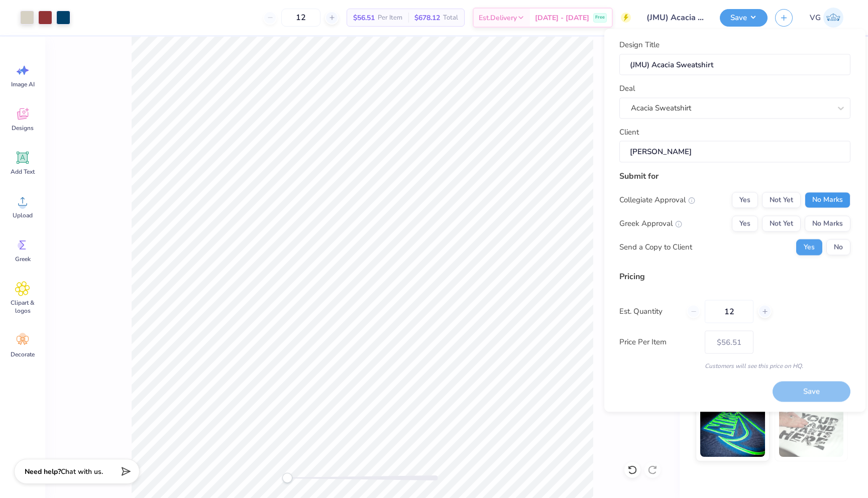
click at [637, 202] on button "No Marks" at bounding box center [828, 200] width 46 height 16
click at [637, 229] on button "Yes" at bounding box center [745, 224] width 26 height 16
type input "$49.89"
click at [637, 315] on input "12" at bounding box center [729, 311] width 49 height 23
type input "1"
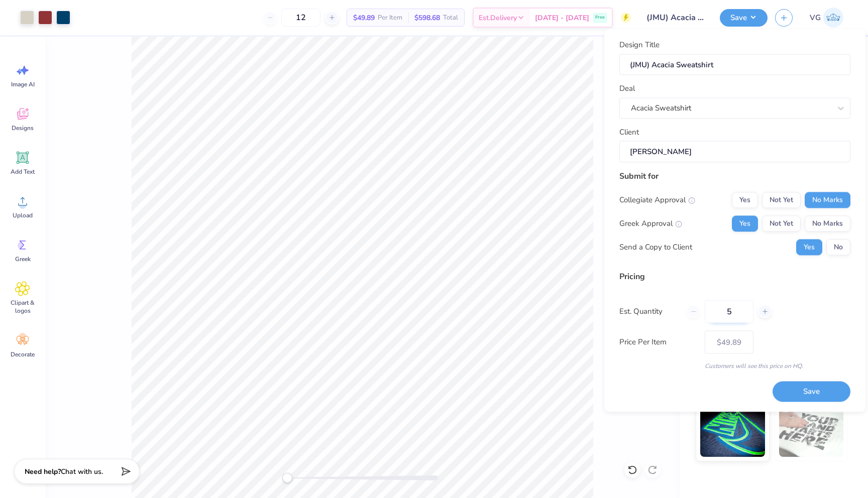
type input "50"
type input "$28.17"
type input "50"
click at [637, 391] on button "Save" at bounding box center [812, 392] width 78 height 21
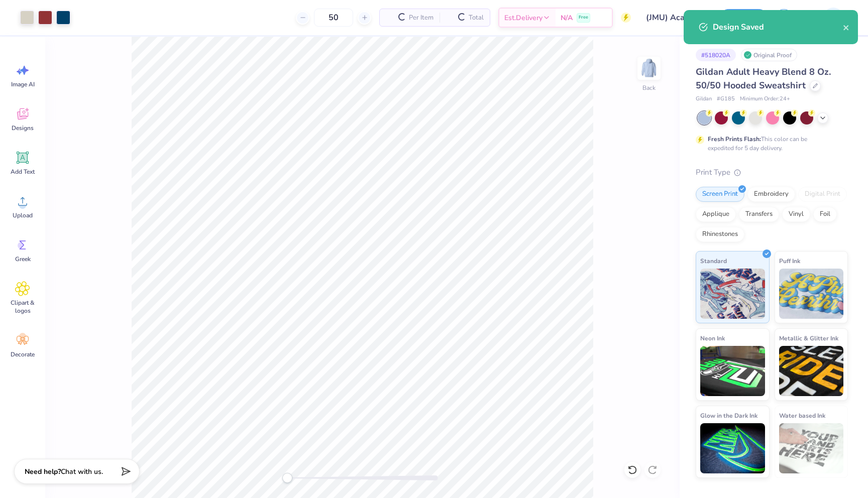
type input "$28.17"
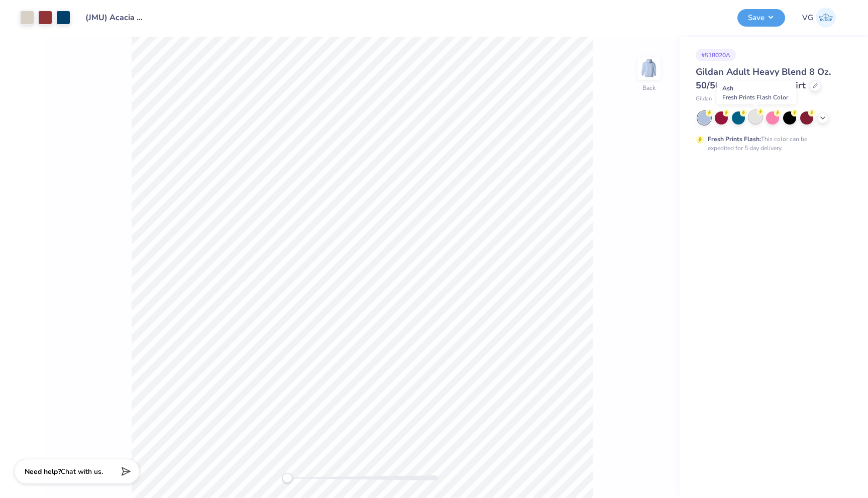
click at [762, 117] on div at bounding box center [755, 117] width 13 height 13
click at [821, 116] on polyline at bounding box center [823, 117] width 4 height 2
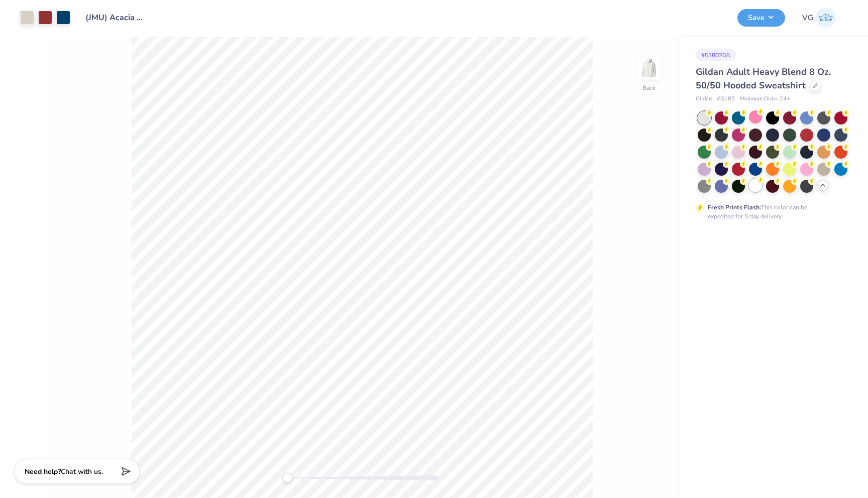
click at [755, 189] on div at bounding box center [755, 185] width 13 height 13
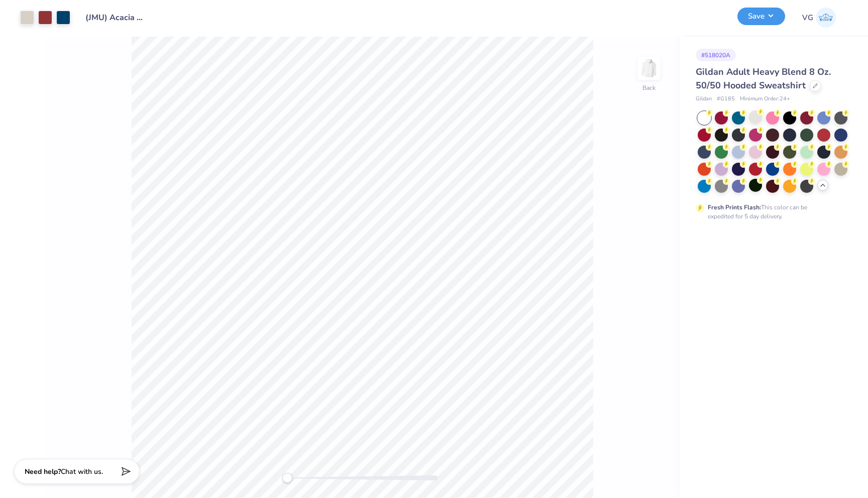
click at [759, 20] on button "Save" at bounding box center [761, 17] width 48 height 18
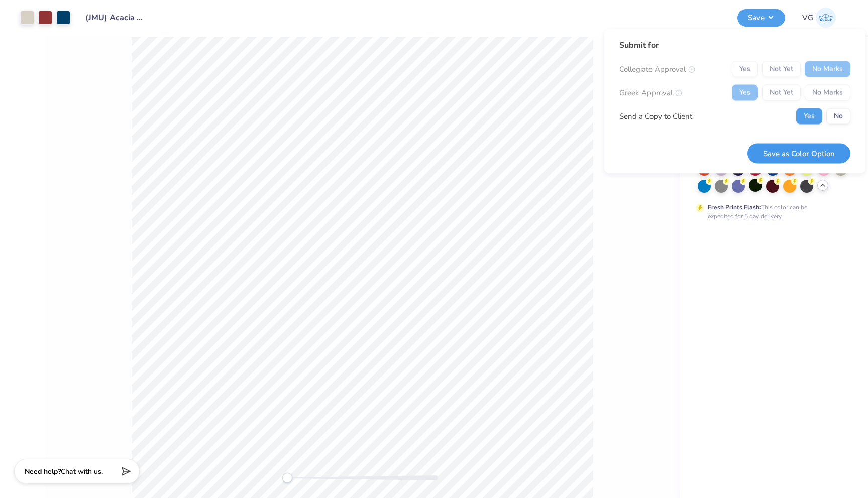
click at [808, 155] on button "Save as Color Option" at bounding box center [798, 153] width 103 height 21
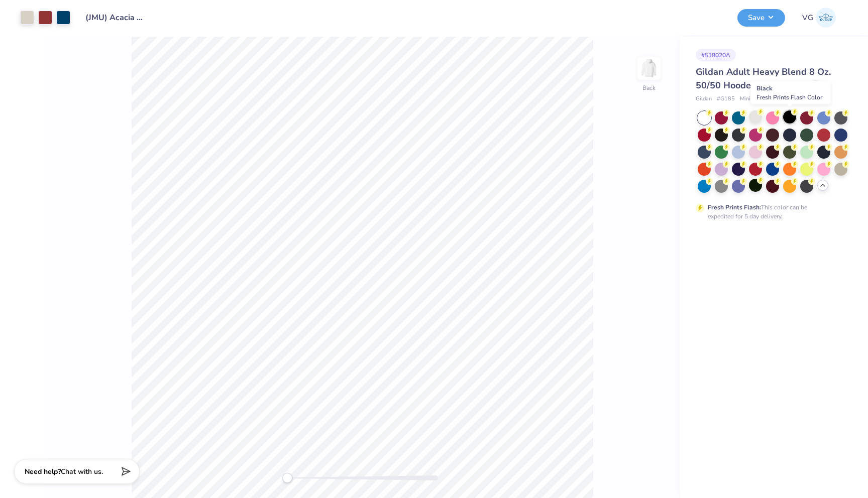
click at [791, 121] on div at bounding box center [789, 117] width 13 height 13
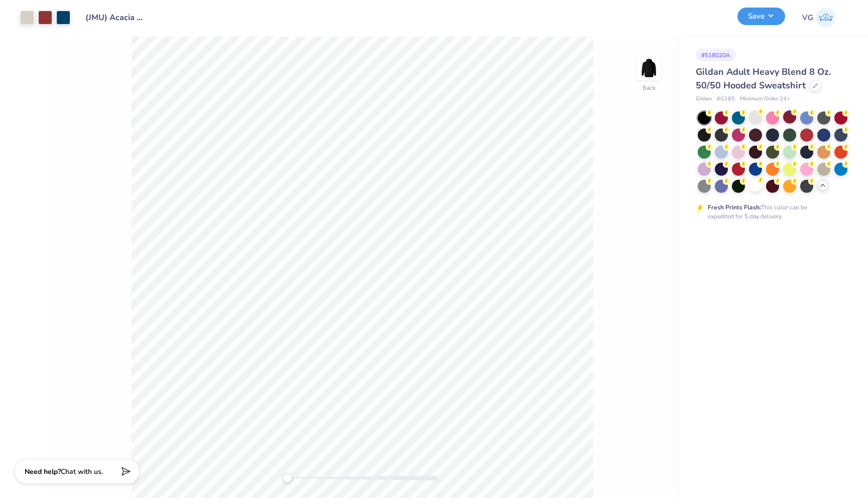
click at [767, 18] on button "Save" at bounding box center [761, 17] width 48 height 18
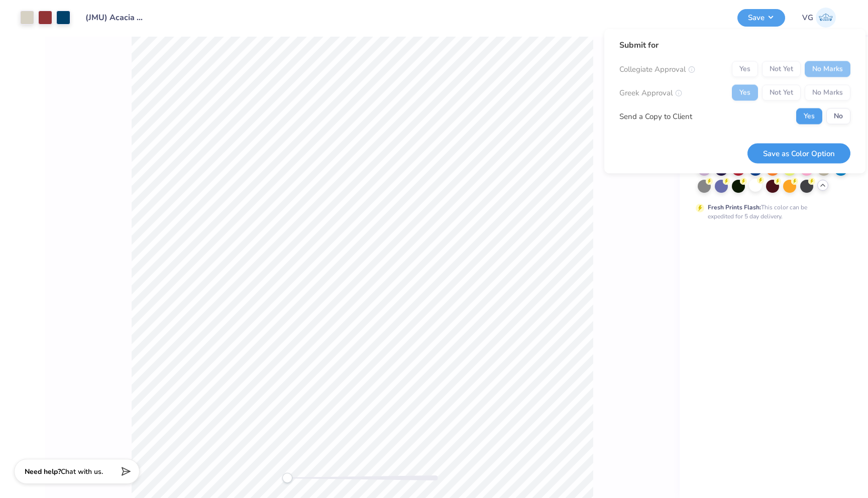
click at [783, 158] on button "Save as Color Option" at bounding box center [798, 153] width 103 height 21
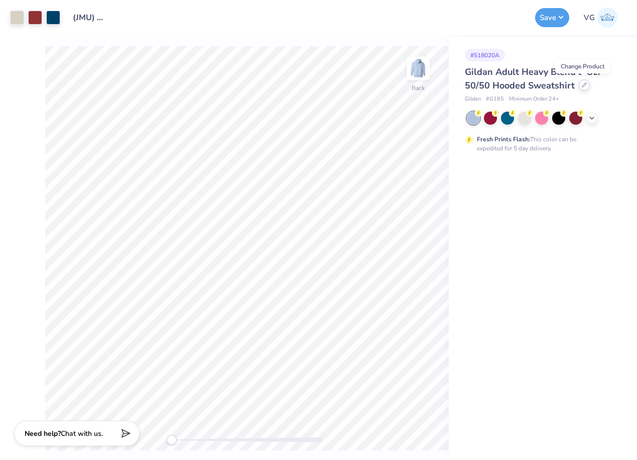
click at [582, 84] on icon at bounding box center [584, 84] width 5 height 5
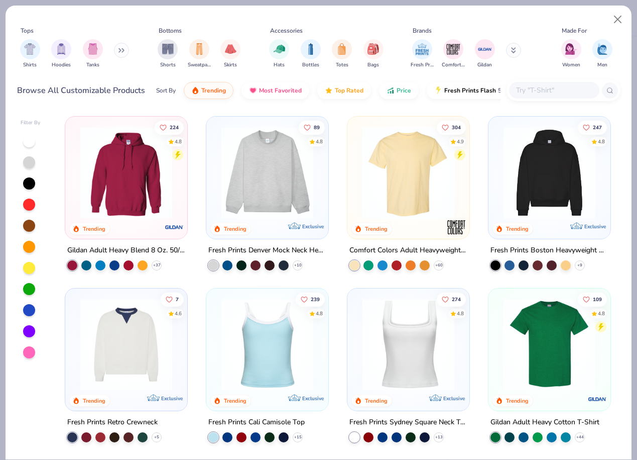
click at [123, 48] on icon at bounding box center [122, 50] width 6 height 5
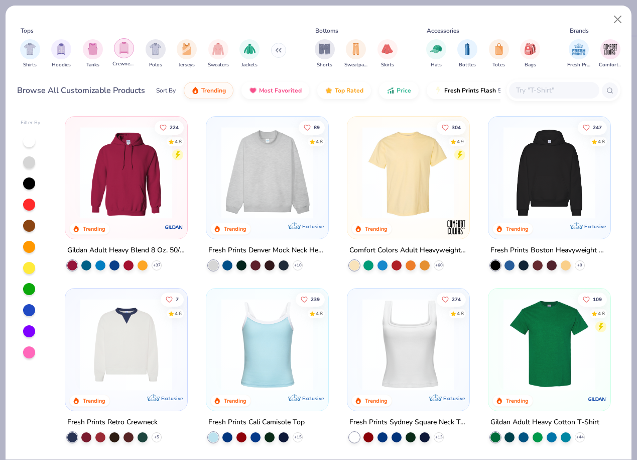
click at [123, 46] on img "filter for Crewnecks" at bounding box center [124, 48] width 11 height 12
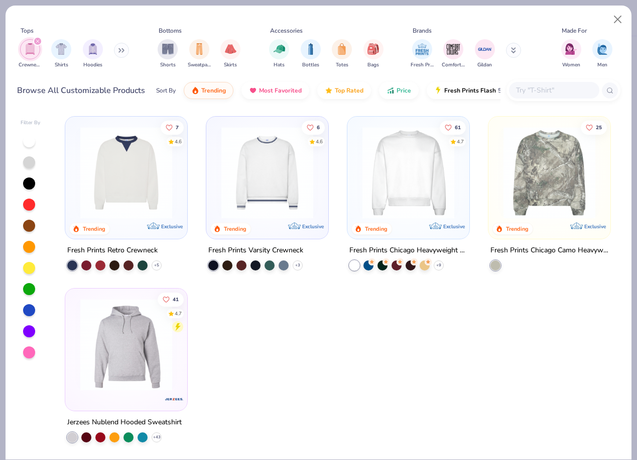
click at [407, 179] on img at bounding box center [409, 173] width 102 height 92
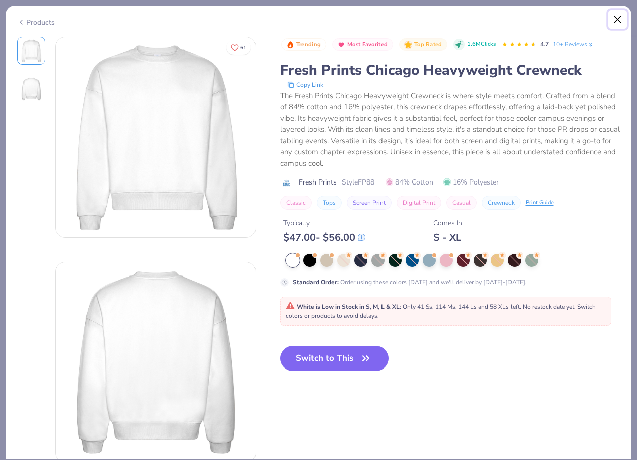
click at [624, 15] on button "Close" at bounding box center [618, 19] width 19 height 19
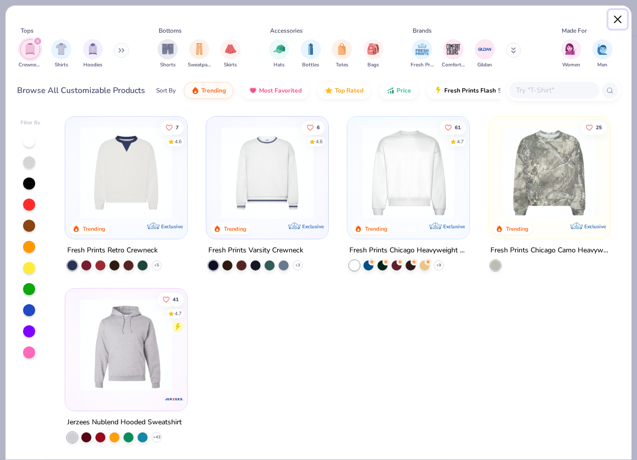
click at [615, 15] on button "Close" at bounding box center [618, 19] width 19 height 19
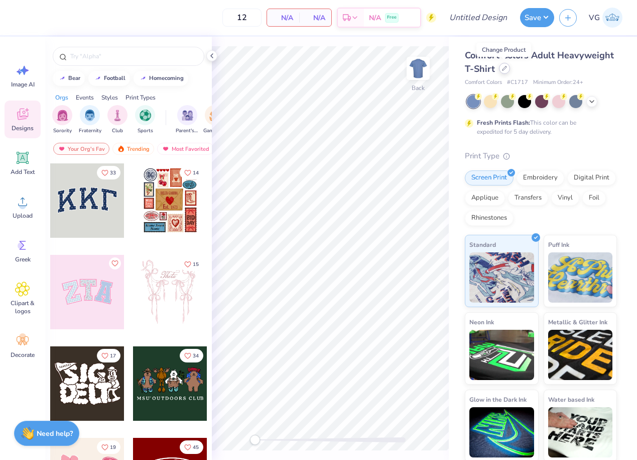
click at [502, 69] on icon at bounding box center [504, 68] width 5 height 5
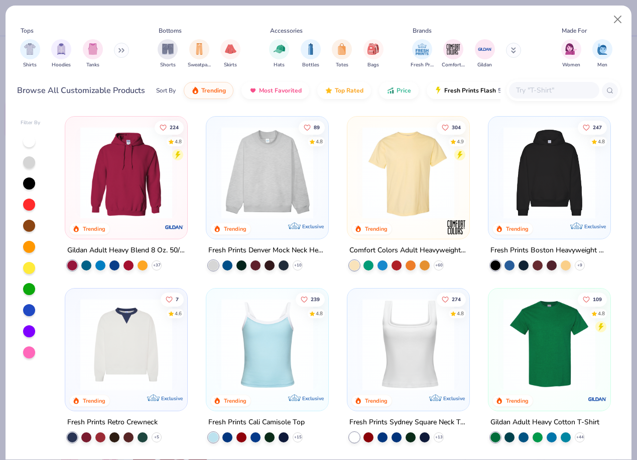
click at [123, 52] on icon at bounding box center [122, 50] width 6 height 5
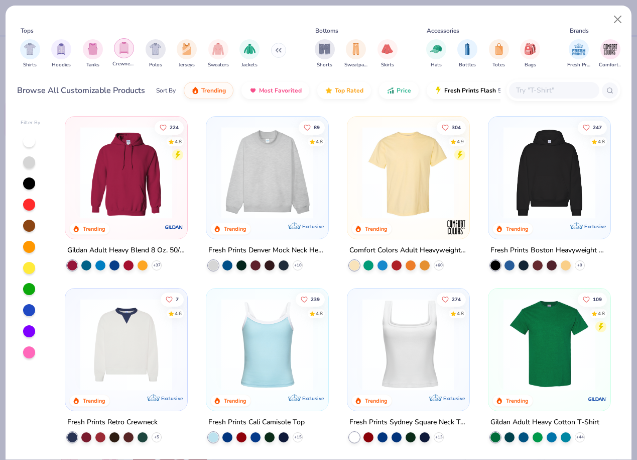
click at [123, 49] on img "filter for Crewnecks" at bounding box center [124, 48] width 11 height 12
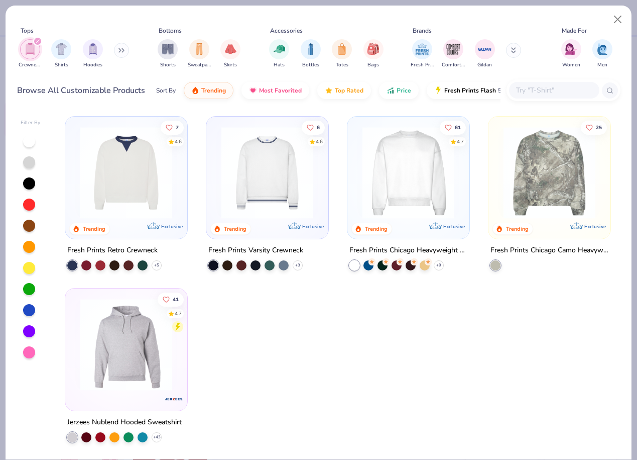
click at [421, 192] on img at bounding box center [409, 173] width 102 height 92
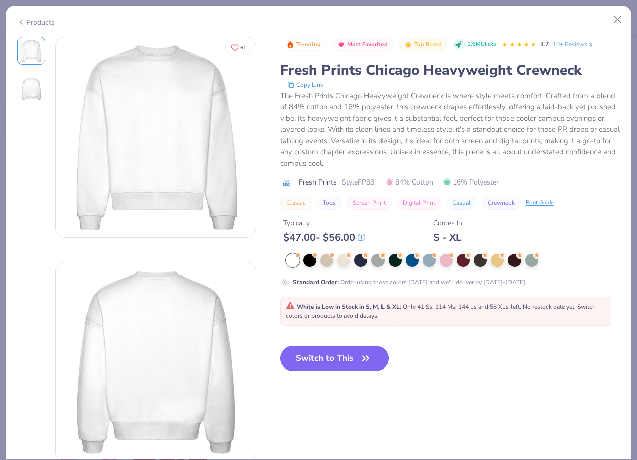
click at [346, 352] on button "Switch to This" at bounding box center [334, 358] width 109 height 25
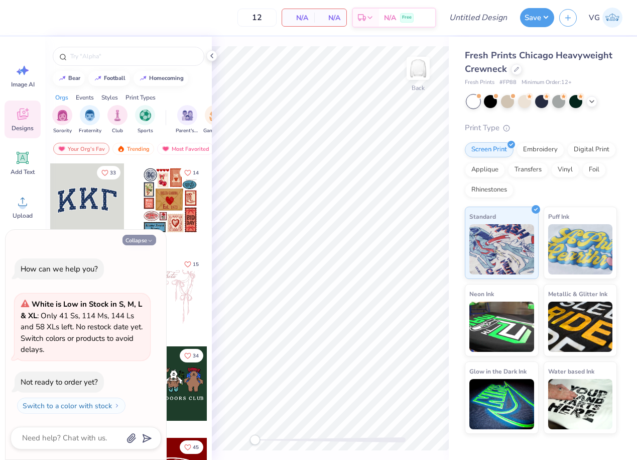
click at [147, 238] on icon "button" at bounding box center [150, 241] width 6 height 6
type textarea "x"
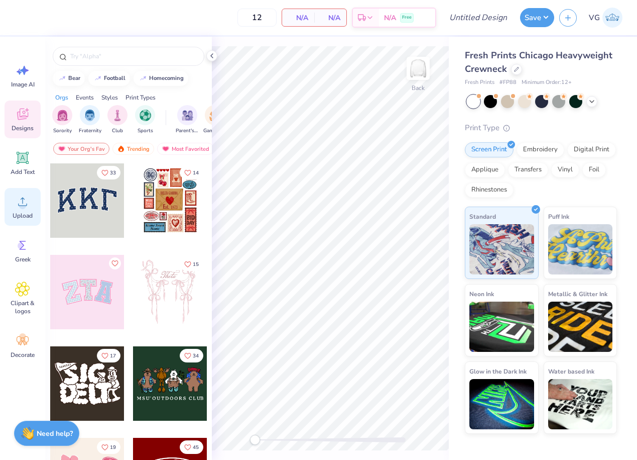
click at [20, 208] on icon at bounding box center [22, 201] width 15 height 15
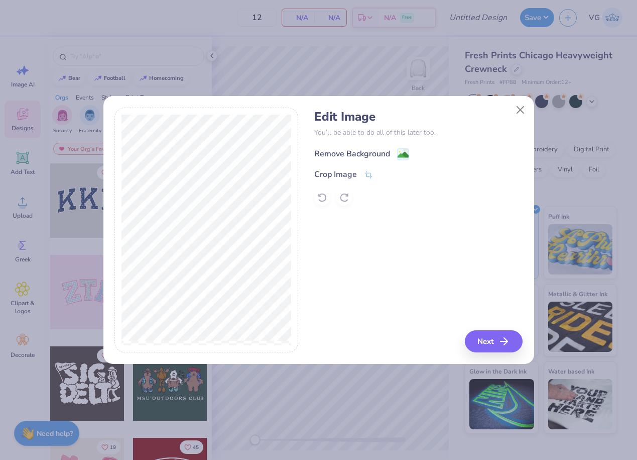
click at [350, 153] on div "Remove Background" at bounding box center [352, 154] width 76 height 12
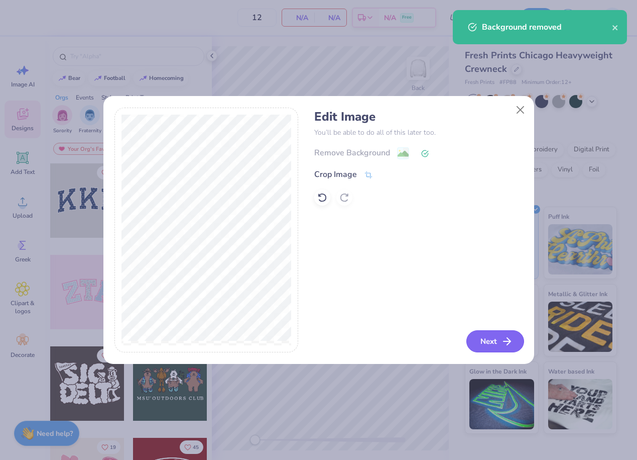
click at [508, 348] on button "Next" at bounding box center [496, 341] width 58 height 22
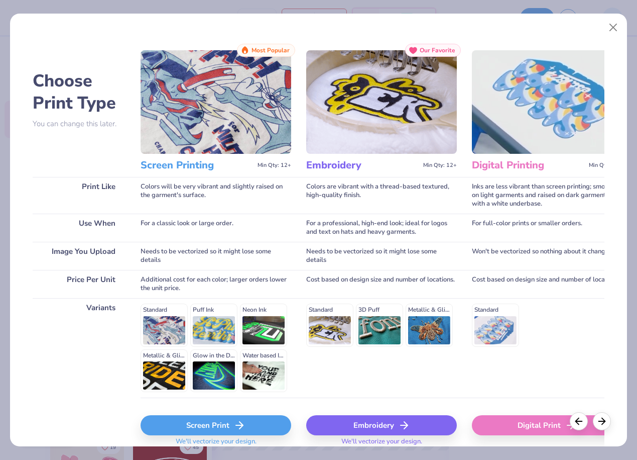
click at [228, 426] on div "Screen Print" at bounding box center [216, 425] width 151 height 20
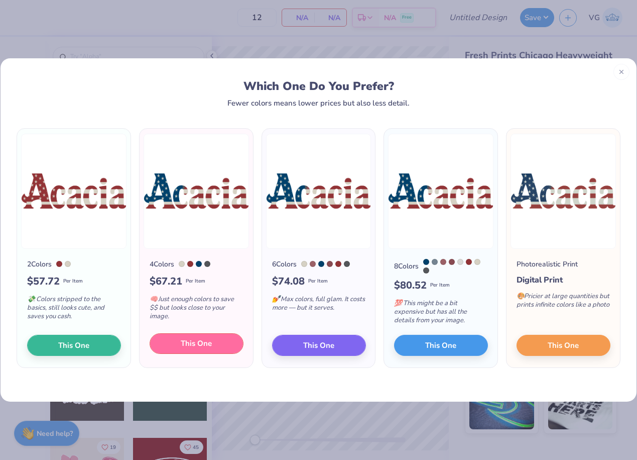
click at [199, 346] on span "This One" at bounding box center [196, 344] width 31 height 12
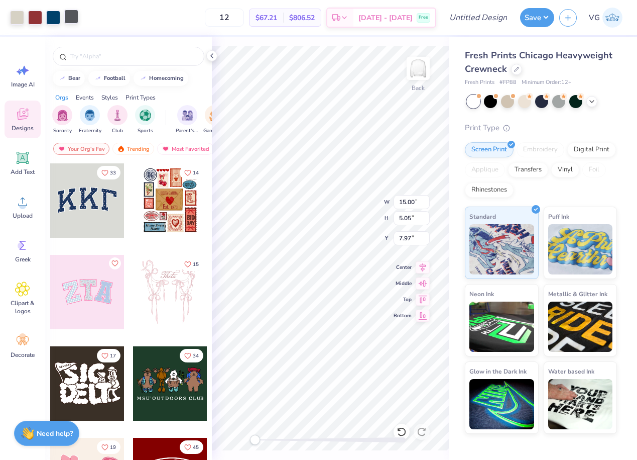
click at [70, 19] on div at bounding box center [71, 17] width 14 height 14
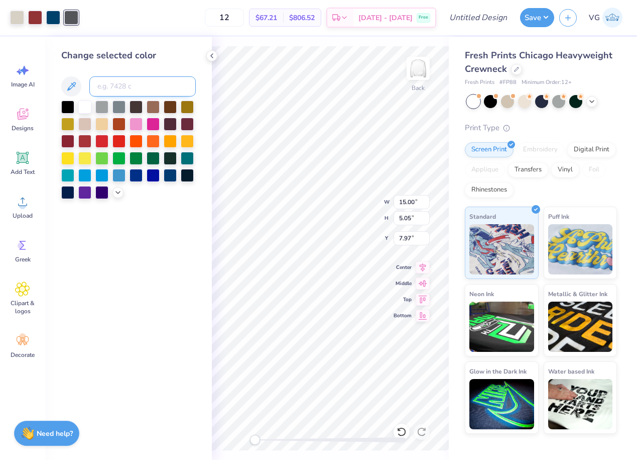
click at [139, 87] on input at bounding box center [142, 86] width 106 height 20
type input "492"
click at [210, 53] on icon at bounding box center [212, 56] width 8 height 8
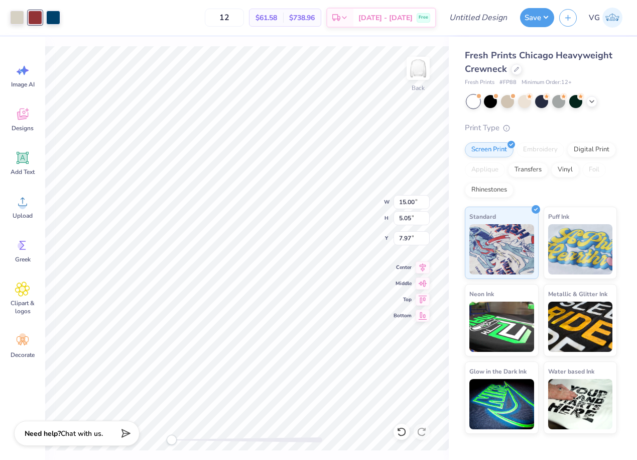
type input "14.13"
type input "4.76"
type input "3.00"
click at [532, 22] on button "Save" at bounding box center [537, 16] width 34 height 19
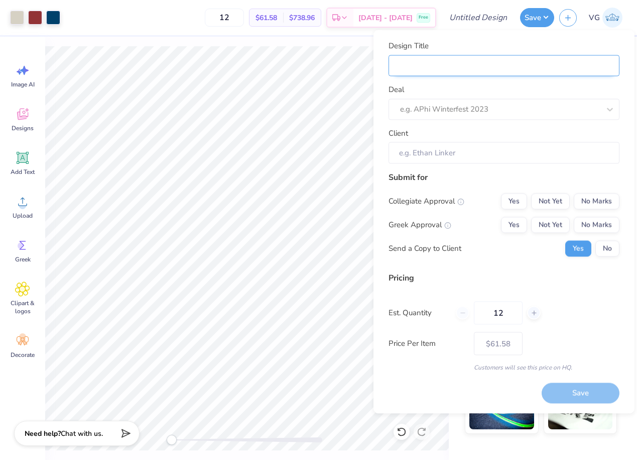
click at [473, 66] on input "Design Title" at bounding box center [504, 66] width 231 height 22
type input "("
type input "(J"
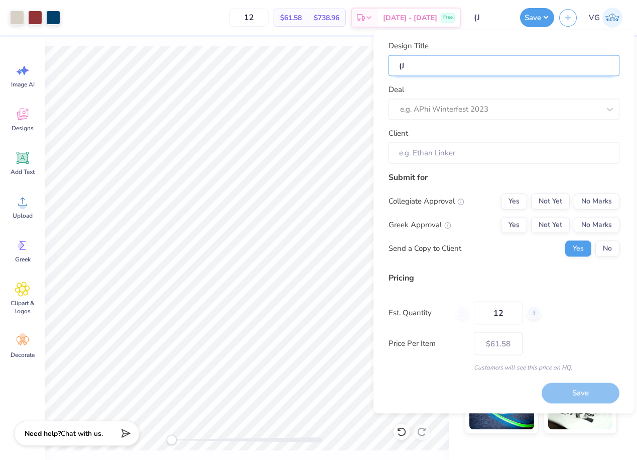
type input "(JM"
type input "(JMU"
type input "(JMU)"
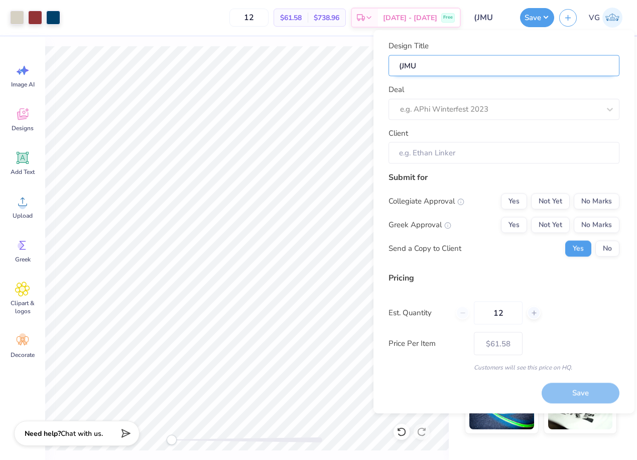
type input "(JMU)"
type input "(JMU) a"
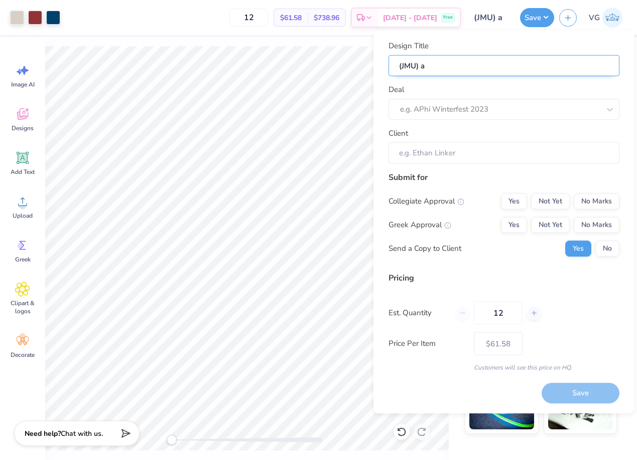
type input "(JMU) ac"
type input "(JMU) a"
type input "(JMU)"
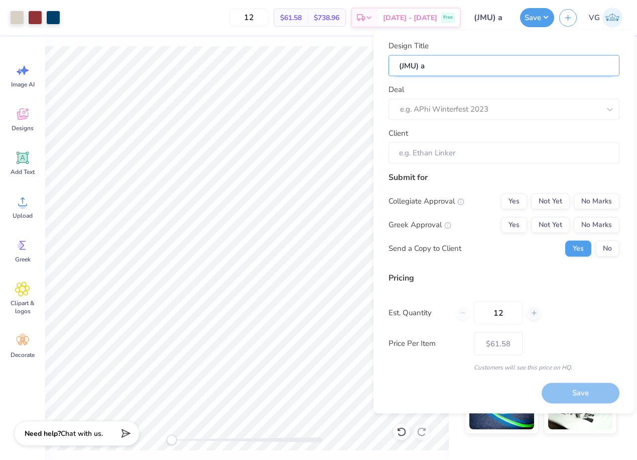
type input "(JMU)"
type input "(JMU) A"
type input "(JMU) Ac"
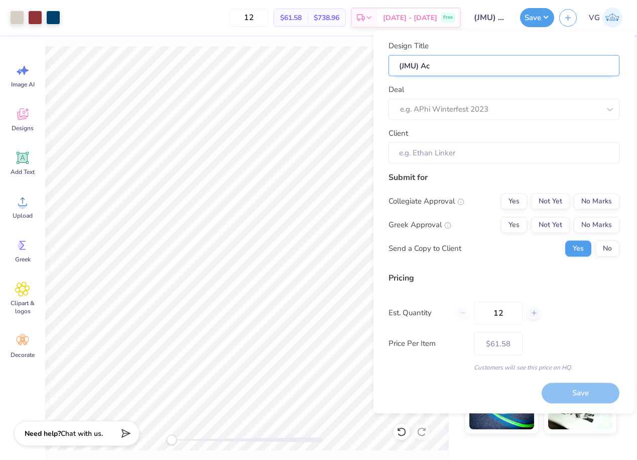
type input "(JMU) Aca"
type input "(JMU) Acac"
type input "(JMU) Acaci"
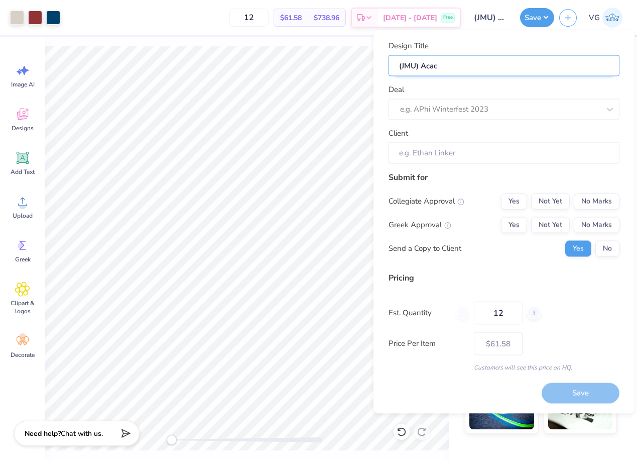
type input "(JMU) Acaci"
type input "(JMU) Acacia"
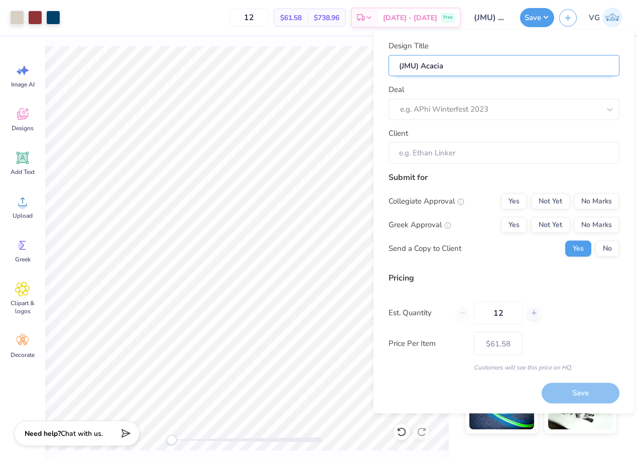
type input "(JMU) Acacia c"
type input "(JMU) Acacia cr"
type input "(JMU) Acacia cre"
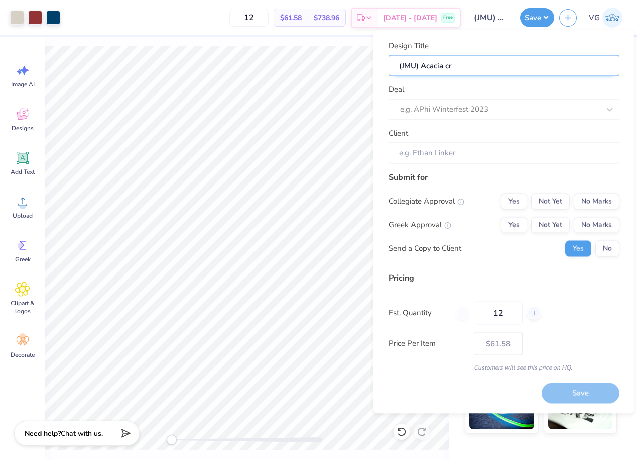
type input "(JMU) Acacia cre"
type input "(JMU) Acacia crew"
type input "(JMU) Acacia crewn"
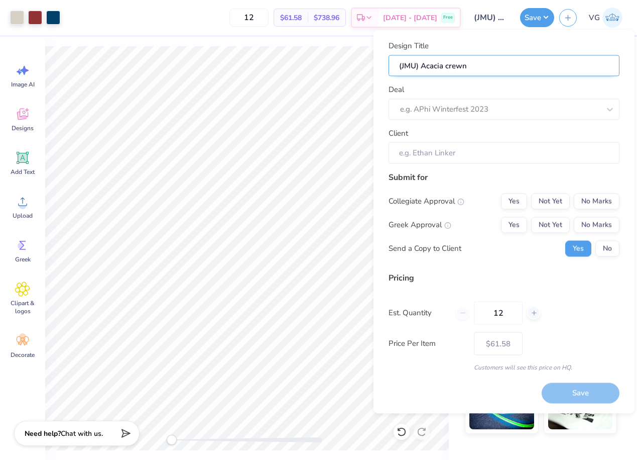
type input "(JMU) Acacia crewne"
type input "(JMU) Acacia crewnec"
type input "(JMU) Acacia crewneck"
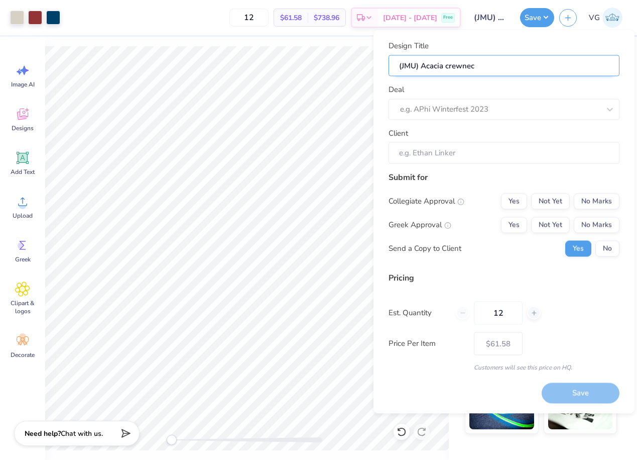
type input "(JMU) Acacia crewneck"
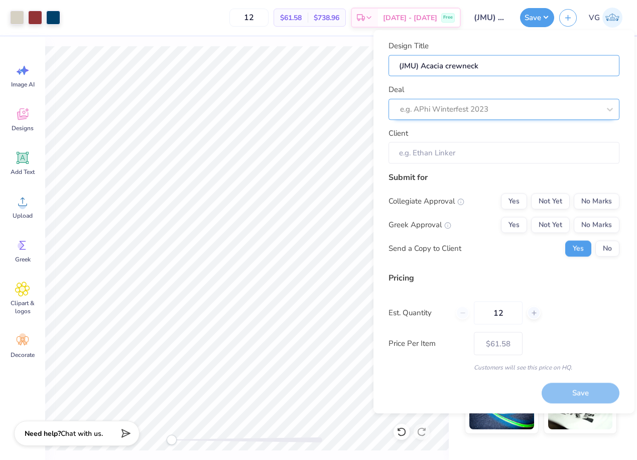
type input "(JMU) Acacia crewneck"
click at [497, 108] on div at bounding box center [490, 109] width 180 height 14
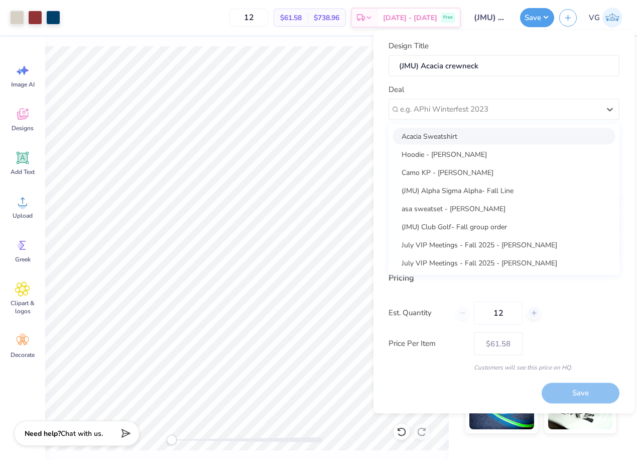
click at [487, 138] on div "Acacia Sweatshirt" at bounding box center [504, 136] width 223 height 17
type input "Matt Ouimette"
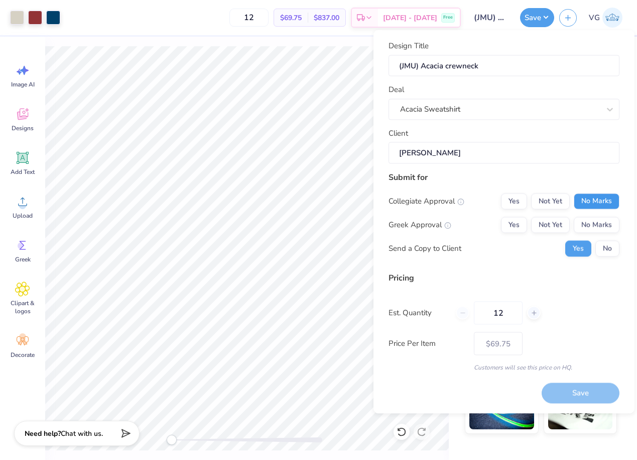
click at [583, 199] on button "No Marks" at bounding box center [597, 201] width 46 height 16
click at [515, 230] on button "Yes" at bounding box center [514, 225] width 26 height 16
type input "$61.58"
click at [498, 316] on input "12" at bounding box center [498, 312] width 49 height 23
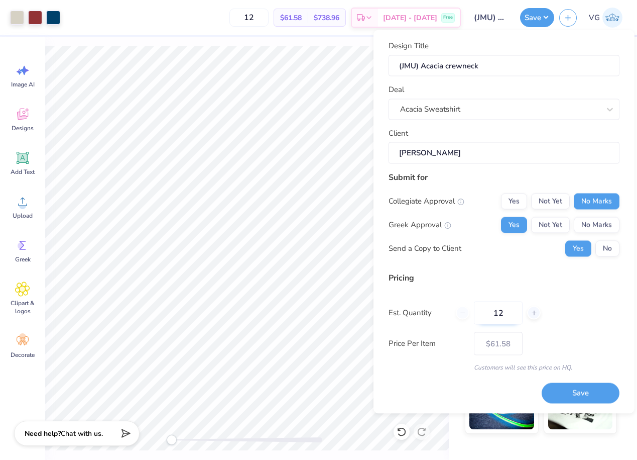
click at [498, 316] on input "12" at bounding box center [498, 312] width 49 height 23
type input "50"
type input "$48.87"
type input "50"
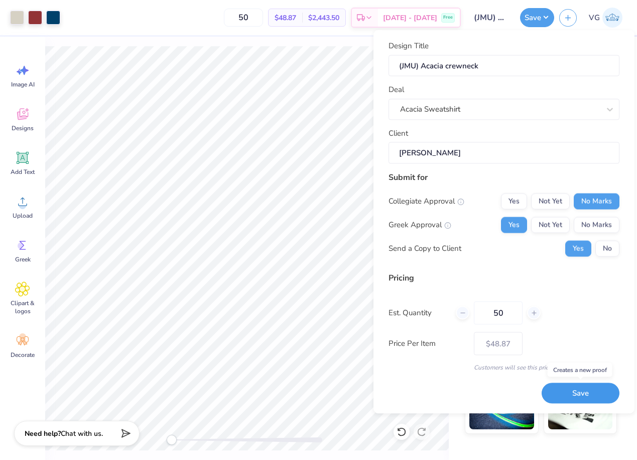
click at [570, 387] on button "Save" at bounding box center [581, 393] width 78 height 21
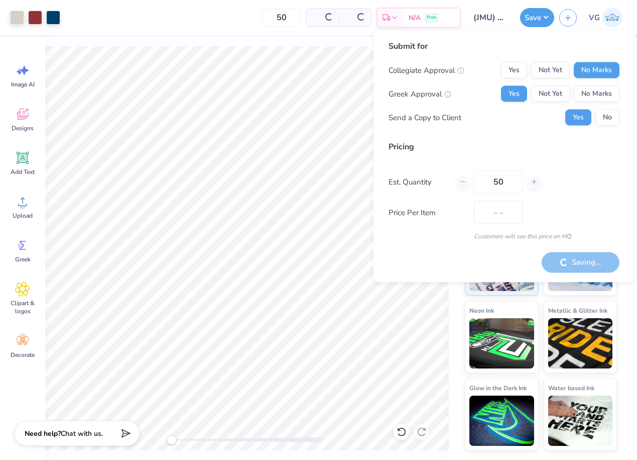
type input "$48.87"
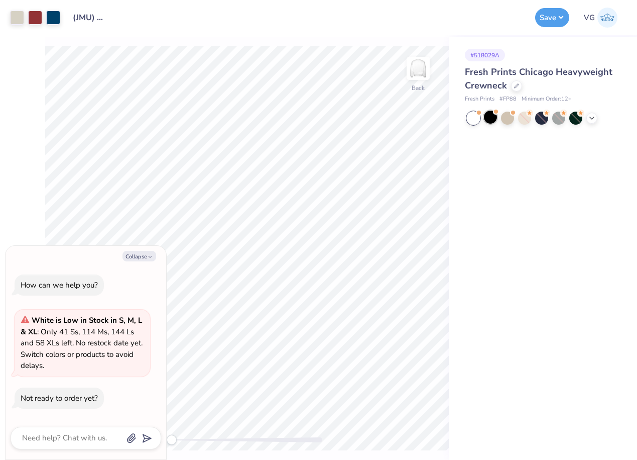
click at [492, 118] on div at bounding box center [490, 117] width 13 height 13
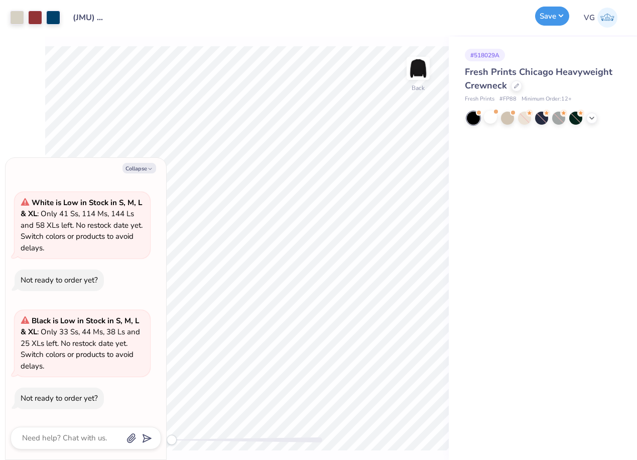
click at [547, 19] on button "Save" at bounding box center [553, 16] width 34 height 19
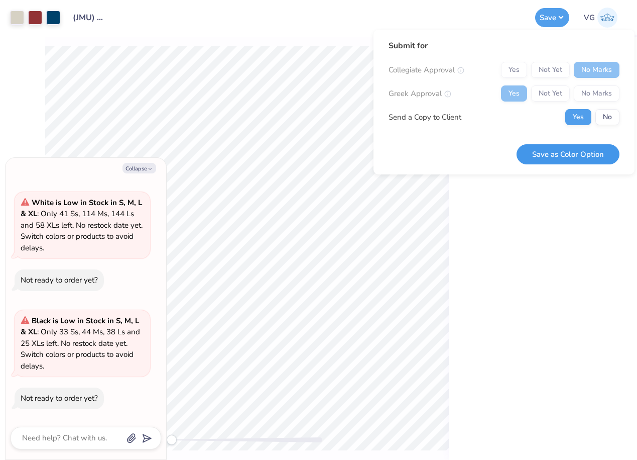
click at [569, 157] on button "Save as Color Option" at bounding box center [568, 154] width 103 height 21
click at [134, 168] on button "Collapse" at bounding box center [140, 168] width 34 height 11
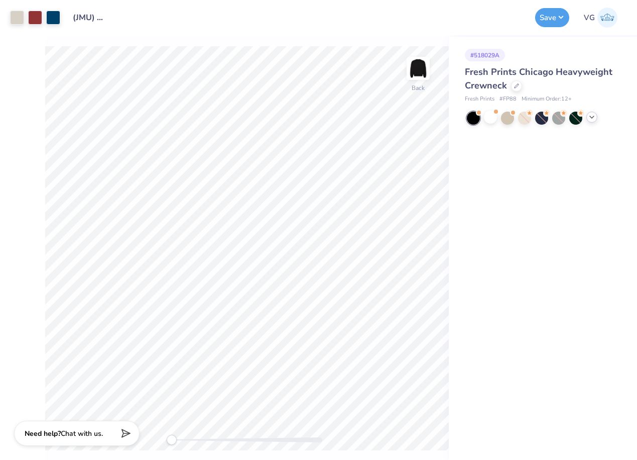
click at [596, 115] on div at bounding box center [592, 117] width 11 height 11
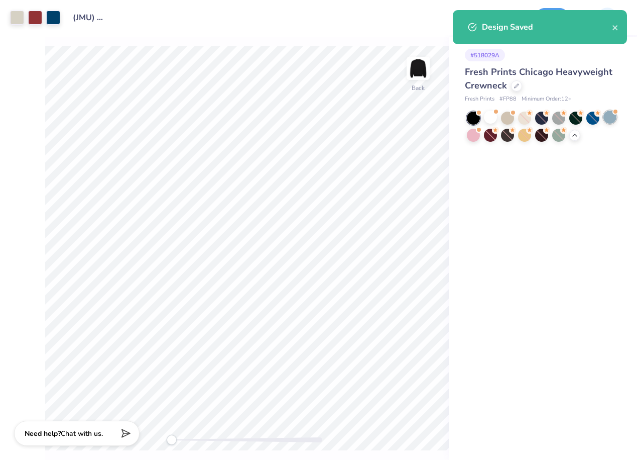
click at [614, 119] on div at bounding box center [610, 117] width 13 height 13
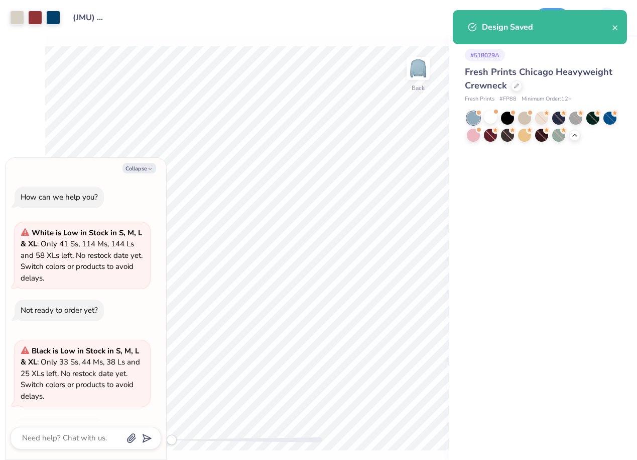
scroll to position [148, 0]
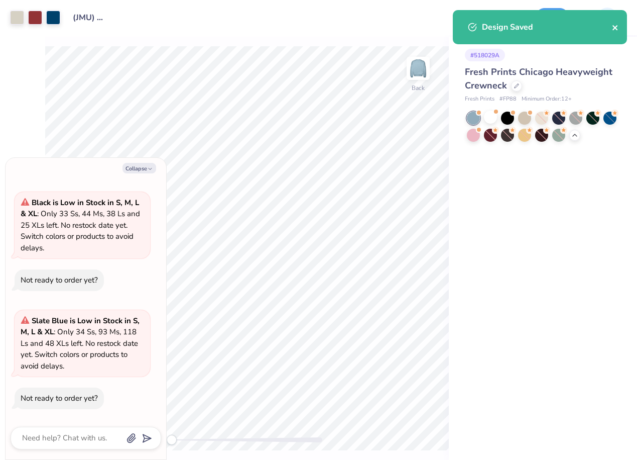
click at [615, 27] on icon "close" at bounding box center [615, 27] width 5 height 5
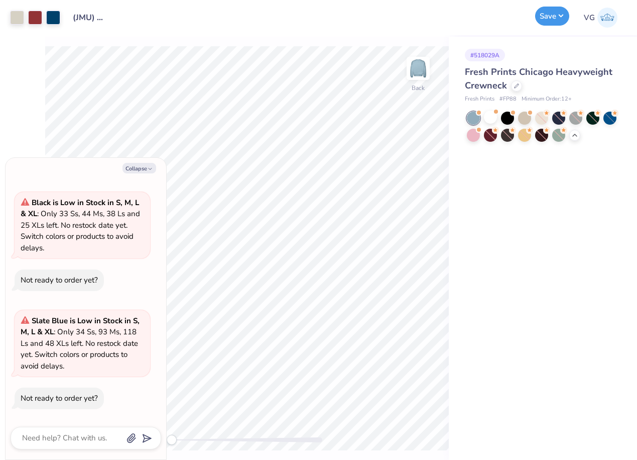
click at [553, 16] on button "Save" at bounding box center [553, 16] width 34 height 19
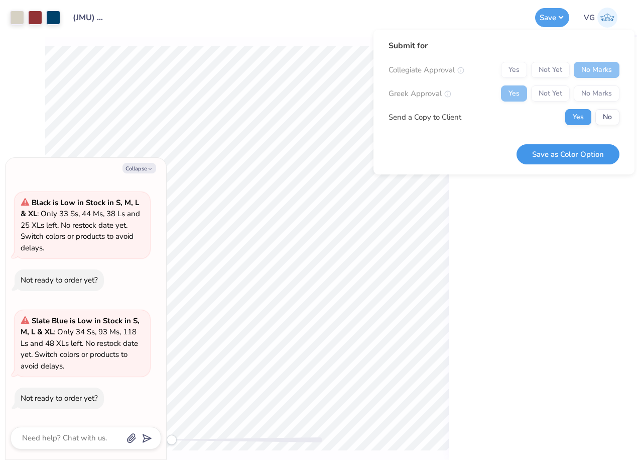
click at [564, 156] on button "Save as Color Option" at bounding box center [568, 154] width 103 height 21
click at [147, 168] on button "Collapse" at bounding box center [140, 168] width 34 height 11
type textarea "x"
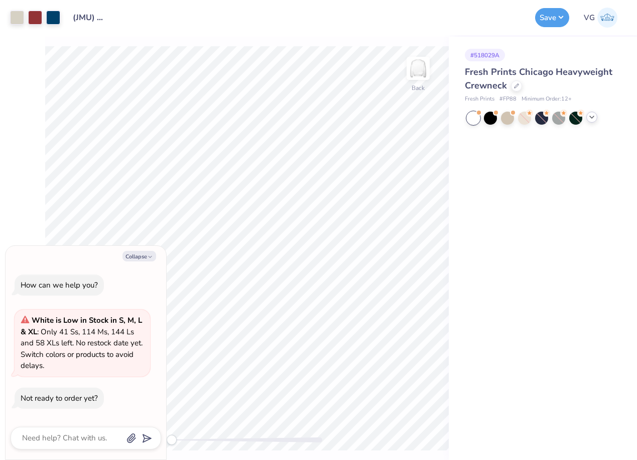
click at [591, 115] on icon at bounding box center [592, 117] width 8 height 8
click at [613, 121] on div at bounding box center [610, 117] width 13 height 13
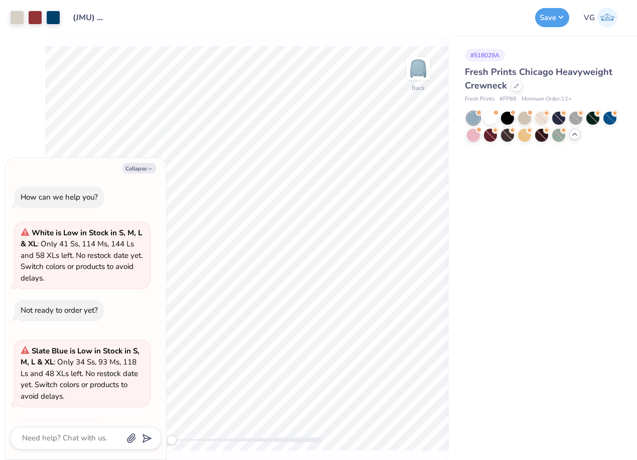
scroll to position [30, 0]
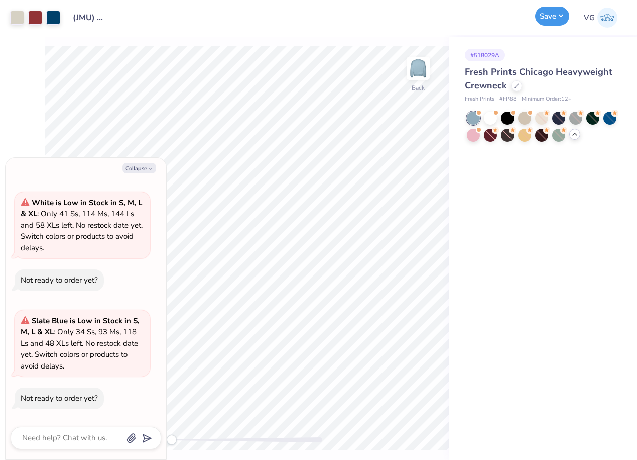
click at [547, 15] on button "Save" at bounding box center [553, 16] width 34 height 19
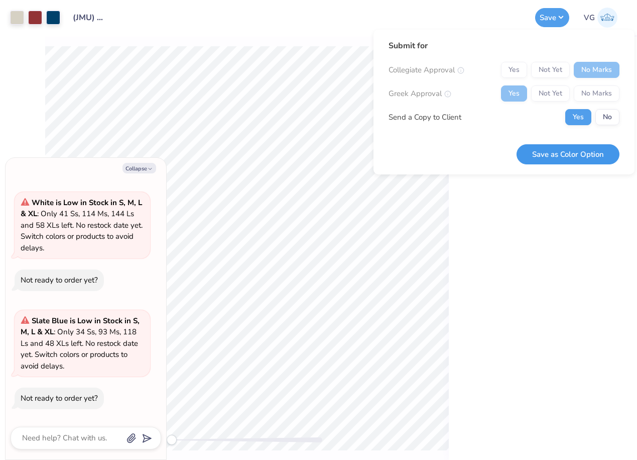
click at [562, 146] on button "Save as Color Option" at bounding box center [568, 154] width 103 height 21
type textarea "x"
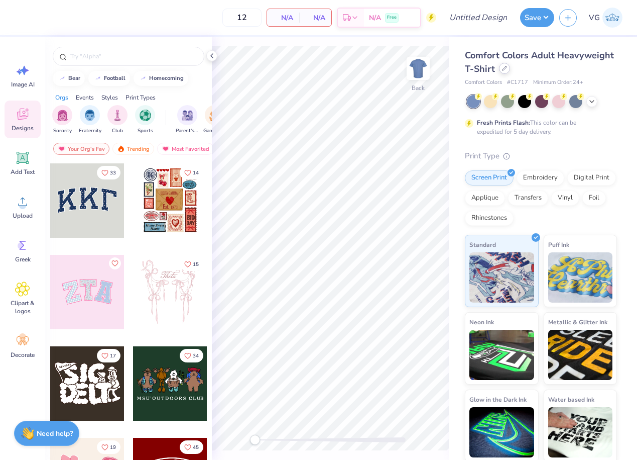
click at [506, 68] on icon at bounding box center [504, 68] width 5 height 5
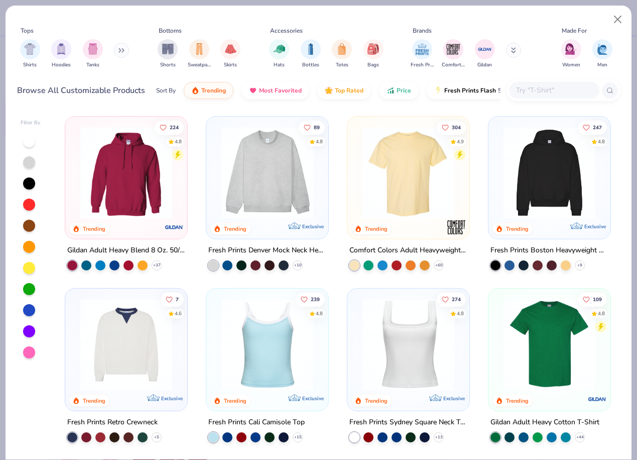
click at [144, 200] on img at bounding box center [126, 173] width 102 height 92
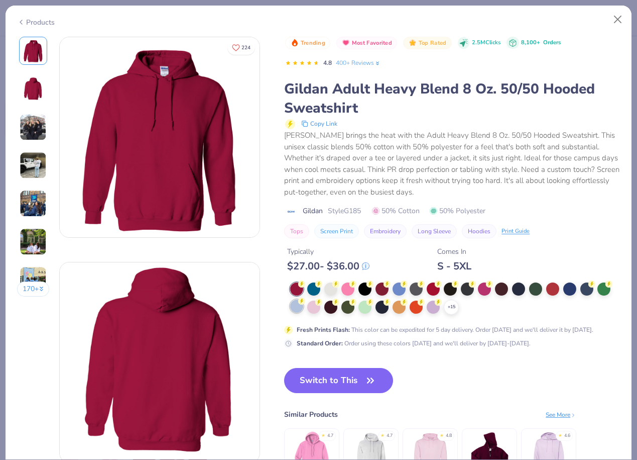
click at [294, 311] on div at bounding box center [296, 305] width 13 height 13
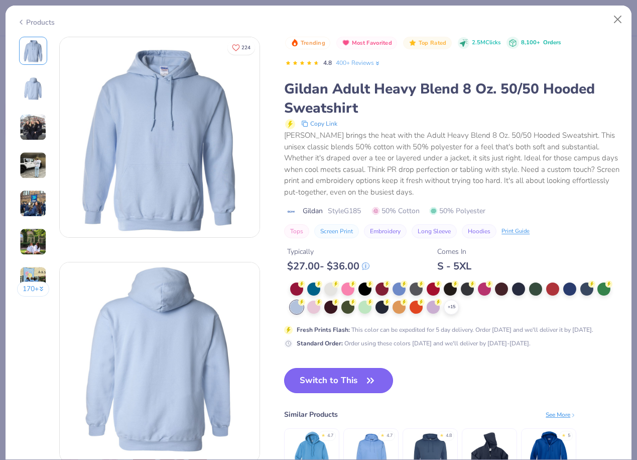
click at [359, 384] on button "Switch to This" at bounding box center [338, 380] width 109 height 25
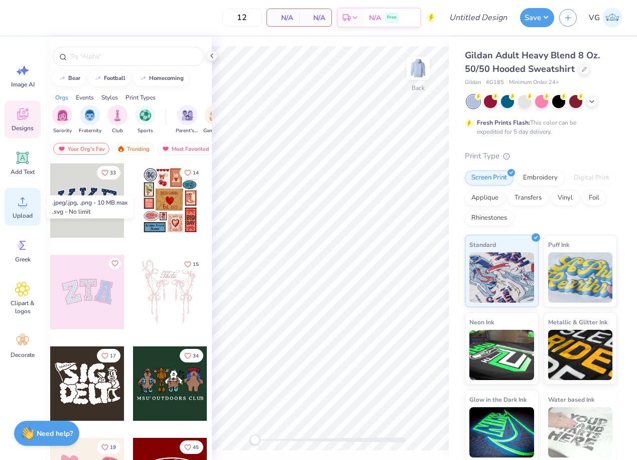
click at [22, 203] on circle at bounding box center [22, 205] width 7 height 7
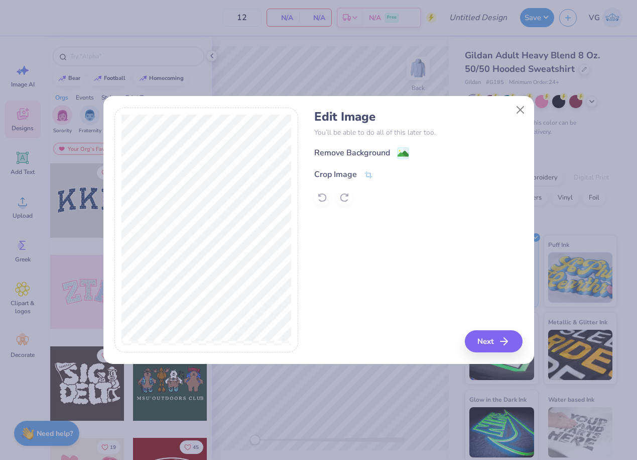
click at [342, 161] on div "Remove Background Crop Image" at bounding box center [418, 176] width 208 height 59
click at [343, 156] on div "Remove Background" at bounding box center [352, 154] width 76 height 12
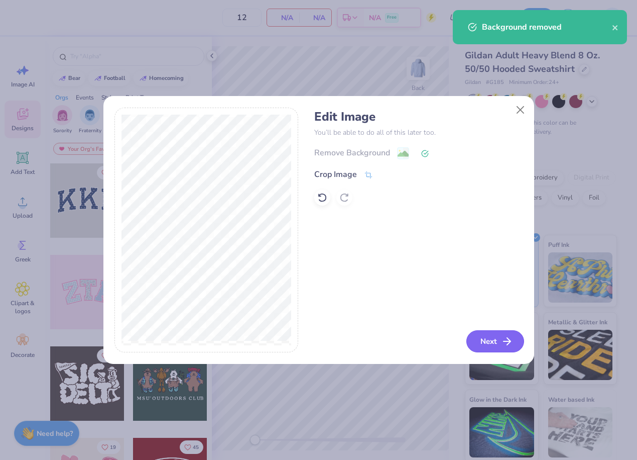
click at [480, 341] on button "Next" at bounding box center [496, 341] width 58 height 22
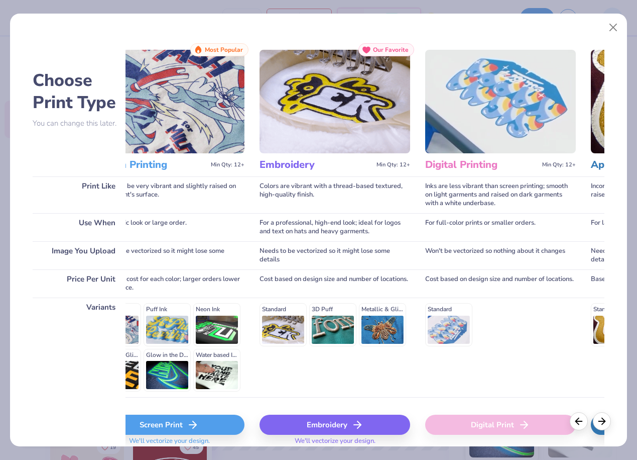
scroll to position [0, 34]
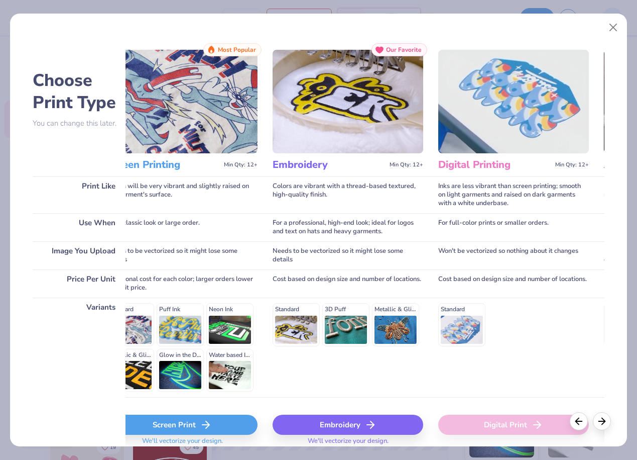
click at [357, 426] on div "Embroidery" at bounding box center [348, 424] width 151 height 20
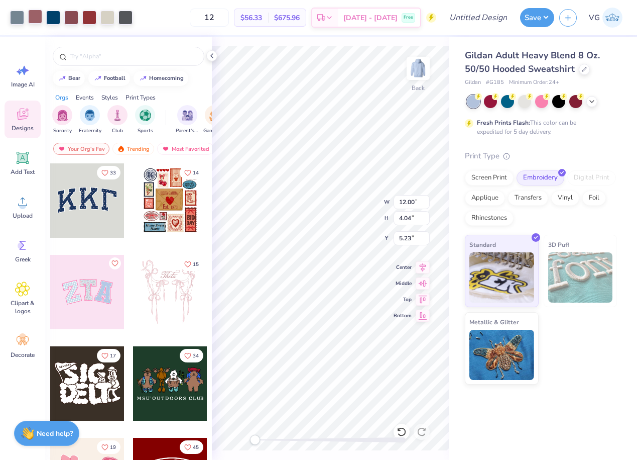
click at [37, 19] on div at bounding box center [35, 17] width 14 height 14
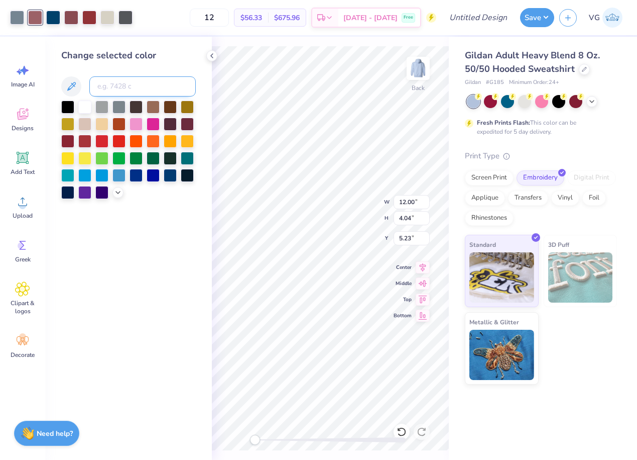
click at [134, 82] on input at bounding box center [142, 86] width 106 height 20
type input "492"
click at [74, 19] on div at bounding box center [71, 17] width 14 height 14
click at [120, 87] on input at bounding box center [142, 86] width 106 height 20
type input "492"
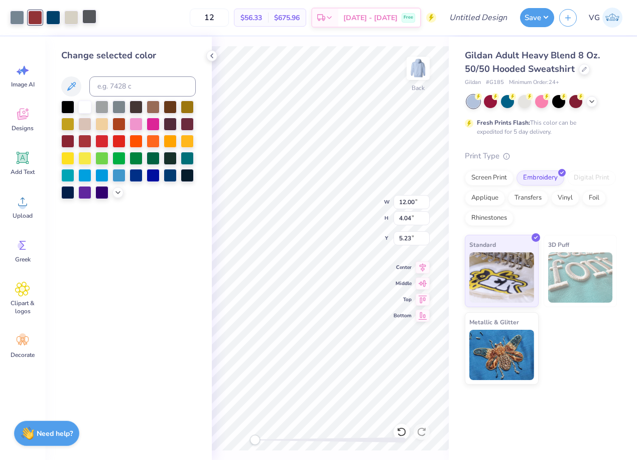
click at [93, 21] on div at bounding box center [89, 17] width 14 height 14
click at [121, 92] on input at bounding box center [142, 86] width 106 height 20
type input "492"
click at [15, 18] on div at bounding box center [17, 17] width 14 height 14
click at [16, 18] on div at bounding box center [17, 18] width 14 height 14
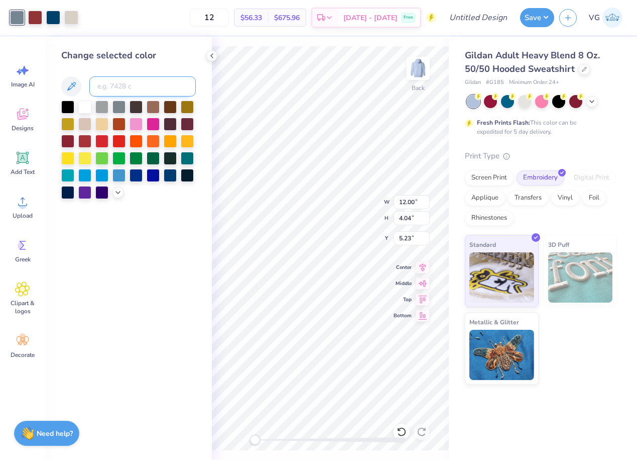
click at [113, 82] on input at bounding box center [142, 86] width 106 height 20
type input "7694"
click at [210, 55] on icon at bounding box center [212, 56] width 8 height 8
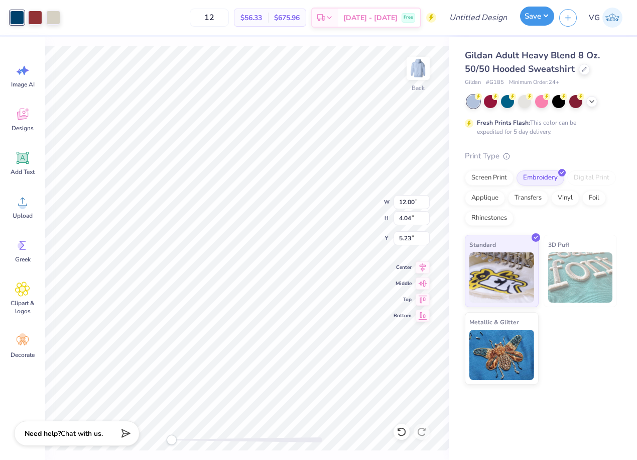
click at [535, 20] on button "Save" at bounding box center [537, 16] width 34 height 19
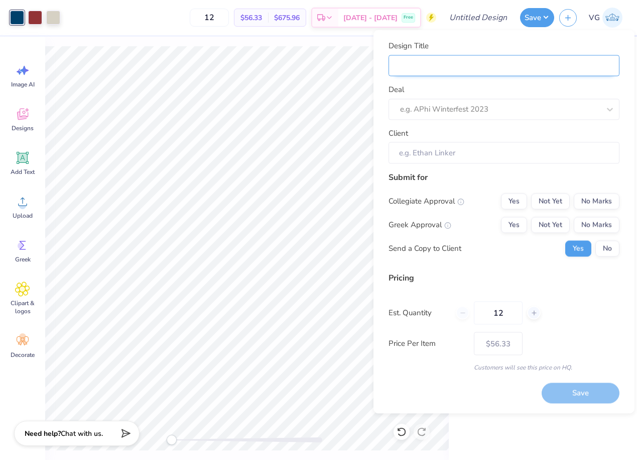
click at [495, 58] on input "Design Title" at bounding box center [504, 66] width 231 height 22
type input "e"
type input "em"
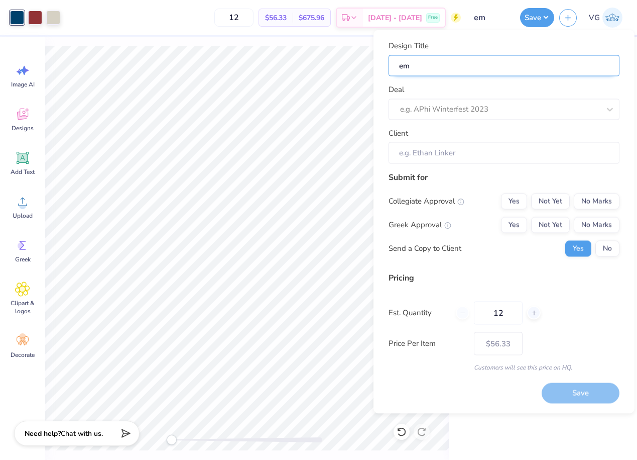
type input "e"
type input "S"
type input "St"
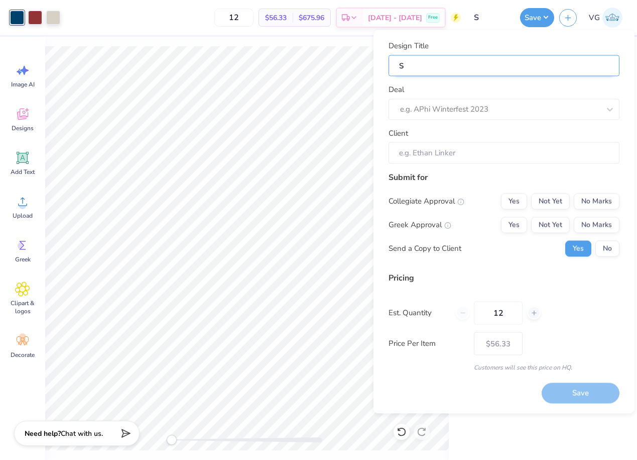
type input "St"
type input "Sti"
type input "Stic"
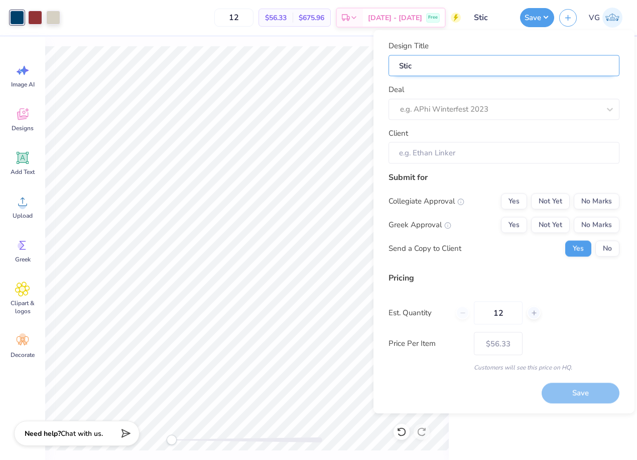
type input "Sti"
type input "St"
type input "S"
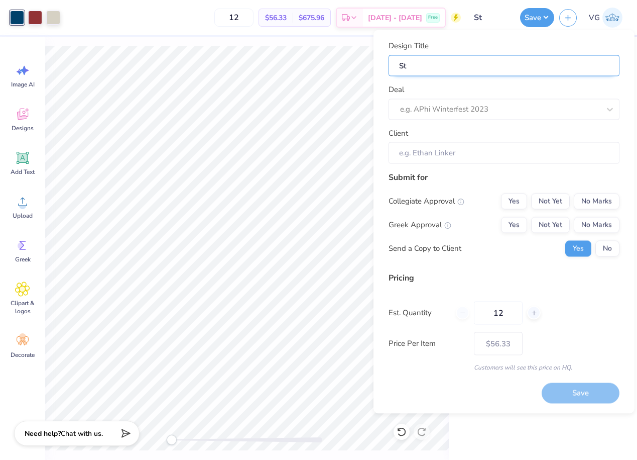
type input "S"
type input "E"
type input "Em"
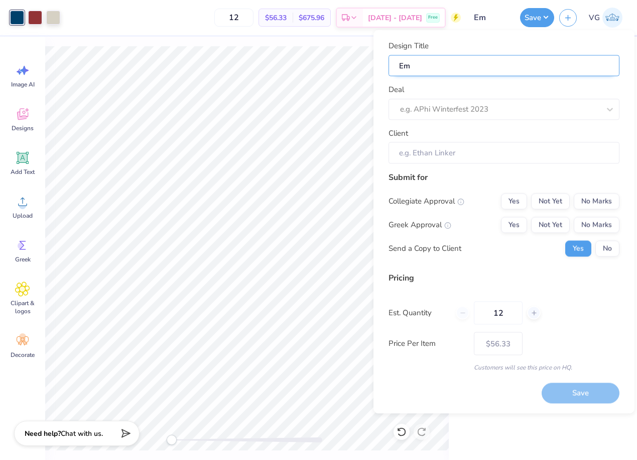
type input "Emb"
type input "Embo"
type input "Emb"
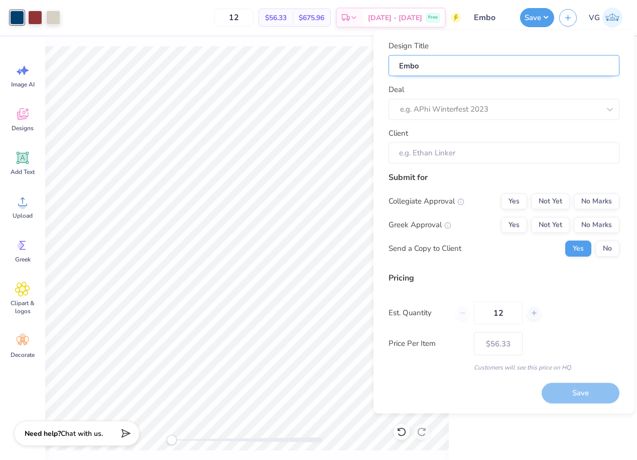
type input "Emb"
type input "Embr"
type input "Embro"
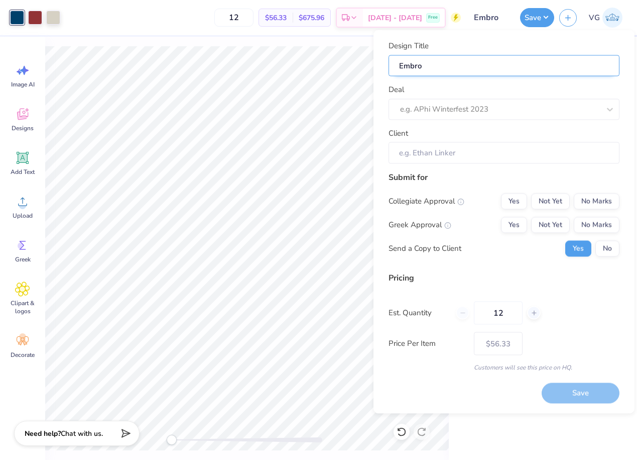
type input "Embroi"
type input "Embroid"
type input "Embroide"
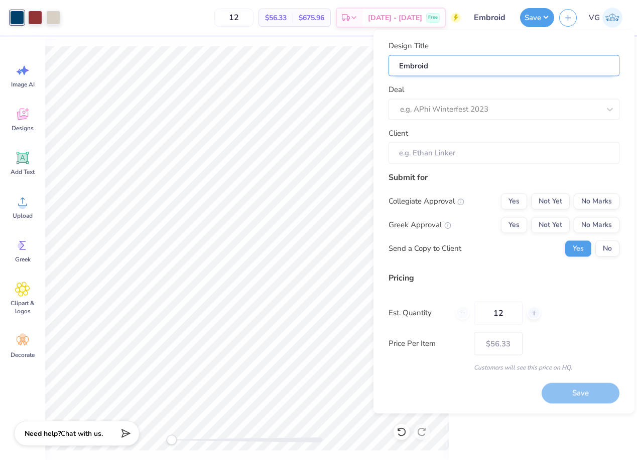
type input "Embroide"
type input "Embroider"
type input "Embroidere"
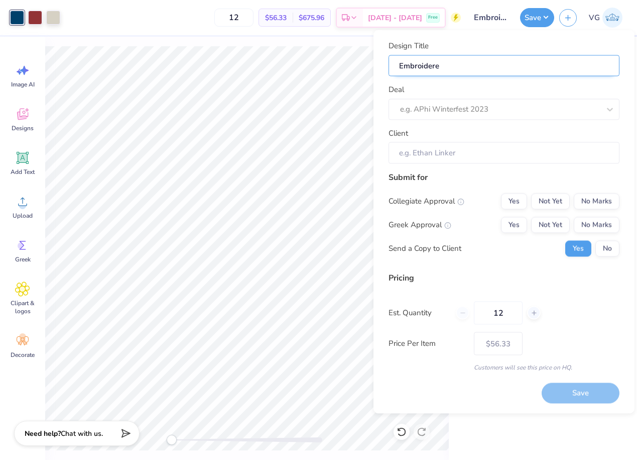
type input "Embroidered"
type input "Embroidered h"
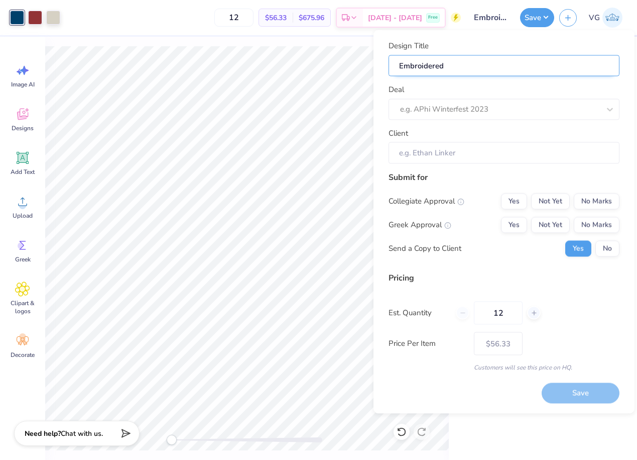
type input "Embroidered h"
type input "Embroidered ho"
type input "Embroidered hoo"
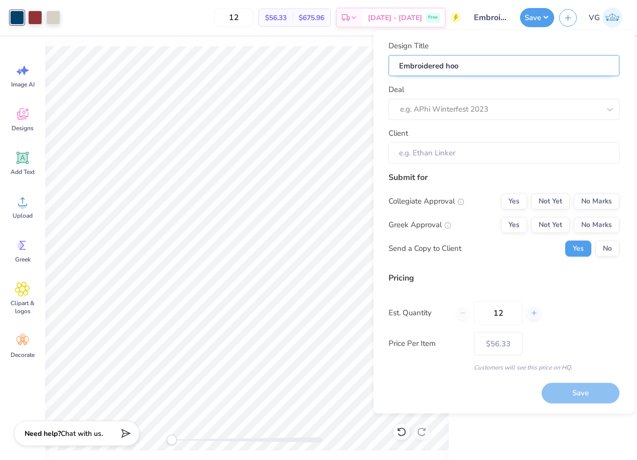
type input "Embroidered hood"
type input "Embroidered hoodi"
type input "Embroidered hoodie"
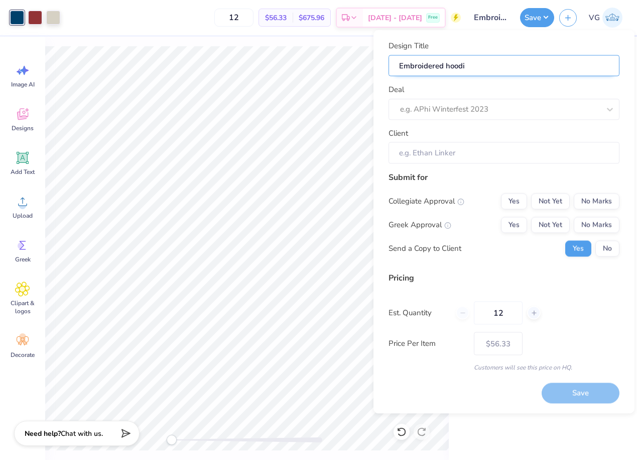
type input "Embroidered hoodie"
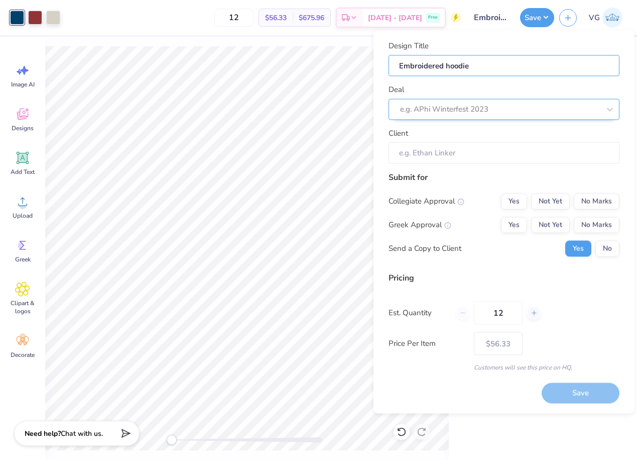
type input "Embroidered hoodie"
click at [495, 104] on div at bounding box center [490, 109] width 180 height 14
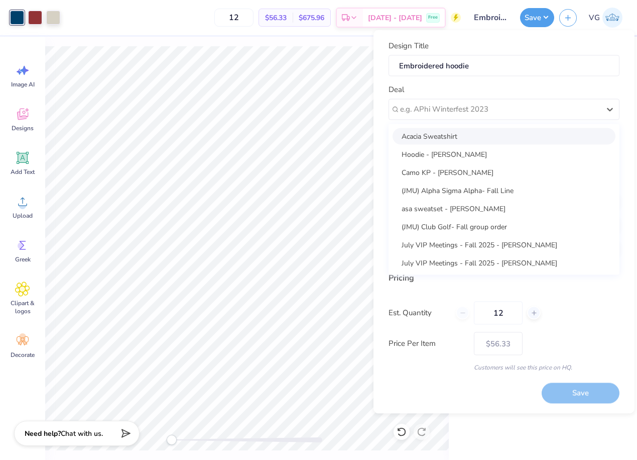
click at [454, 135] on div "Acacia Sweatshirt" at bounding box center [504, 136] width 223 height 17
type input "Matt Ouimette"
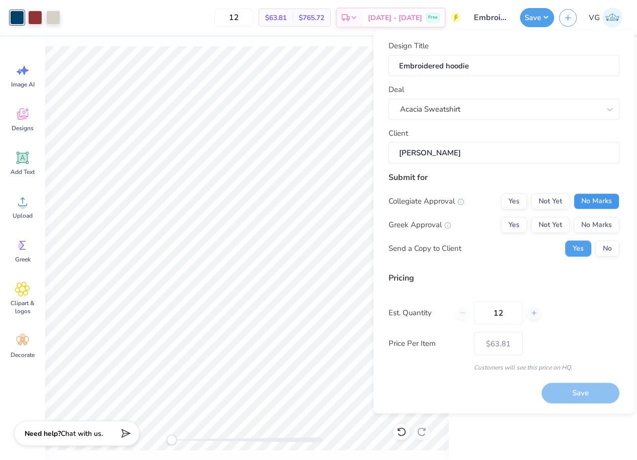
click at [594, 200] on button "No Marks" at bounding box center [597, 201] width 46 height 16
click at [520, 227] on button "Yes" at bounding box center [514, 225] width 26 height 16
type input "$56.33"
click at [505, 312] on input "12" at bounding box center [498, 312] width 49 height 23
type input "1"
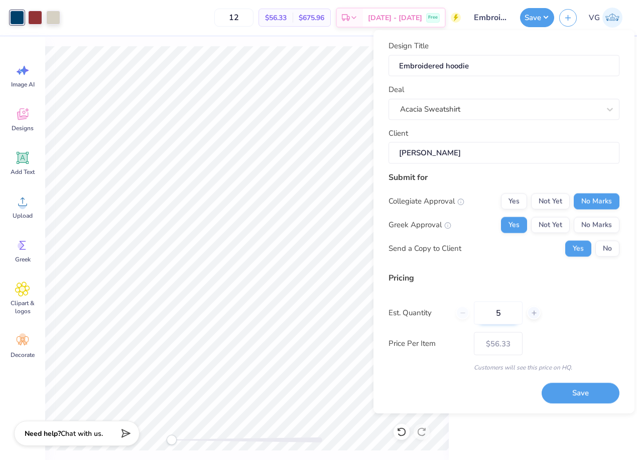
type input "50"
type input "$43.93"
type input "50"
click at [573, 393] on button "Save" at bounding box center [581, 393] width 78 height 21
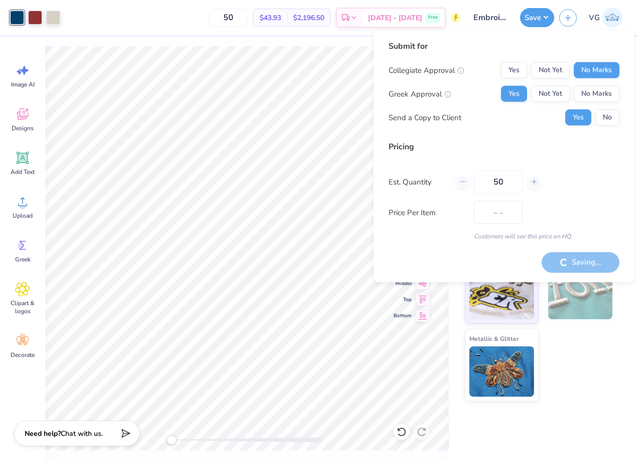
type input "$43.93"
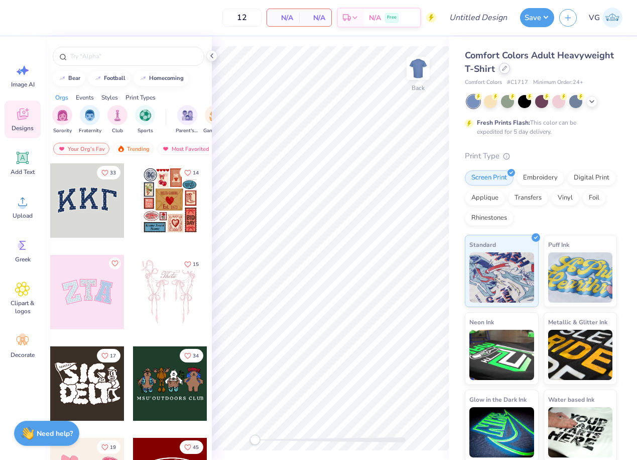
click at [503, 73] on div at bounding box center [504, 68] width 11 height 11
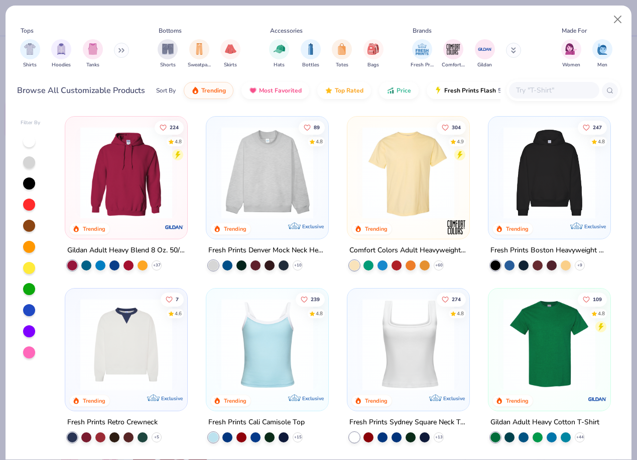
click at [266, 164] on img at bounding box center [268, 173] width 102 height 92
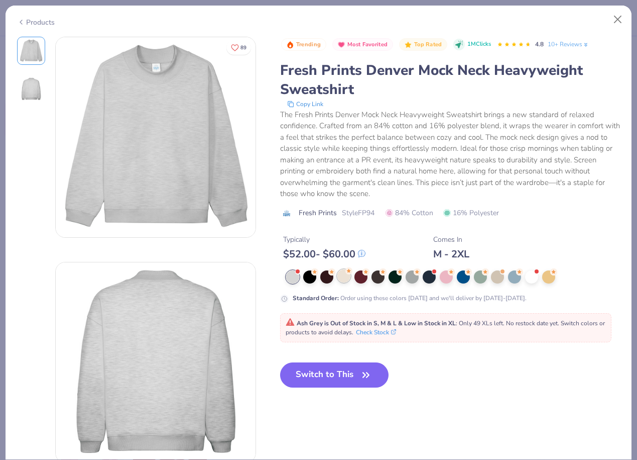
click at [342, 270] on div at bounding box center [344, 275] width 13 height 13
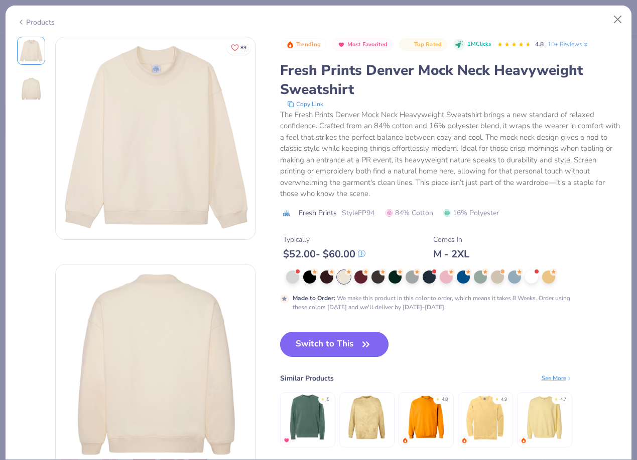
click at [359, 342] on button "Switch to This" at bounding box center [334, 344] width 109 height 25
type input "50"
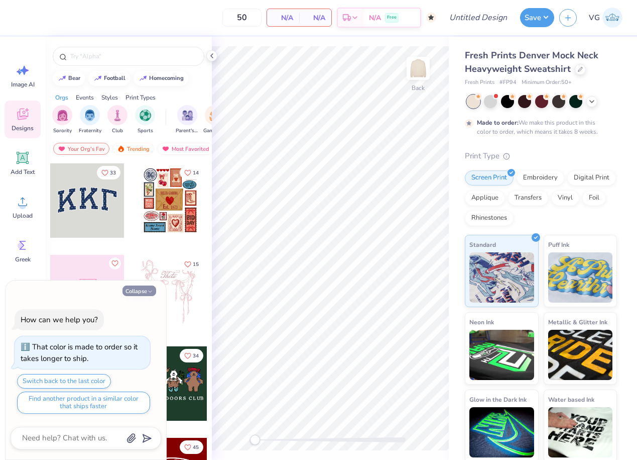
click at [143, 288] on button "Collapse" at bounding box center [140, 290] width 34 height 11
type textarea "x"
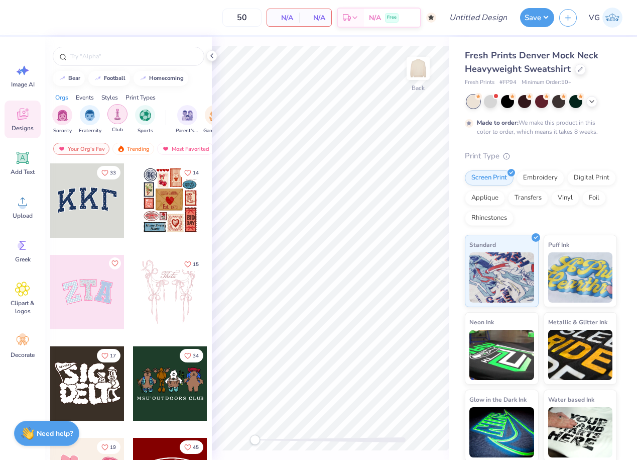
click at [115, 115] on img "filter for Club" at bounding box center [117, 115] width 11 height 12
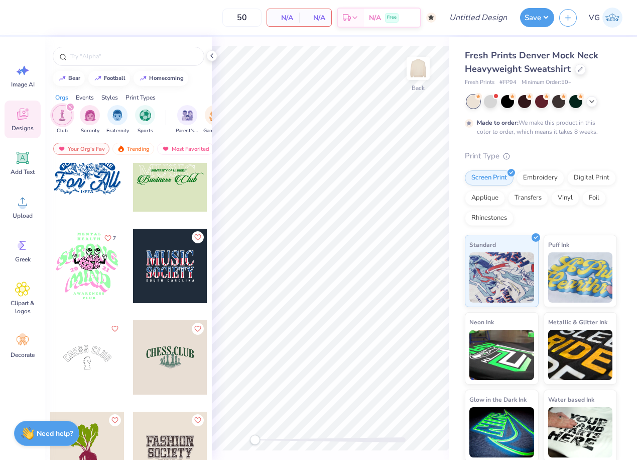
scroll to position [717, 0]
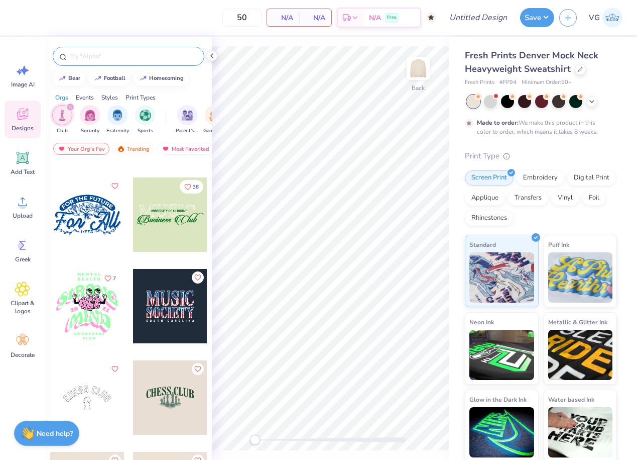
click at [146, 56] on input "text" at bounding box center [133, 56] width 129 height 10
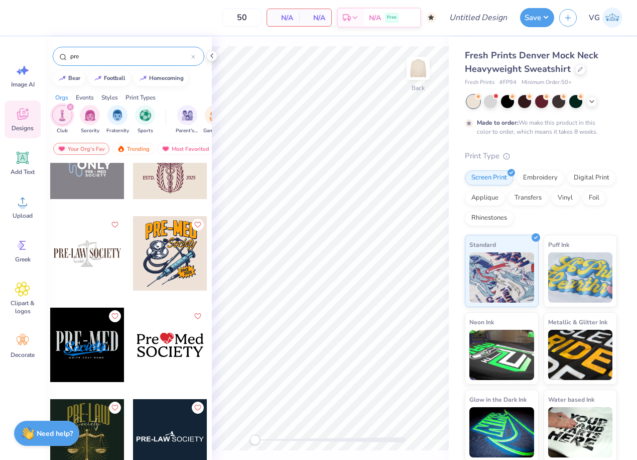
scroll to position [238, 0]
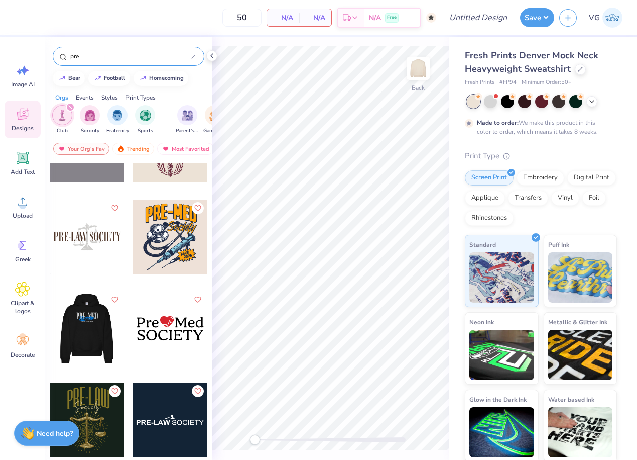
type input "pre"
click at [97, 326] on div at bounding box center [87, 328] width 74 height 74
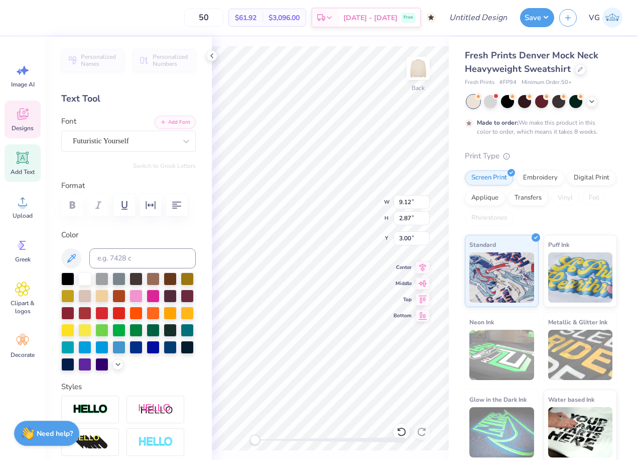
scroll to position [0, 1]
type textarea "Pre-PA"
type input "6.32"
type input "1.90"
type input "4.38"
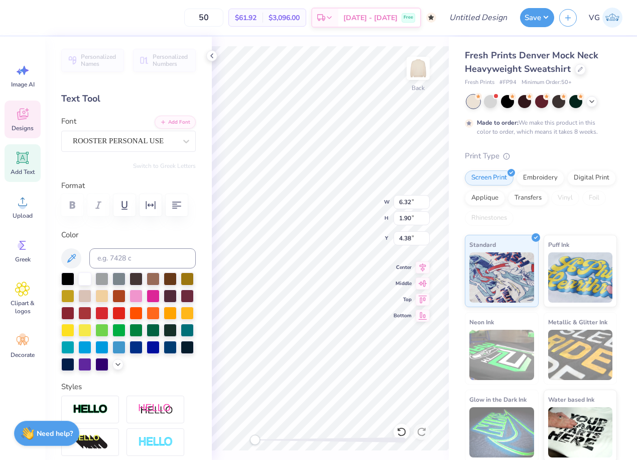
scroll to position [0, 0]
type textarea "Club"
type input "7.25"
type input "2.87"
type input "3.00"
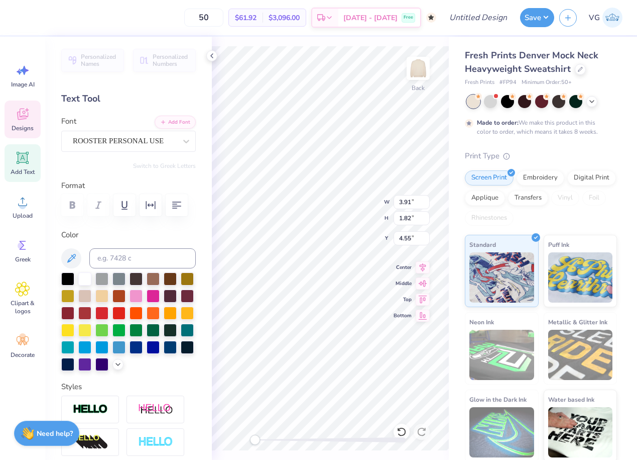
type input "6.49"
type input "1.58"
type input "5.09"
click at [86, 273] on div at bounding box center [84, 277] width 13 height 13
click at [84, 279] on div at bounding box center [84, 277] width 13 height 13
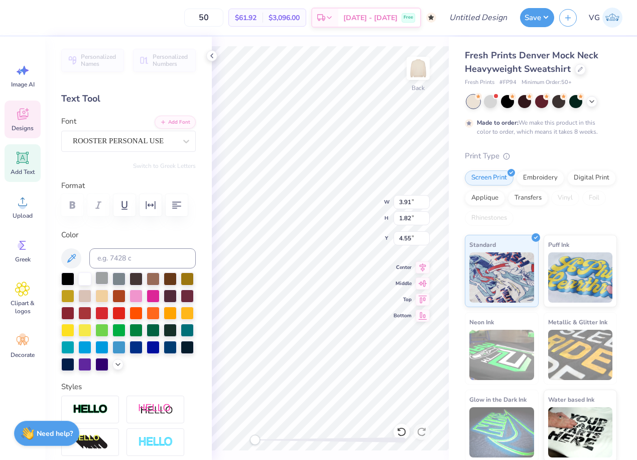
click at [101, 280] on div at bounding box center [101, 277] width 13 height 13
click at [116, 279] on div at bounding box center [119, 277] width 13 height 13
click at [591, 99] on icon at bounding box center [592, 100] width 8 height 8
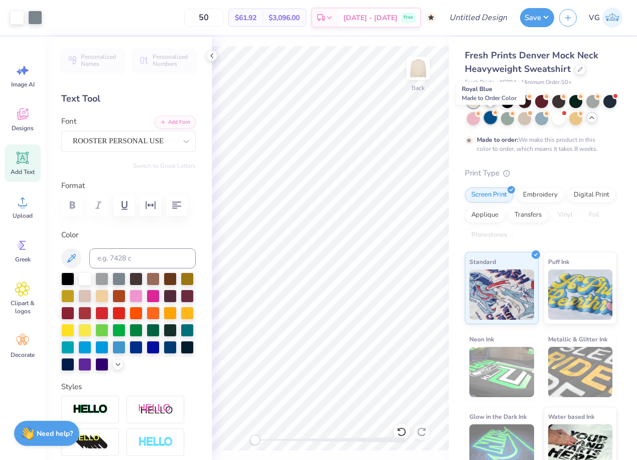
click at [493, 123] on div at bounding box center [490, 117] width 13 height 13
click at [542, 120] on div at bounding box center [542, 117] width 13 height 13
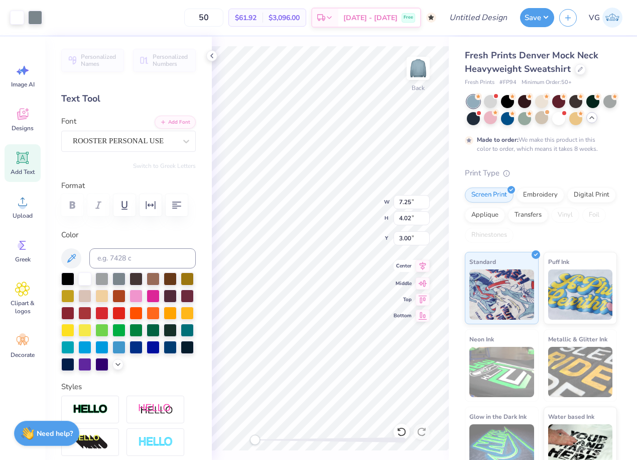
type input "10.11"
type input "5.61"
type input "7.74"
type input "4.29"
type input "4.49"
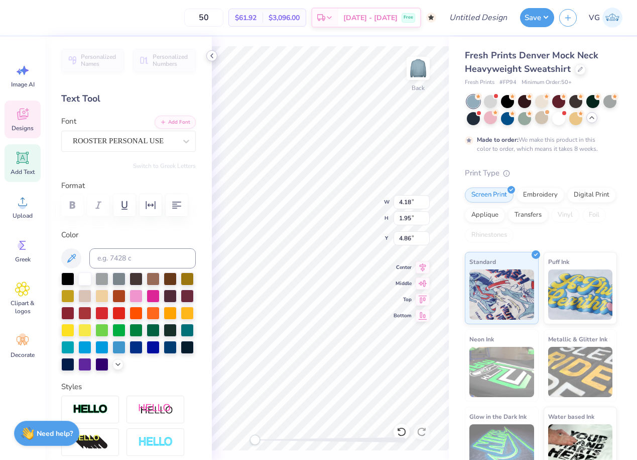
type input "2.09"
type input "4.74"
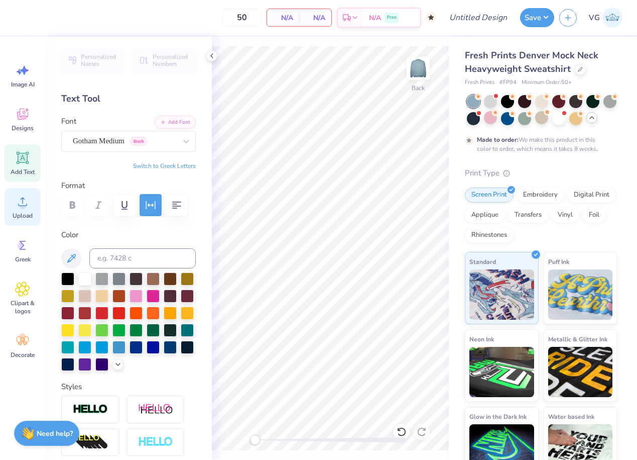
click at [23, 205] on icon at bounding box center [22, 201] width 15 height 15
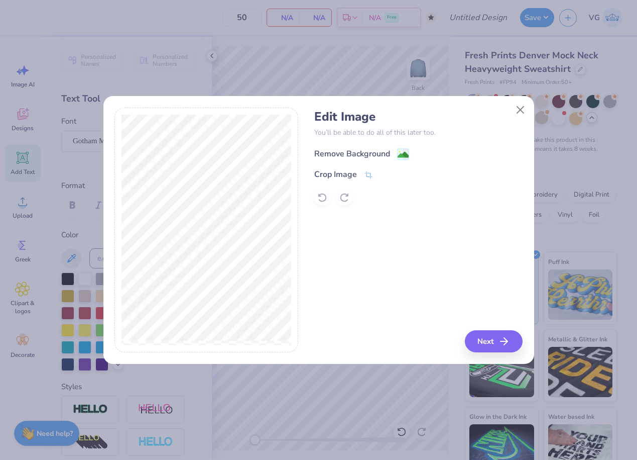
click at [366, 155] on div "Remove Background" at bounding box center [352, 154] width 76 height 12
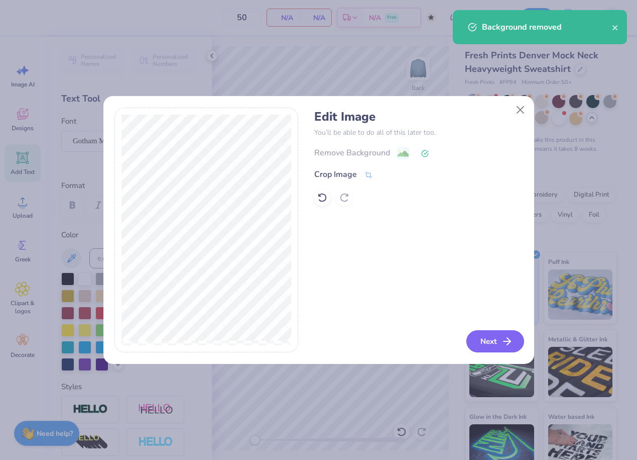
click at [500, 344] on button "Next" at bounding box center [496, 341] width 58 height 22
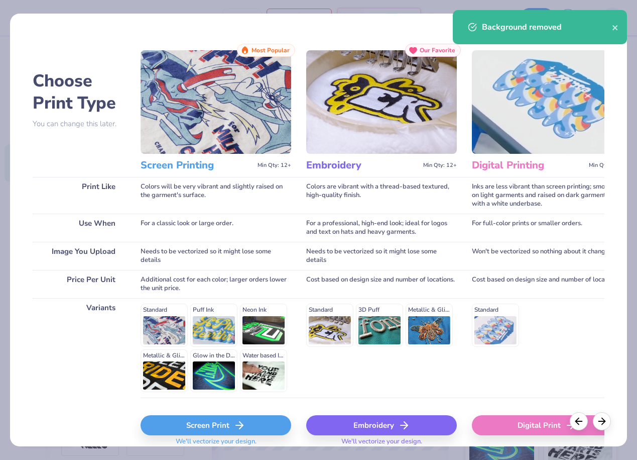
click at [210, 432] on div "Screen Print" at bounding box center [216, 425] width 151 height 20
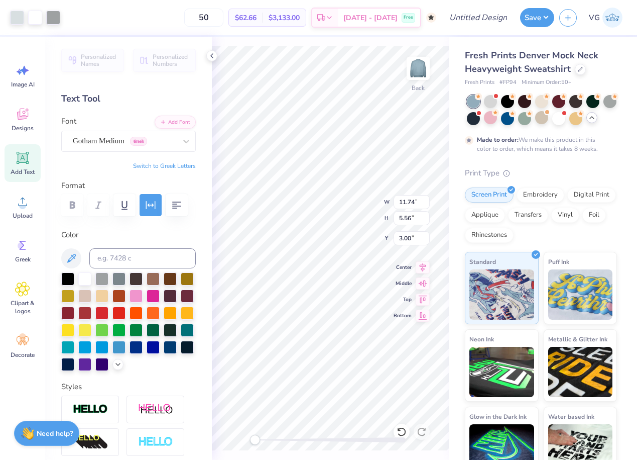
type input "11.74"
type input "5.56"
type input "3.00"
click at [19, 19] on div at bounding box center [17, 17] width 14 height 14
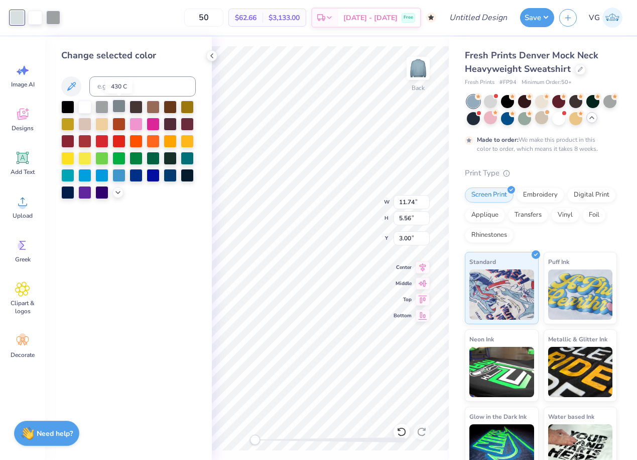
click at [119, 107] on div at bounding box center [119, 105] width 13 height 13
click at [54, 21] on div at bounding box center [53, 17] width 14 height 14
click at [119, 104] on div at bounding box center [119, 105] width 13 height 13
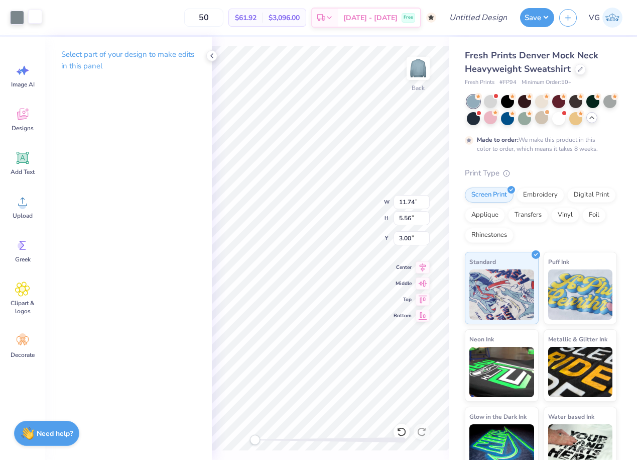
click at [35, 21] on div at bounding box center [35, 17] width 14 height 14
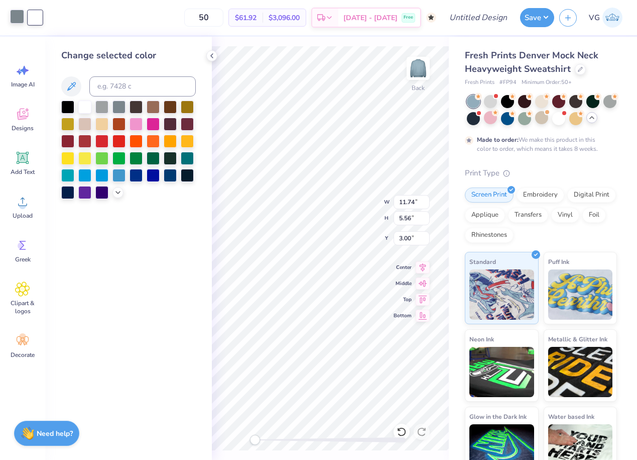
click at [16, 18] on div at bounding box center [17, 17] width 14 height 14
click at [87, 104] on div at bounding box center [84, 105] width 13 height 13
click at [16, 19] on div at bounding box center [17, 18] width 14 height 14
type input "4.55"
type input "2.12"
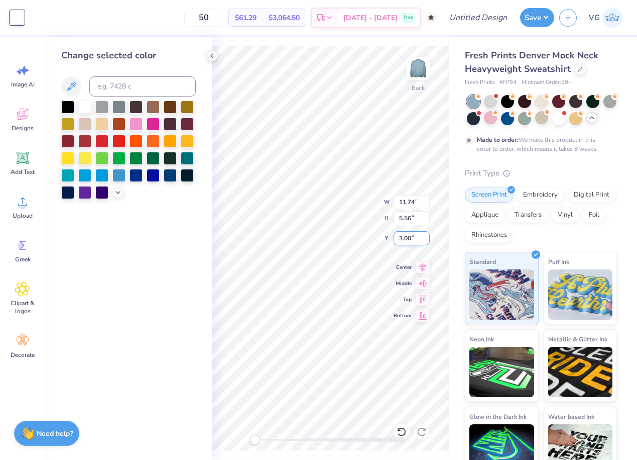
type input "4.77"
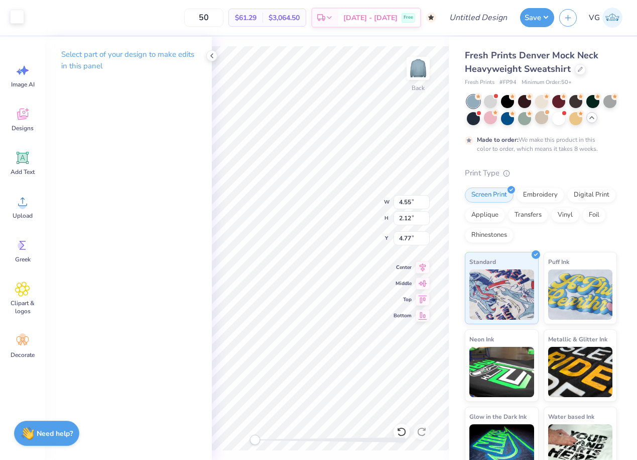
click at [18, 18] on div at bounding box center [17, 17] width 14 height 14
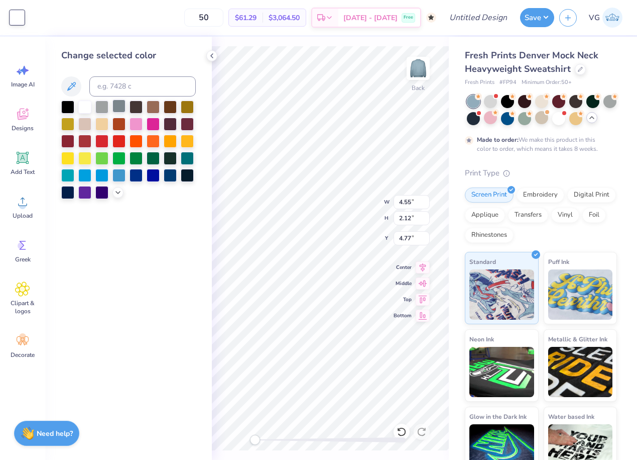
click at [115, 112] on div at bounding box center [119, 105] width 13 height 13
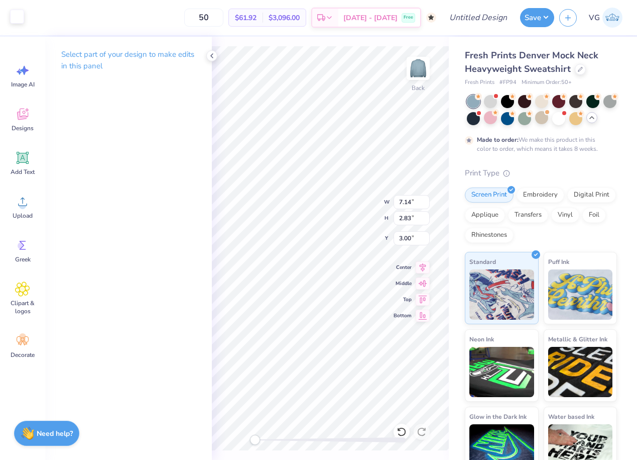
click at [18, 18] on div at bounding box center [17, 17] width 14 height 14
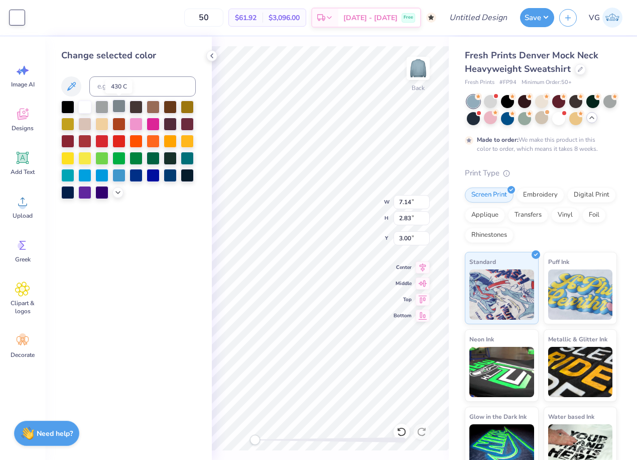
click at [117, 108] on div at bounding box center [119, 105] width 13 height 13
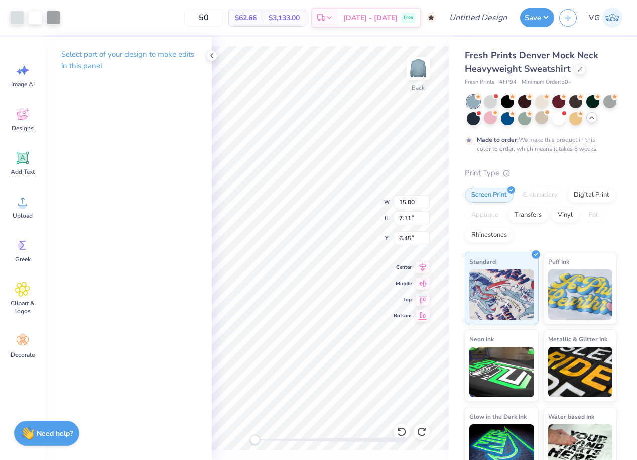
type input "9.77"
type input "4.63"
type input "8.92"
type input "11.45"
type input "5.43"
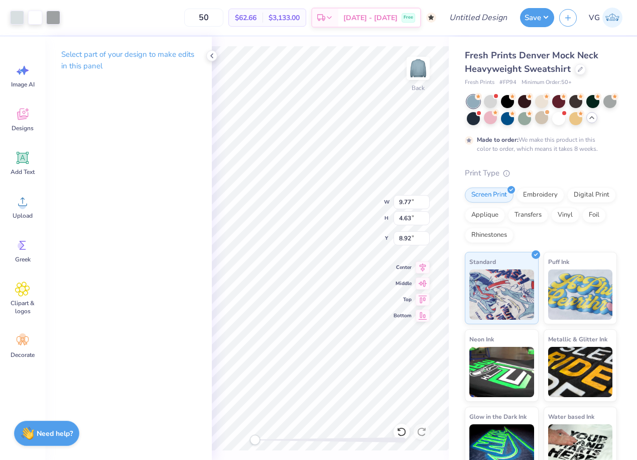
type input "3.00"
click at [35, 20] on div at bounding box center [35, 17] width 14 height 14
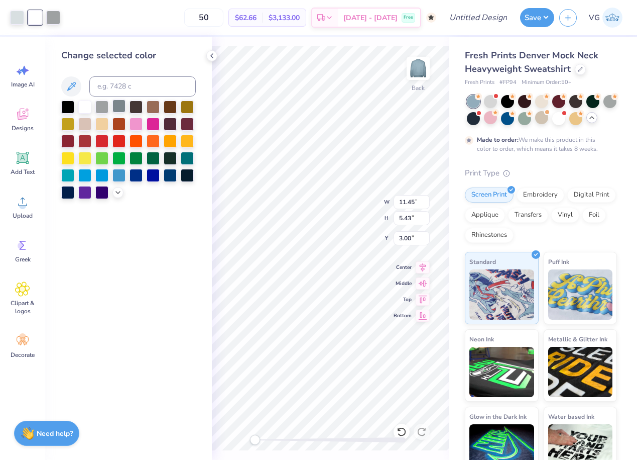
click at [116, 106] on div at bounding box center [119, 105] width 13 height 13
click at [54, 22] on div at bounding box center [53, 17] width 14 height 14
click at [86, 106] on div at bounding box center [84, 105] width 13 height 13
click at [101, 104] on div at bounding box center [101, 105] width 13 height 13
click at [123, 109] on div at bounding box center [119, 105] width 13 height 13
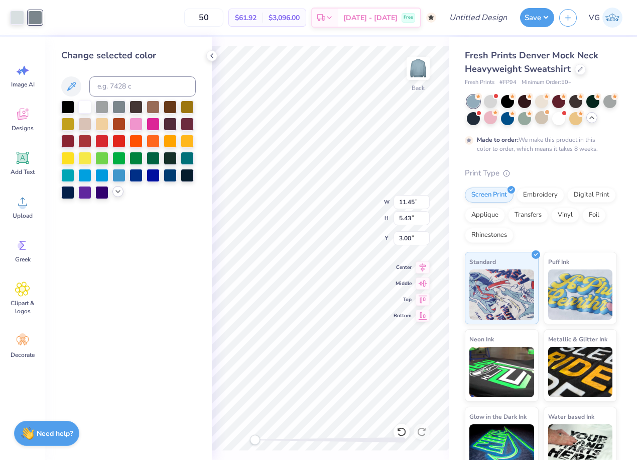
click at [122, 190] on div at bounding box center [118, 191] width 11 height 11
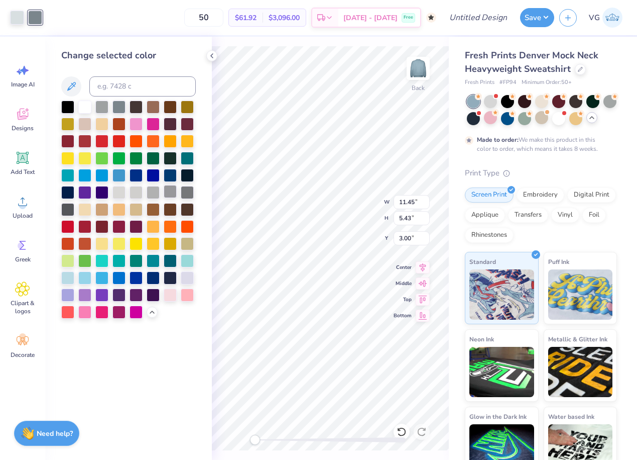
click at [171, 194] on div at bounding box center [170, 191] width 13 height 13
click at [18, 16] on div at bounding box center [17, 17] width 14 height 14
click at [81, 104] on div at bounding box center [84, 105] width 13 height 13
click at [35, 17] on div at bounding box center [35, 17] width 14 height 14
click at [182, 190] on div at bounding box center [187, 191] width 13 height 13
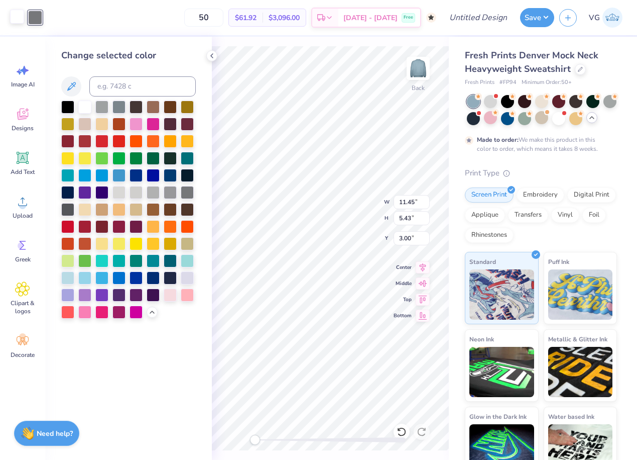
click at [18, 19] on div at bounding box center [17, 17] width 14 height 14
click at [38, 17] on div at bounding box center [35, 17] width 14 height 14
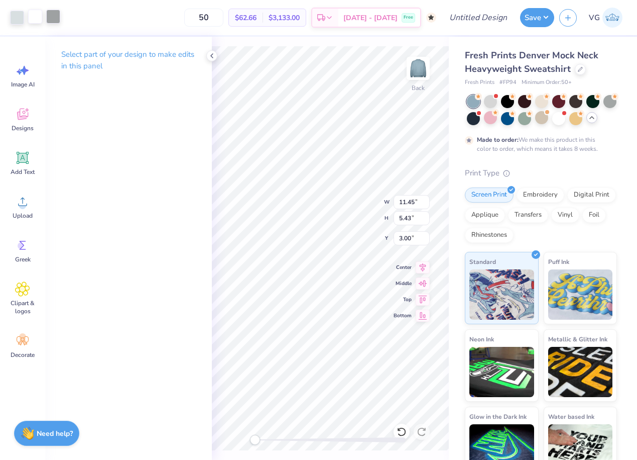
click at [52, 22] on div at bounding box center [53, 17] width 14 height 14
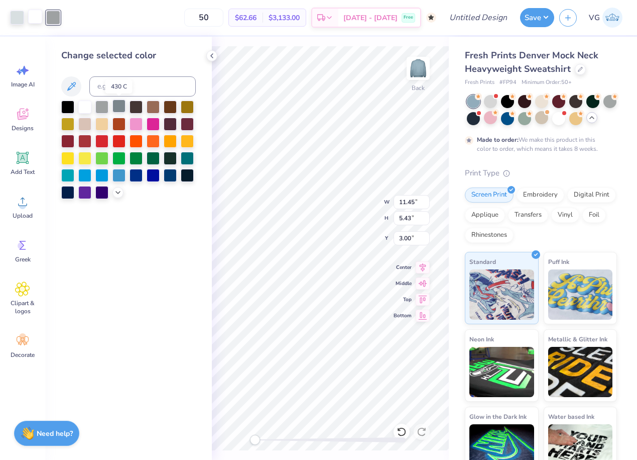
click at [121, 108] on div at bounding box center [119, 105] width 13 height 13
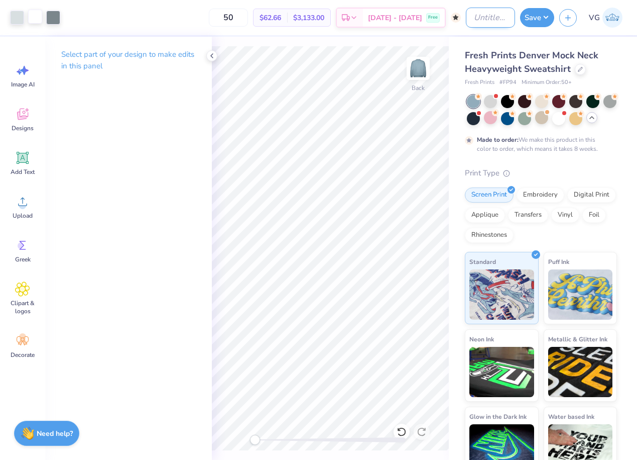
click at [480, 20] on input "Design Title" at bounding box center [490, 18] width 49 height 20
type input "(JMU) NSA crewneck"
click at [537, 15] on button "Save" at bounding box center [537, 16] width 34 height 19
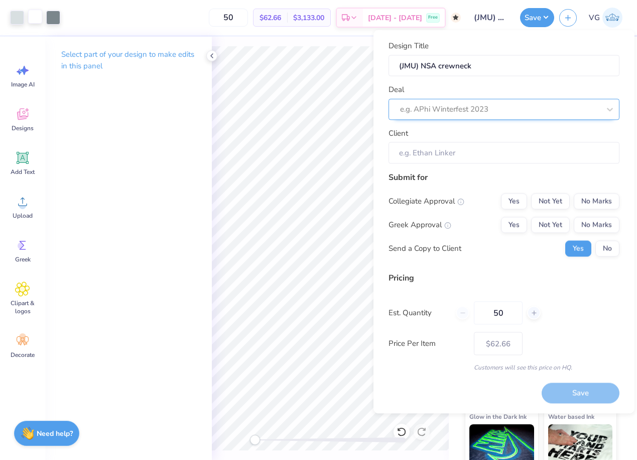
click at [464, 101] on div "e.g. APhi Winterfest 2023" at bounding box center [500, 109] width 202 height 16
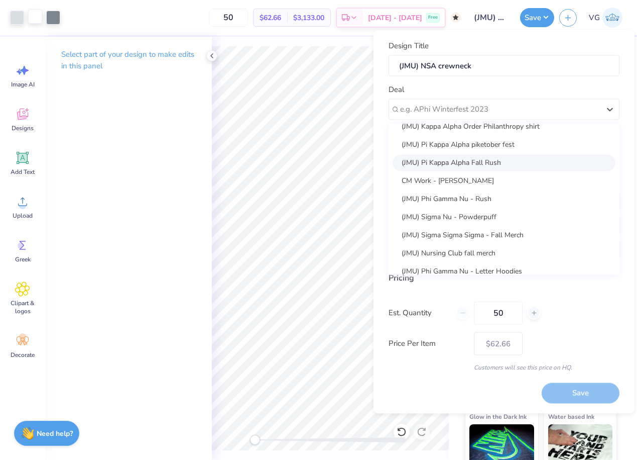
scroll to position [400, 0]
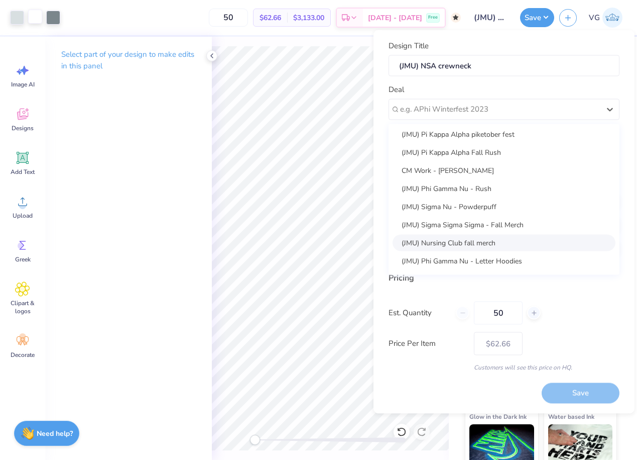
click at [480, 244] on div "(JMU) Nursing Club fall merch" at bounding box center [504, 242] width 223 height 17
type input "Kimberly Parada"
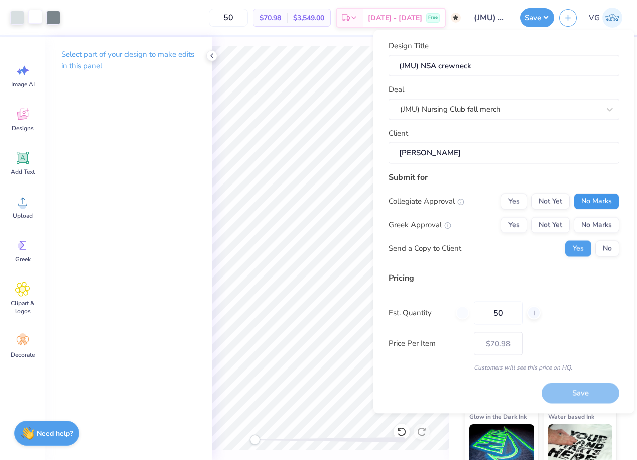
click at [586, 203] on button "No Marks" at bounding box center [597, 201] width 46 height 16
click at [612, 222] on button "No Marks" at bounding box center [597, 225] width 46 height 16
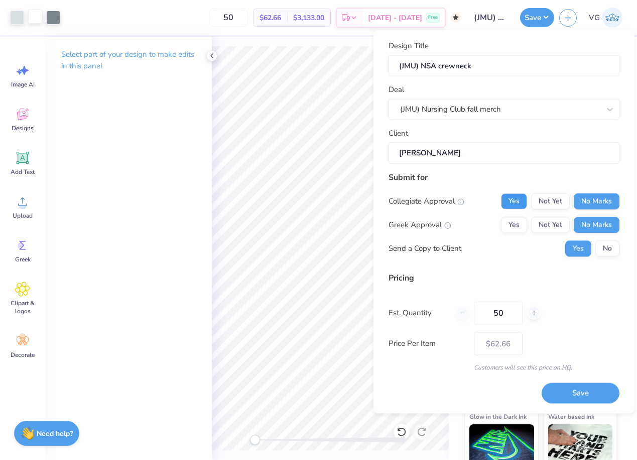
click at [508, 198] on button "Yes" at bounding box center [514, 201] width 26 height 16
click at [586, 395] on button "Save" at bounding box center [581, 393] width 78 height 21
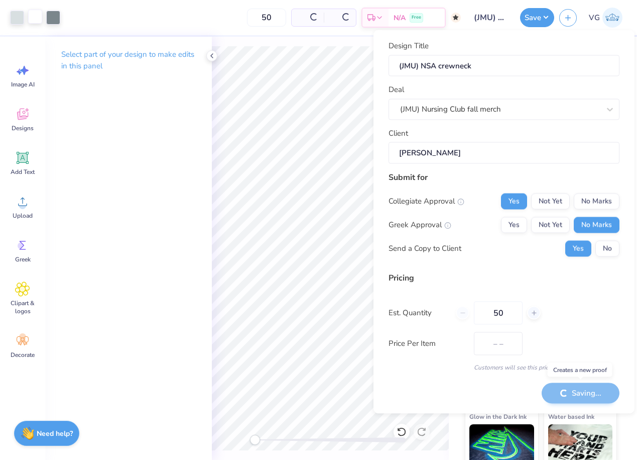
type input "$70.98"
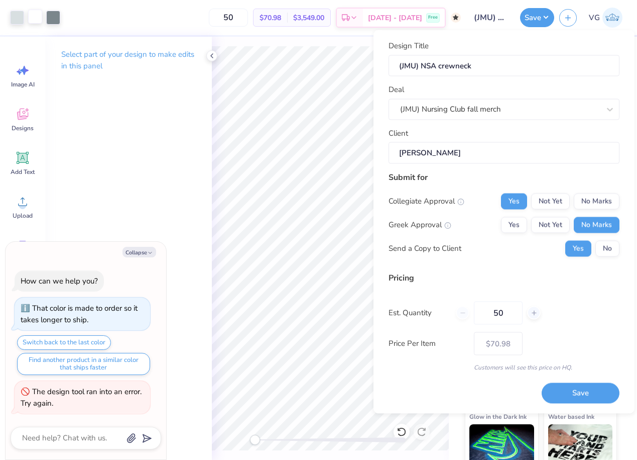
click at [145, 258] on div "Collapse How can we help you? That color is made to order so it takes longer to…" at bounding box center [86, 351] width 161 height 218
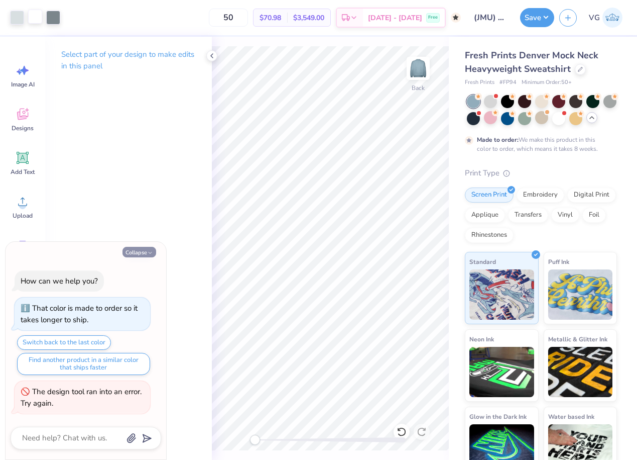
click at [147, 251] on icon "button" at bounding box center [150, 253] width 6 height 6
type textarea "x"
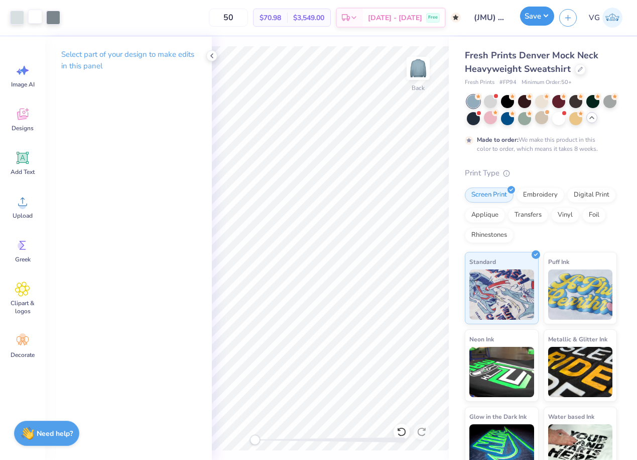
click at [531, 17] on button "Save" at bounding box center [537, 16] width 34 height 19
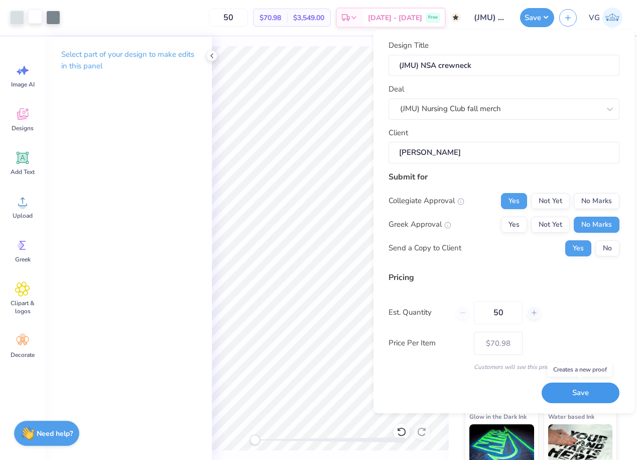
click at [596, 400] on button "Save" at bounding box center [581, 392] width 78 height 21
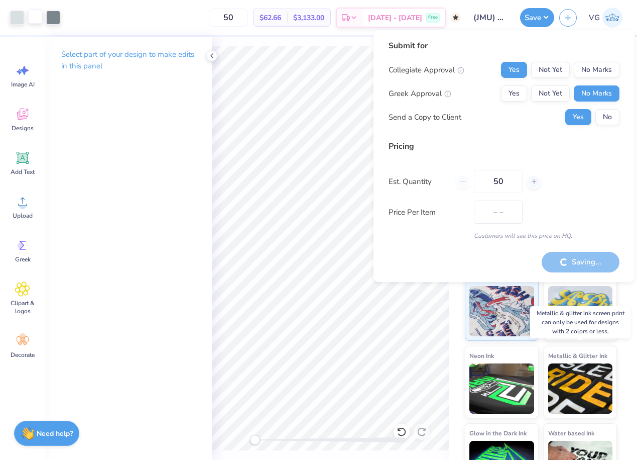
type input "$70.98"
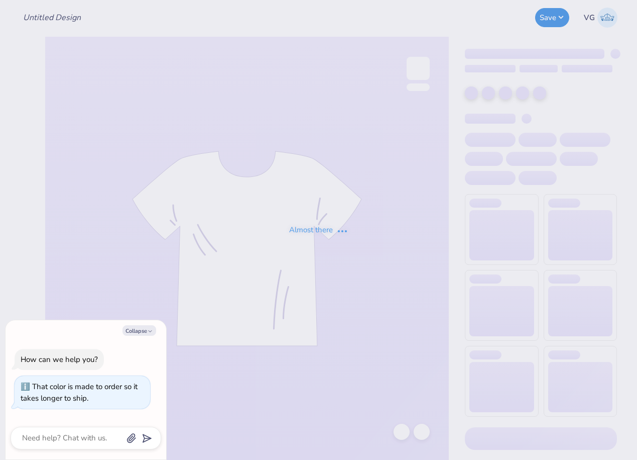
type textarea "x"
type input "(JMU) NSA tank"
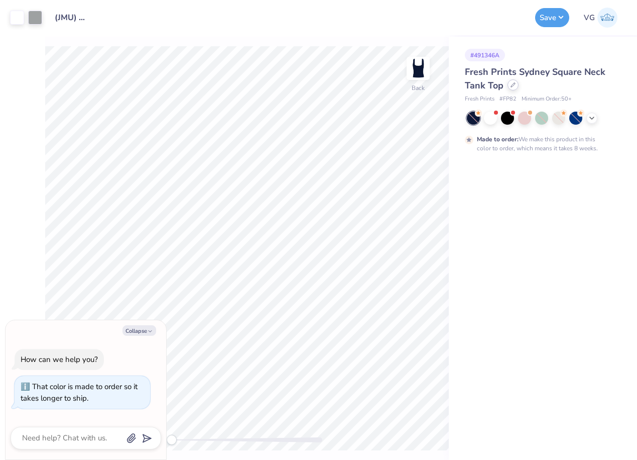
click at [512, 90] on div at bounding box center [513, 84] width 11 height 11
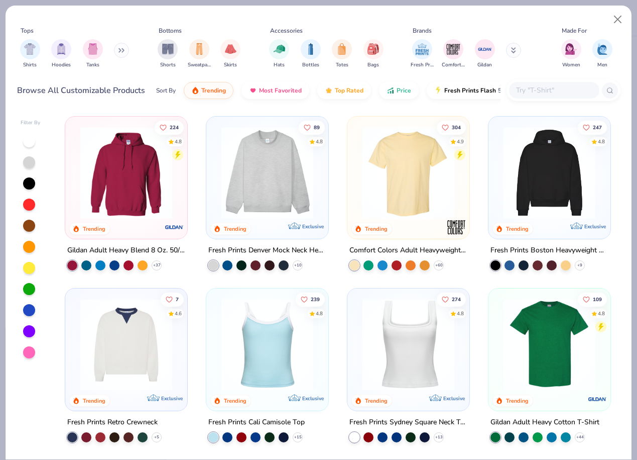
click at [235, 156] on img at bounding box center [268, 173] width 102 height 92
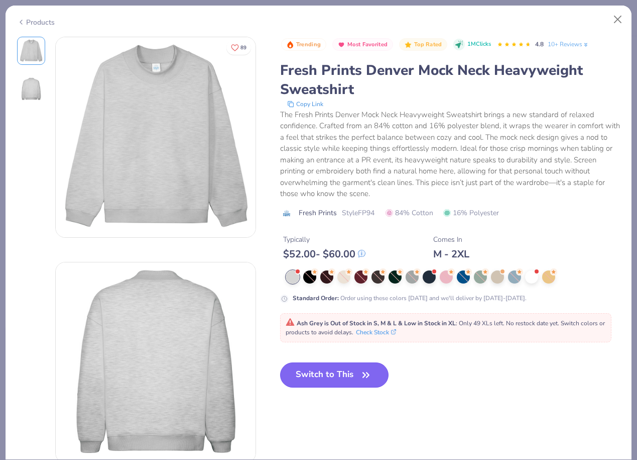
click at [308, 372] on button "Switch to This" at bounding box center [334, 374] width 109 height 25
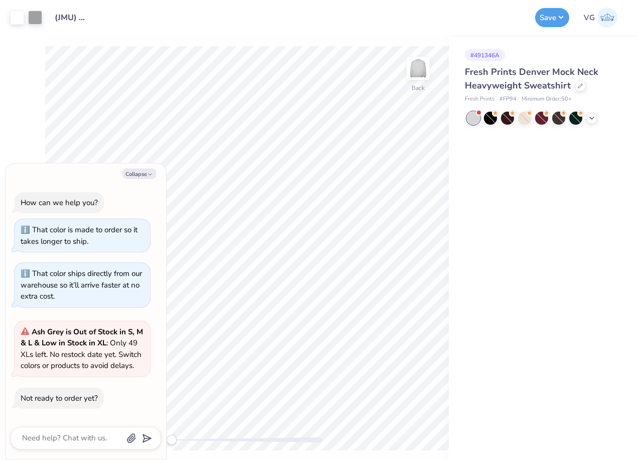
click at [137, 167] on div "Collapse How can we help you? That color is made to order so it takes longer to…" at bounding box center [86, 311] width 161 height 296
click at [142, 168] on button "Collapse" at bounding box center [140, 173] width 34 height 11
type textarea "x"
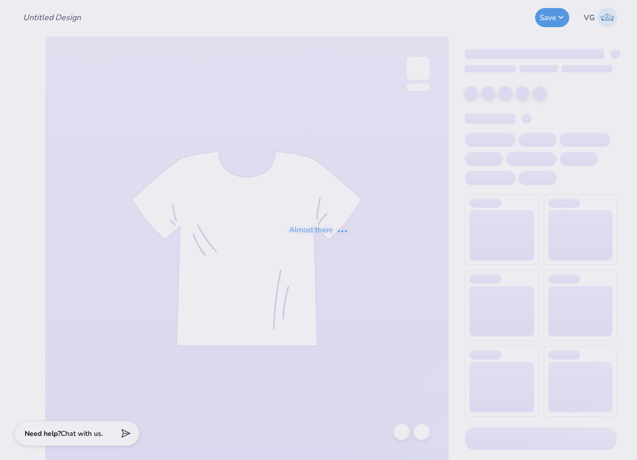
type input "(JMU) NSA crewneck"
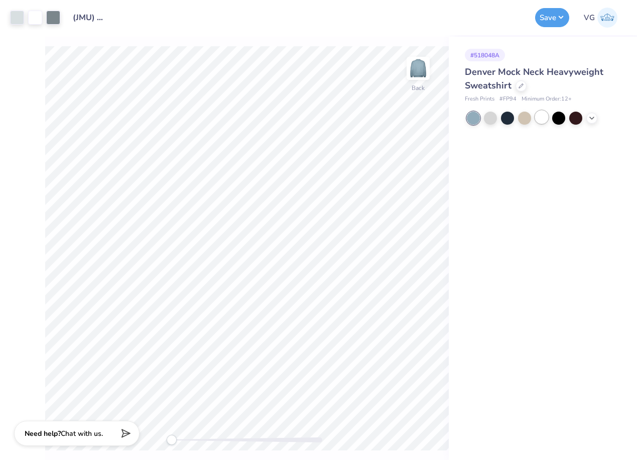
click at [542, 115] on div at bounding box center [542, 117] width 13 height 13
click at [592, 117] on icon at bounding box center [592, 117] width 8 height 8
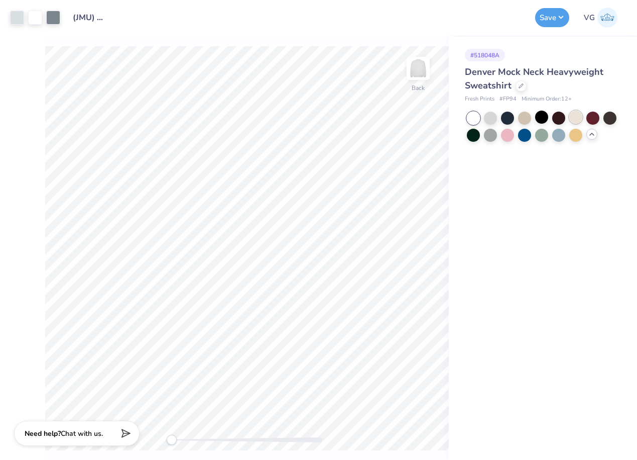
click at [580, 120] on div at bounding box center [576, 117] width 13 height 13
click at [526, 120] on div at bounding box center [524, 117] width 13 height 13
click at [493, 119] on div at bounding box center [490, 117] width 13 height 13
click at [506, 119] on div at bounding box center [507, 117] width 13 height 13
click at [528, 121] on div at bounding box center [524, 117] width 13 height 13
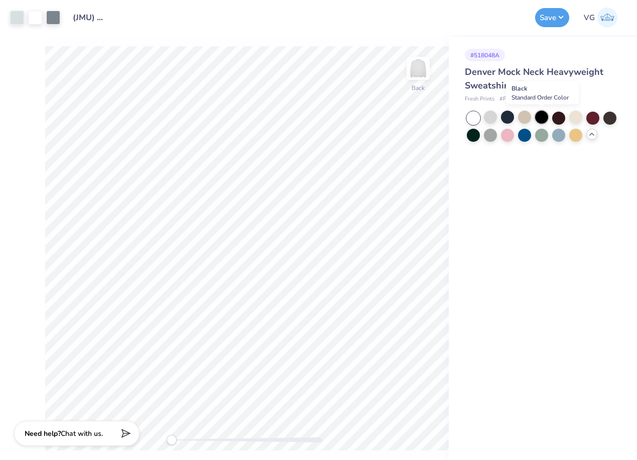
click at [540, 121] on div at bounding box center [542, 117] width 13 height 13
click at [474, 135] on div at bounding box center [473, 134] width 13 height 13
click at [482, 136] on div at bounding box center [542, 127] width 150 height 30
